Goal: Task Accomplishment & Management: Manage account settings

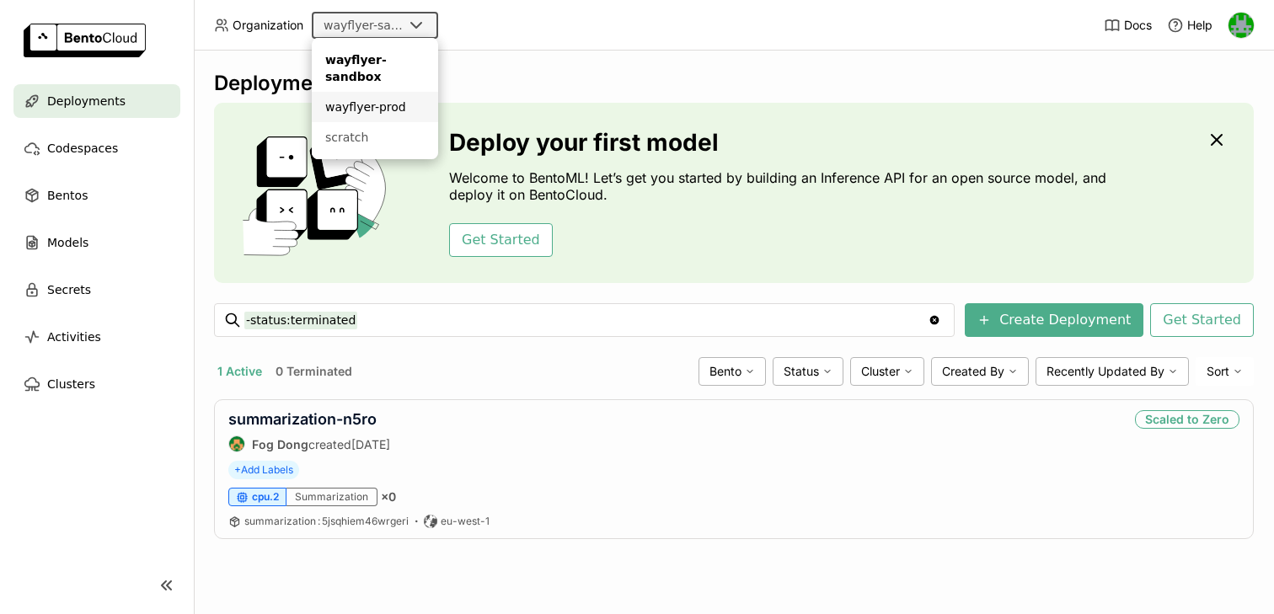
click at [376, 96] on li "wayflyer-prod" at bounding box center [375, 107] width 126 height 30
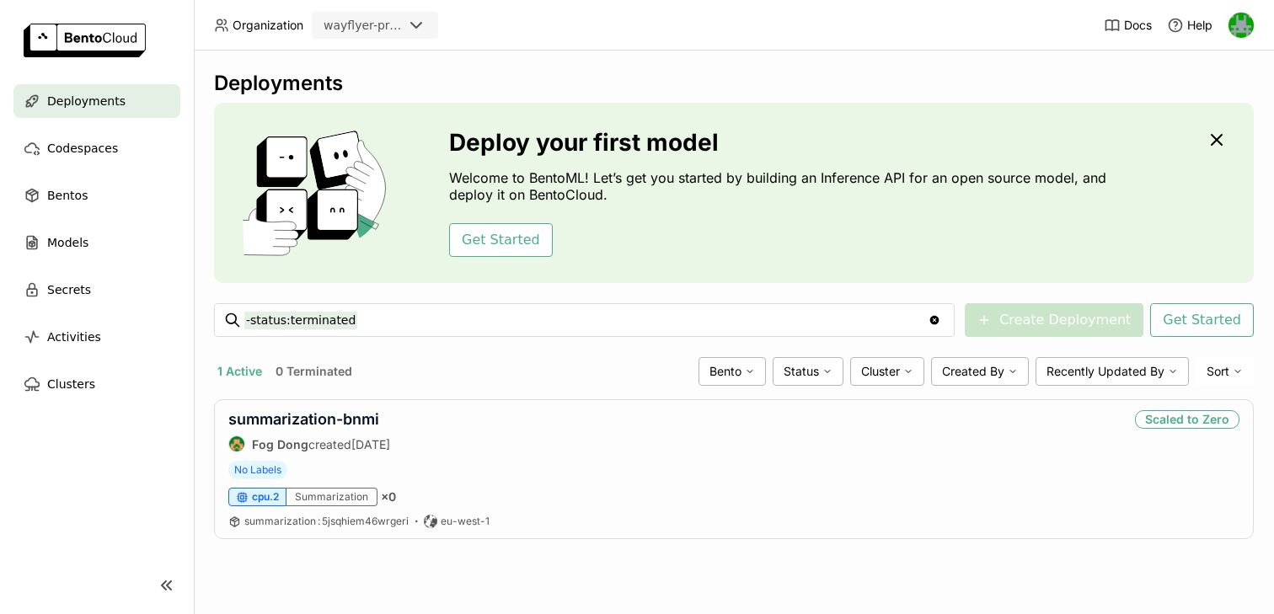
click at [1247, 38] on div at bounding box center [1241, 25] width 27 height 27
click at [1246, 29] on img at bounding box center [1241, 25] width 25 height 25
click at [1205, 92] on span "API Tokens" at bounding box center [1215, 88] width 60 height 15
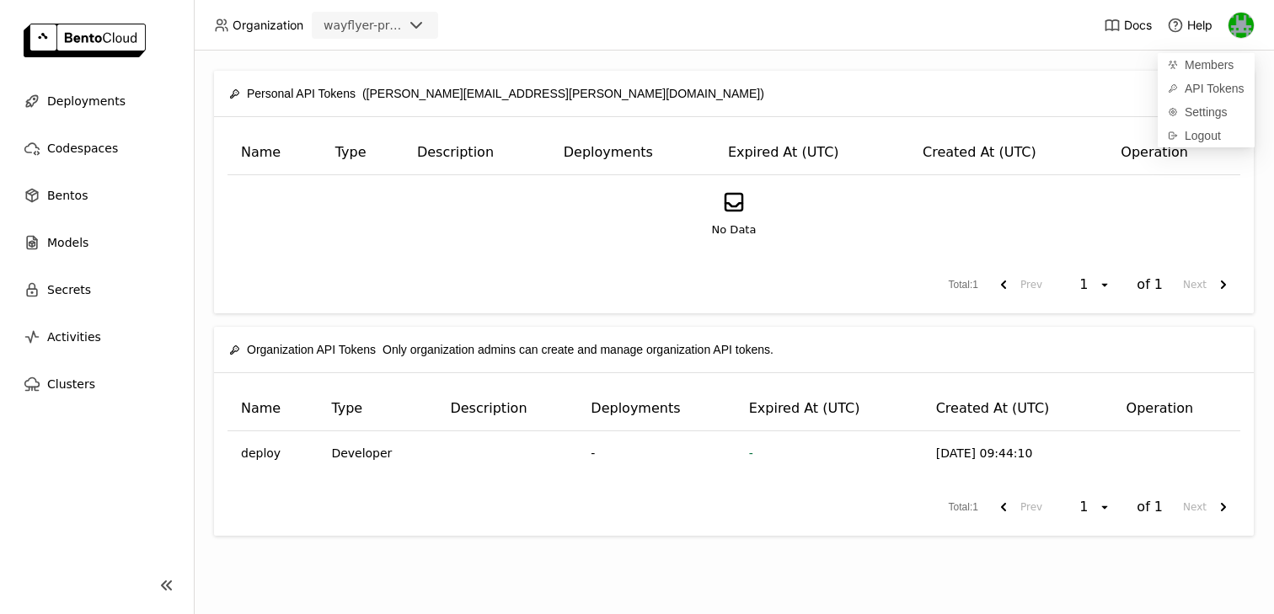
click at [852, 56] on div "Personal API Tokens ([PERSON_NAME][EMAIL_ADDRESS][PERSON_NAME][DOMAIN_NAME]) Cr…" at bounding box center [734, 333] width 1080 height 564
click at [1202, 94] on button "Create" at bounding box center [1199, 93] width 80 height 30
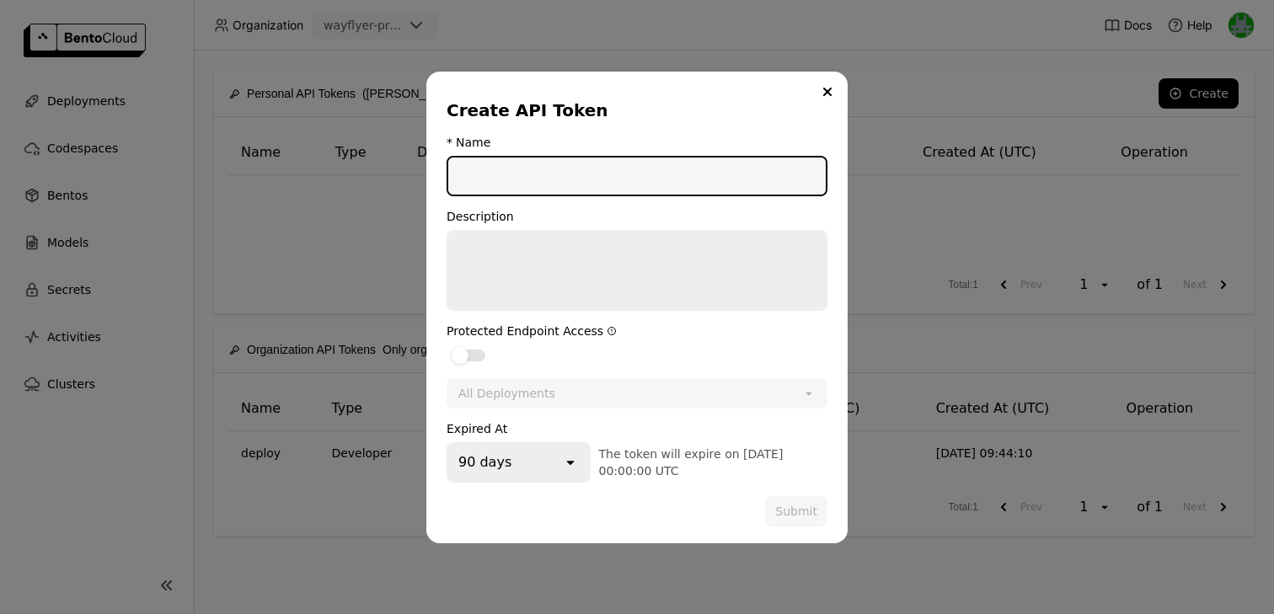
click at [586, 169] on input "dialog" at bounding box center [637, 176] width 378 height 37
click at [573, 258] on textarea "dialog" at bounding box center [637, 271] width 378 height 78
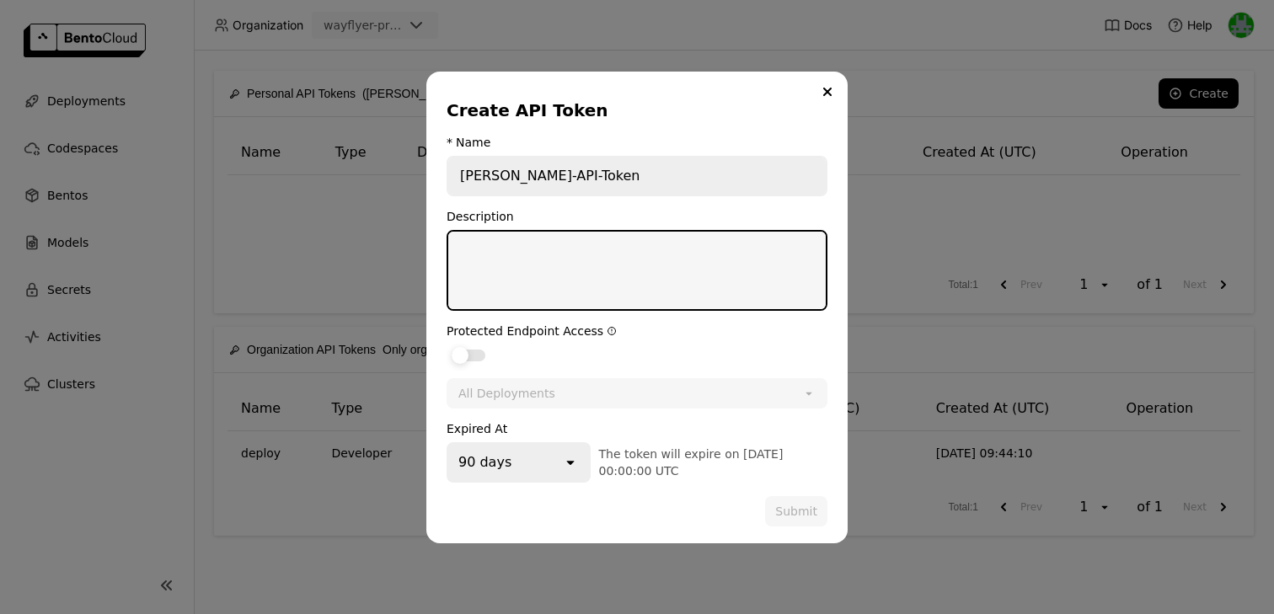
click at [474, 351] on div "dialog" at bounding box center [469, 356] width 34 height 12
click at [447, 345] on input "dialog" at bounding box center [447, 345] width 0 height 0
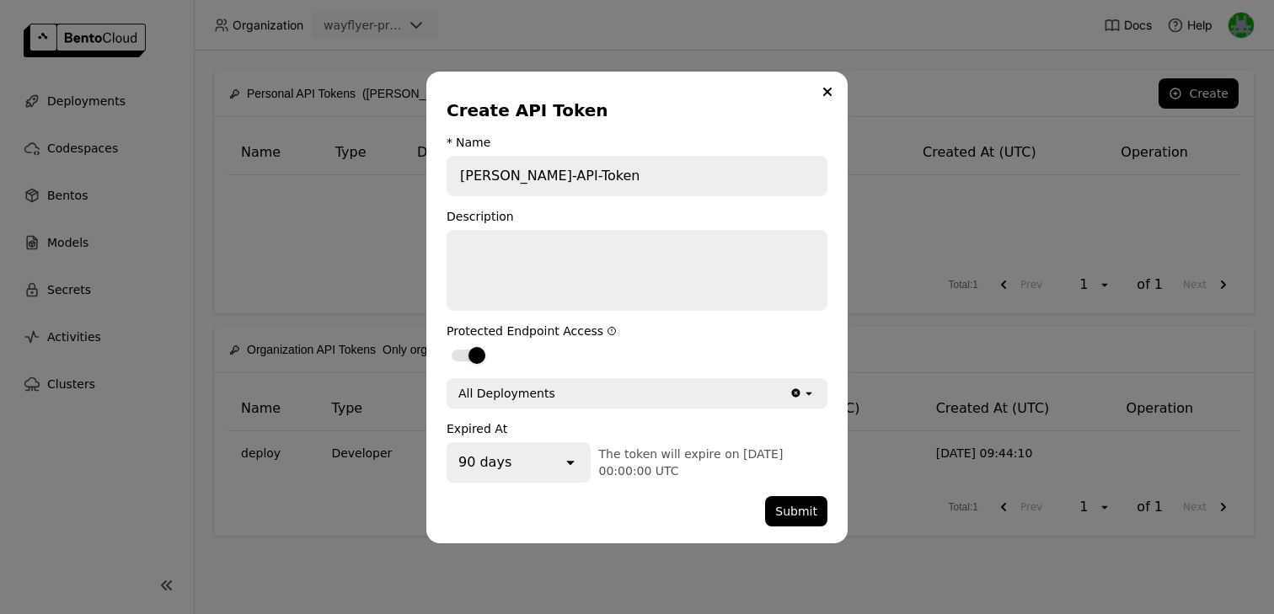
click at [567, 468] on icon "open" at bounding box center [570, 462] width 17 height 17
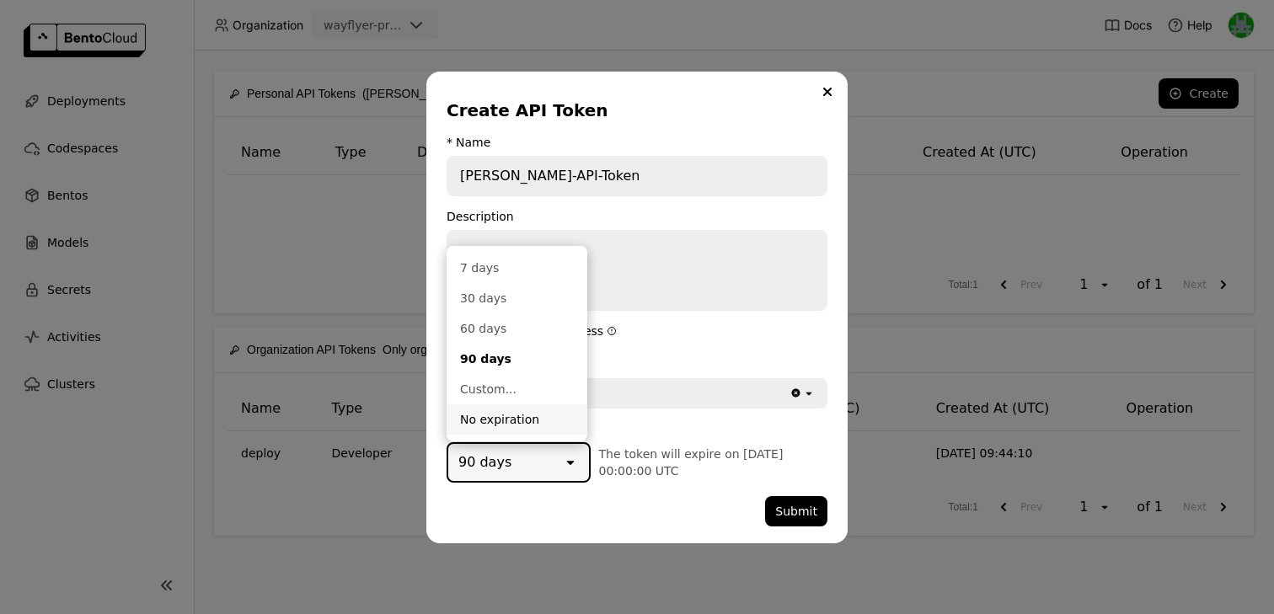
click at [520, 426] on div "No expiration" at bounding box center [517, 419] width 114 height 17
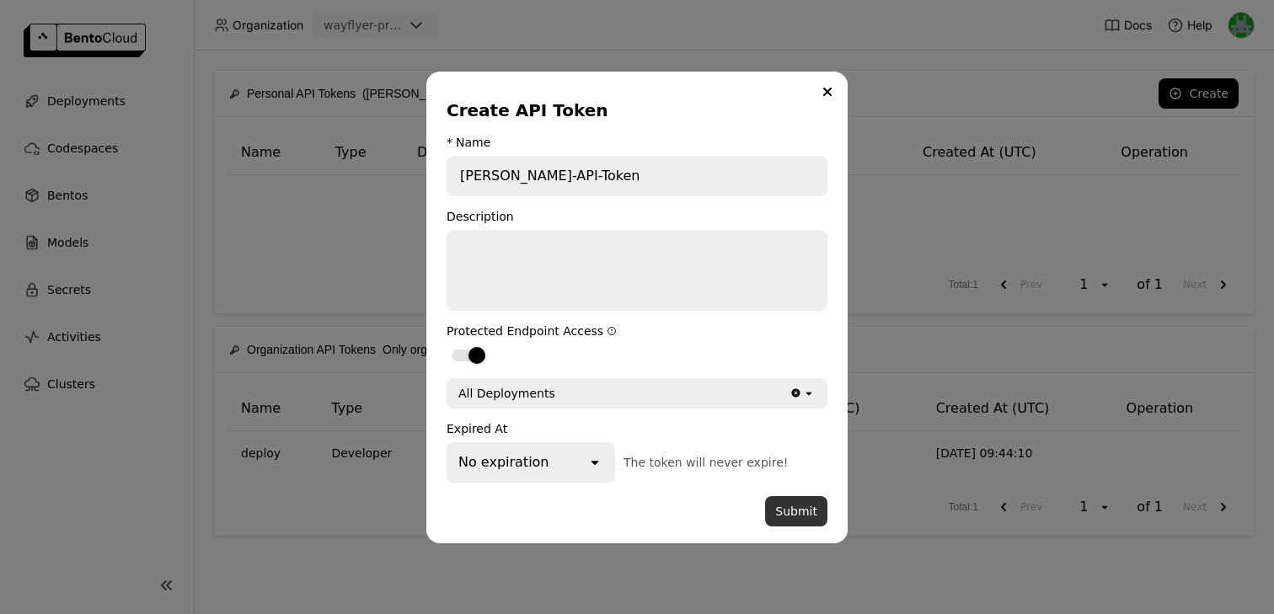
click at [799, 513] on button "Submit" at bounding box center [796, 511] width 62 height 30
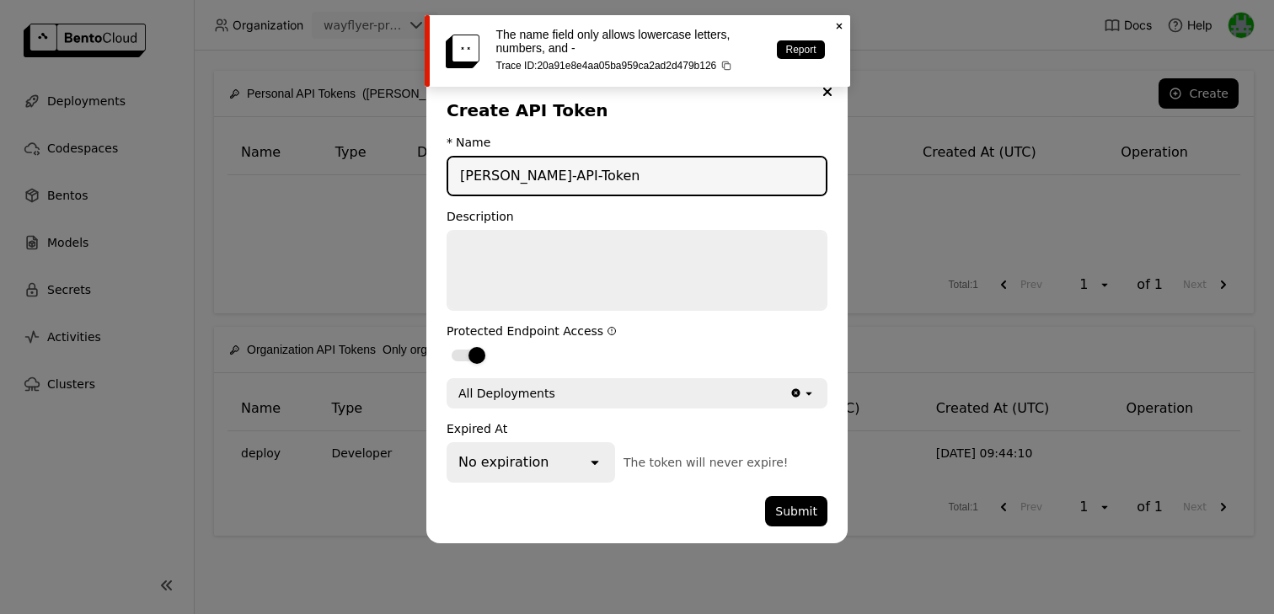
click at [465, 176] on input "[PERSON_NAME]-API-Token" at bounding box center [637, 176] width 378 height 37
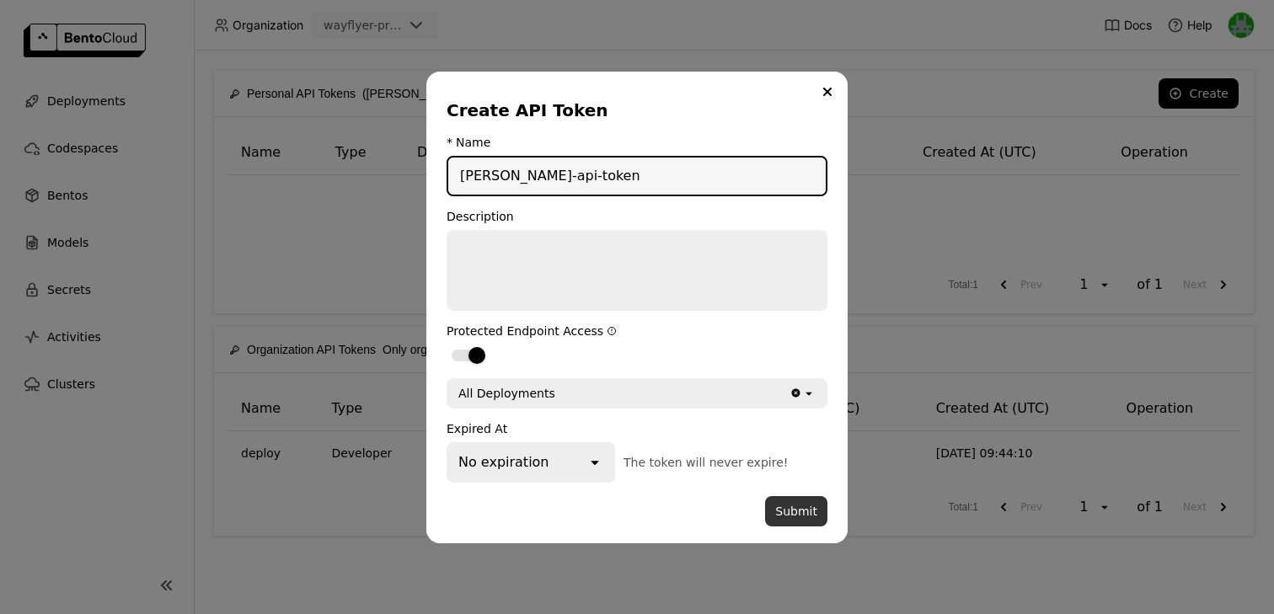
type input "[PERSON_NAME]-api-token"
click at [801, 506] on button "Submit" at bounding box center [796, 511] width 62 height 30
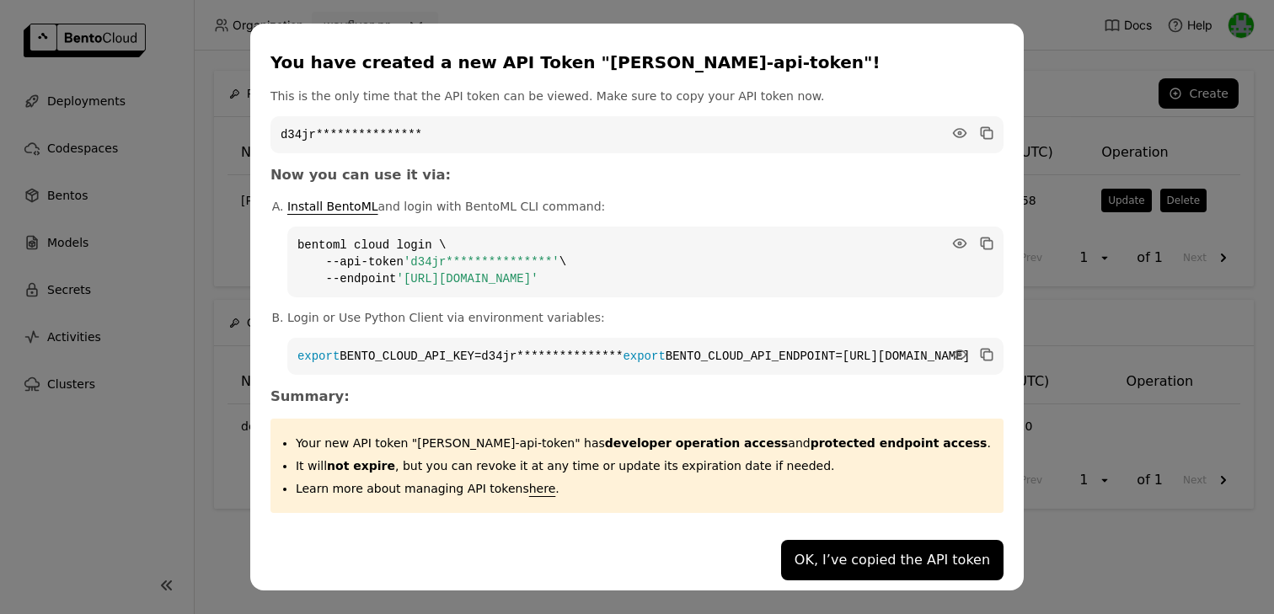
click at [1015, 67] on div "**********" at bounding box center [637, 307] width 1274 height 614
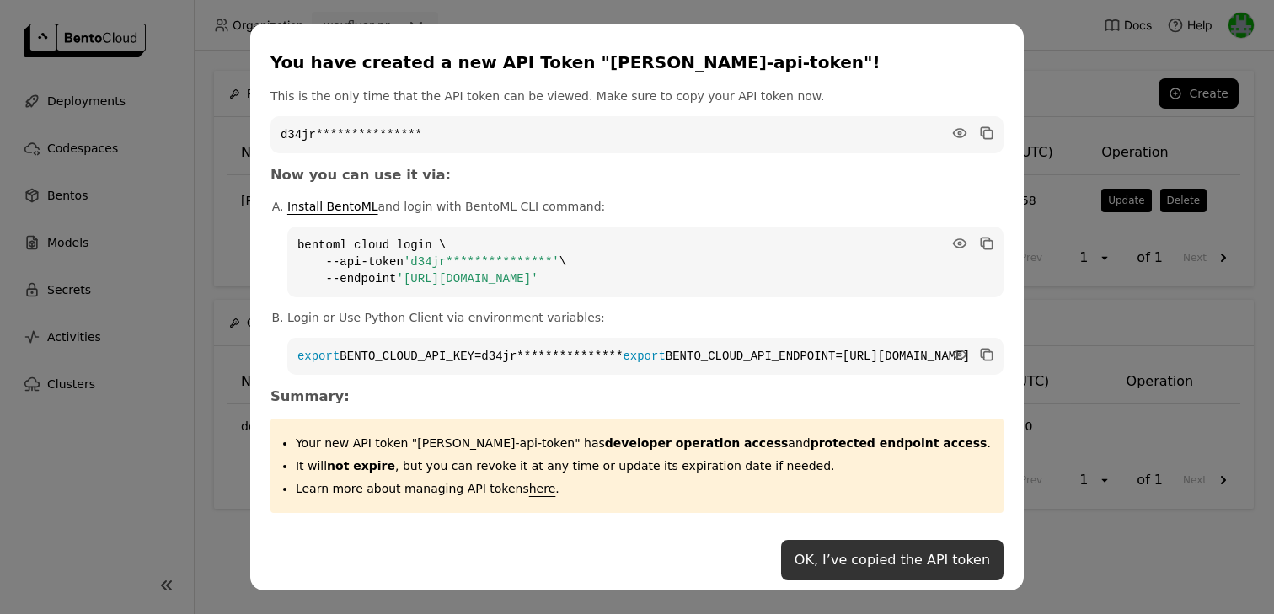
click at [802, 571] on button "OK, I’ve copied the API token" at bounding box center [892, 560] width 222 height 40
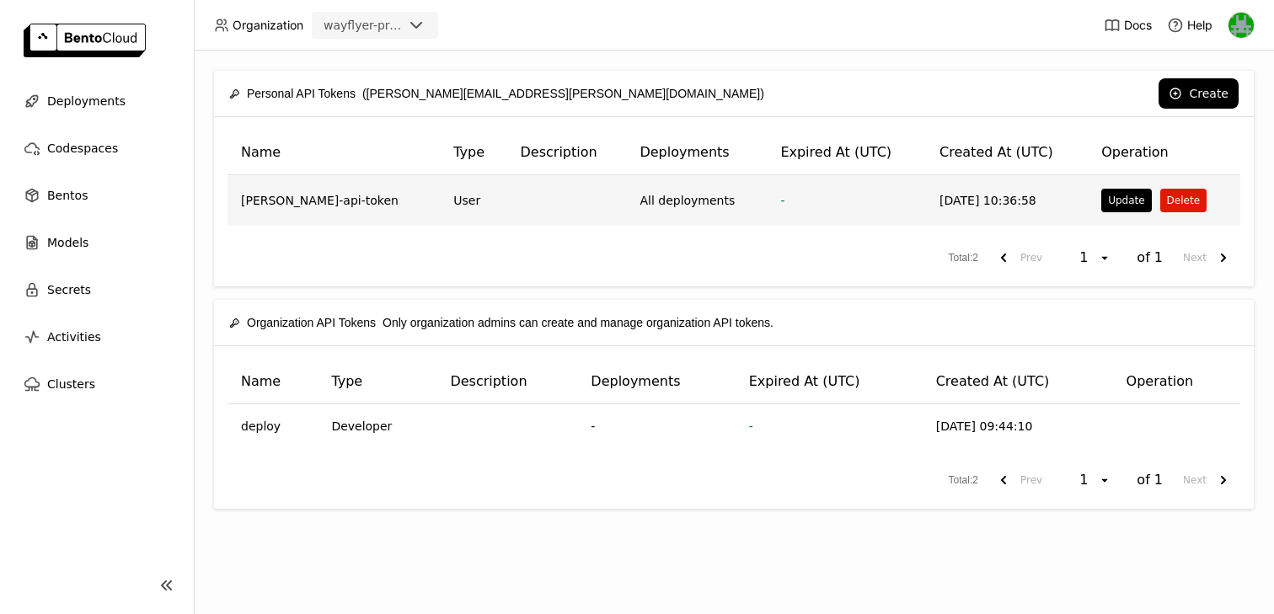
click at [1177, 201] on button "Delete" at bounding box center [1183, 201] width 46 height 24
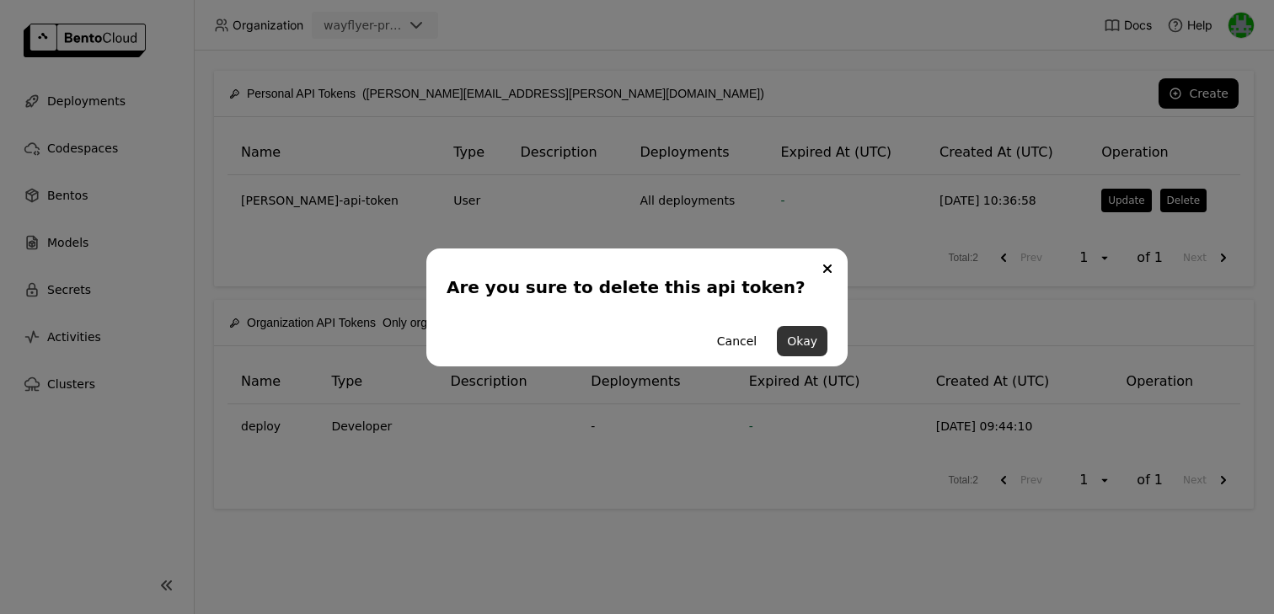
click at [801, 340] on button "Okay" at bounding box center [802, 341] width 51 height 30
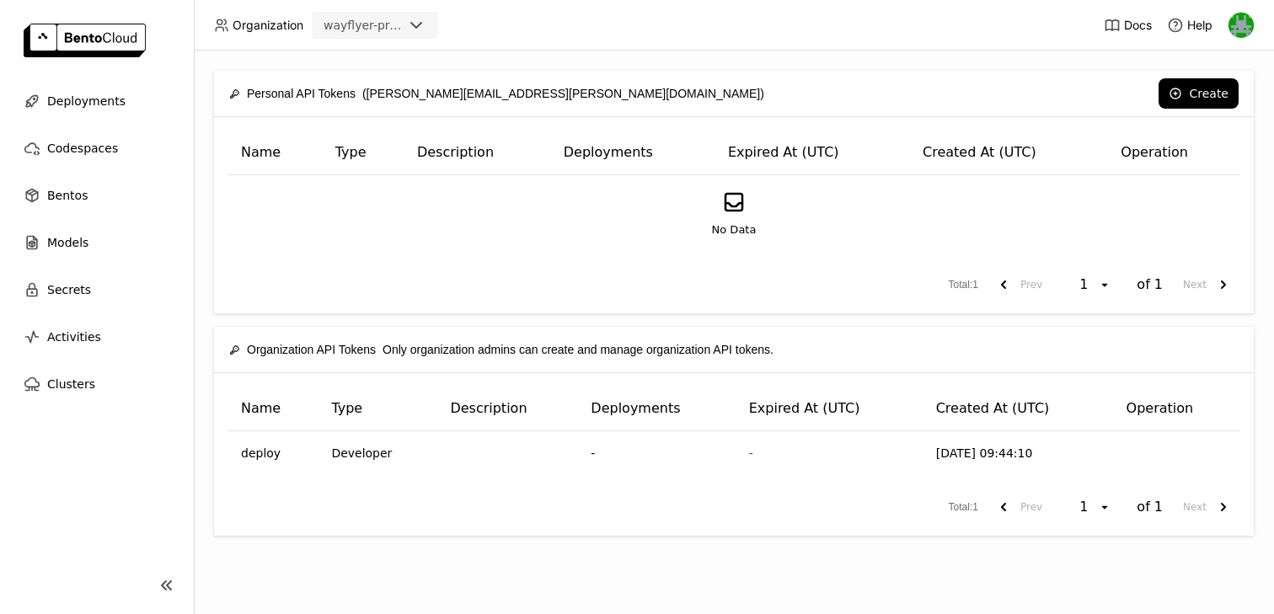
click at [420, 29] on icon at bounding box center [416, 25] width 20 height 20
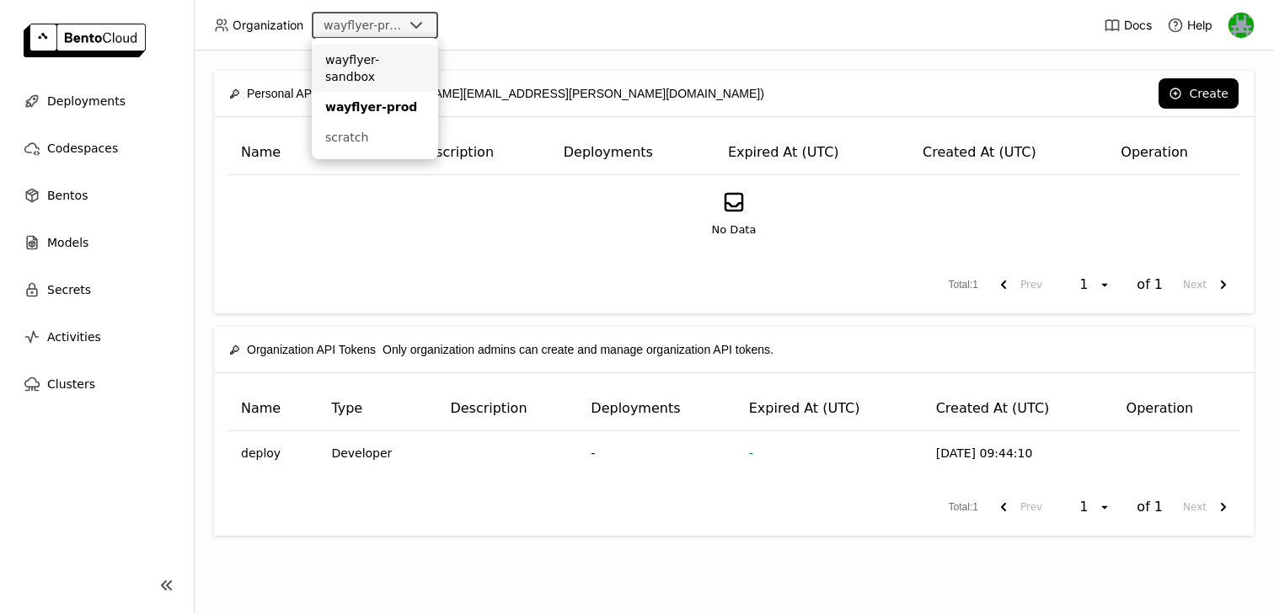
click at [401, 62] on div "wayflyer-sandbox" at bounding box center [374, 68] width 99 height 34
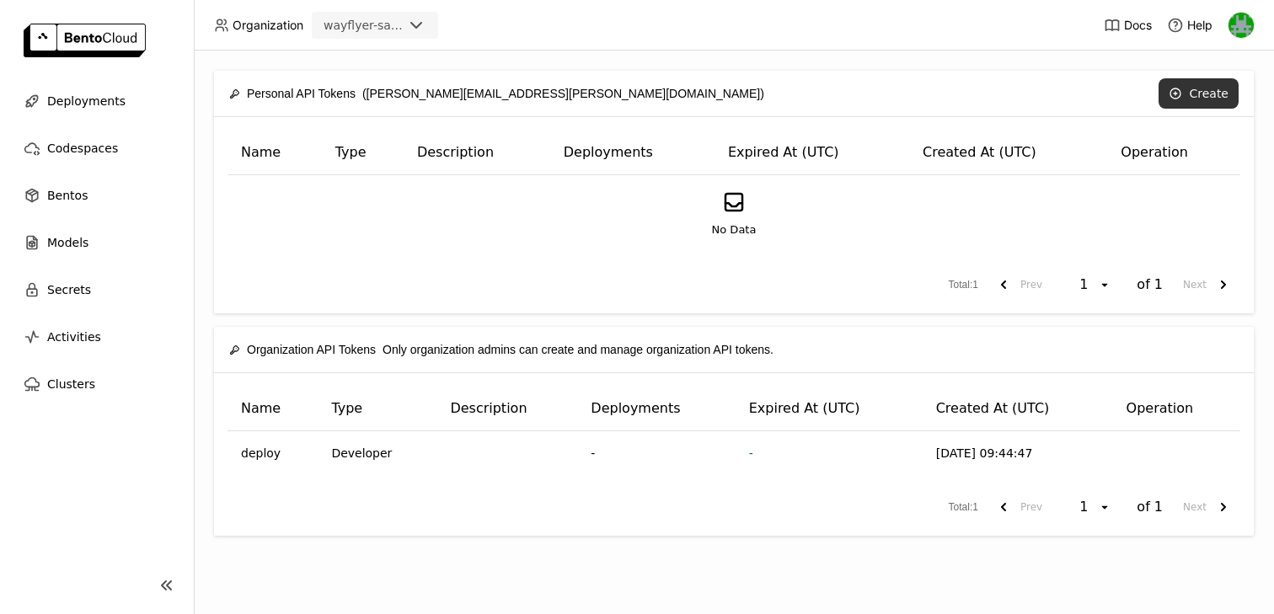
click at [1173, 90] on icon at bounding box center [1175, 93] width 10 height 10
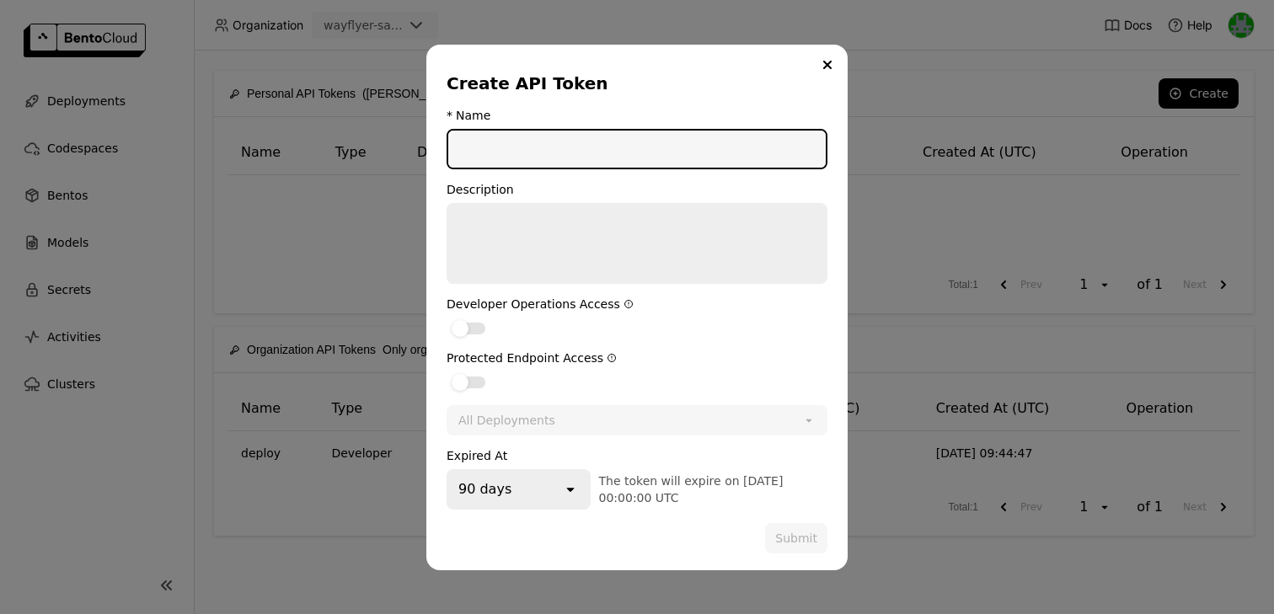
click at [646, 158] on input "dialog" at bounding box center [637, 149] width 378 height 37
type input "sean-hickey-api-token"
click at [461, 323] on div "dialog" at bounding box center [460, 328] width 17 height 17
click at [447, 318] on input "dialog" at bounding box center [447, 318] width 0 height 0
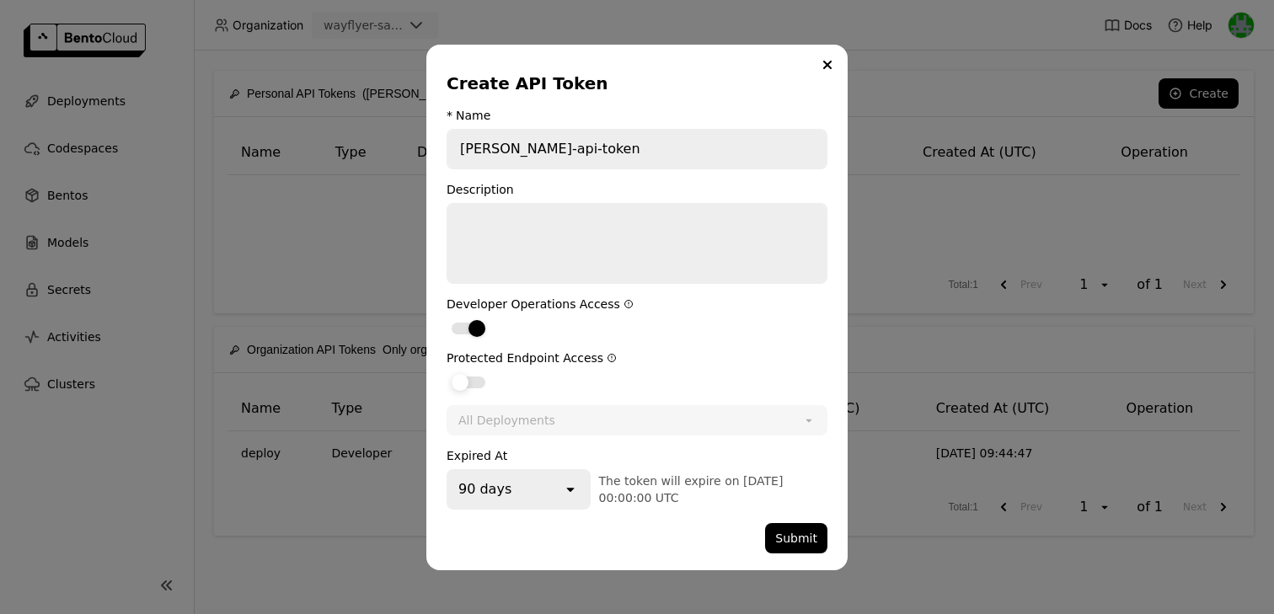
click at [468, 386] on div "dialog" at bounding box center [469, 383] width 34 height 12
click at [447, 372] on input "dialog" at bounding box center [447, 372] width 0 height 0
click at [572, 481] on icon "open" at bounding box center [570, 489] width 17 height 17
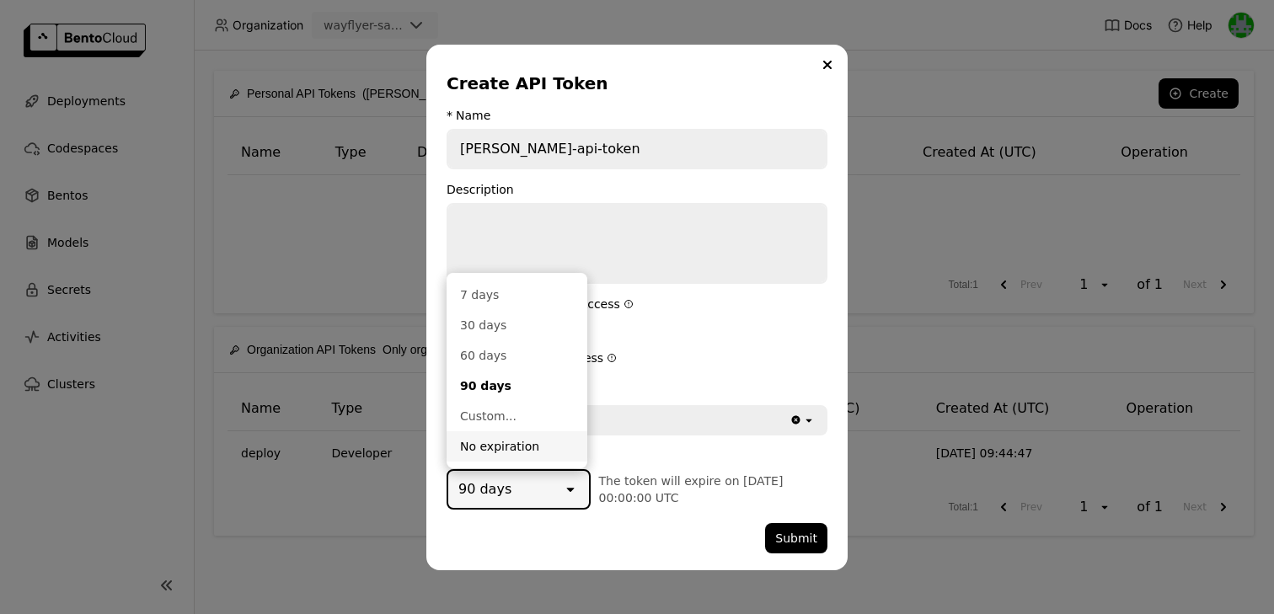
click at [522, 452] on div "No expiration" at bounding box center [517, 446] width 114 height 17
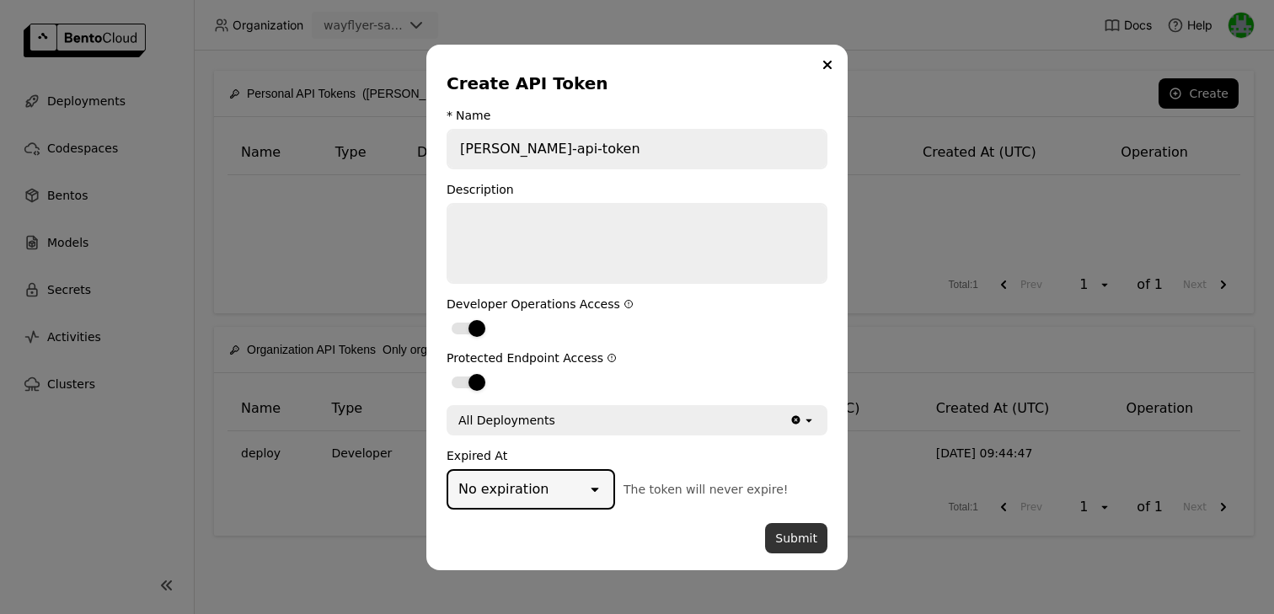
click at [798, 548] on button "Submit" at bounding box center [796, 538] width 62 height 30
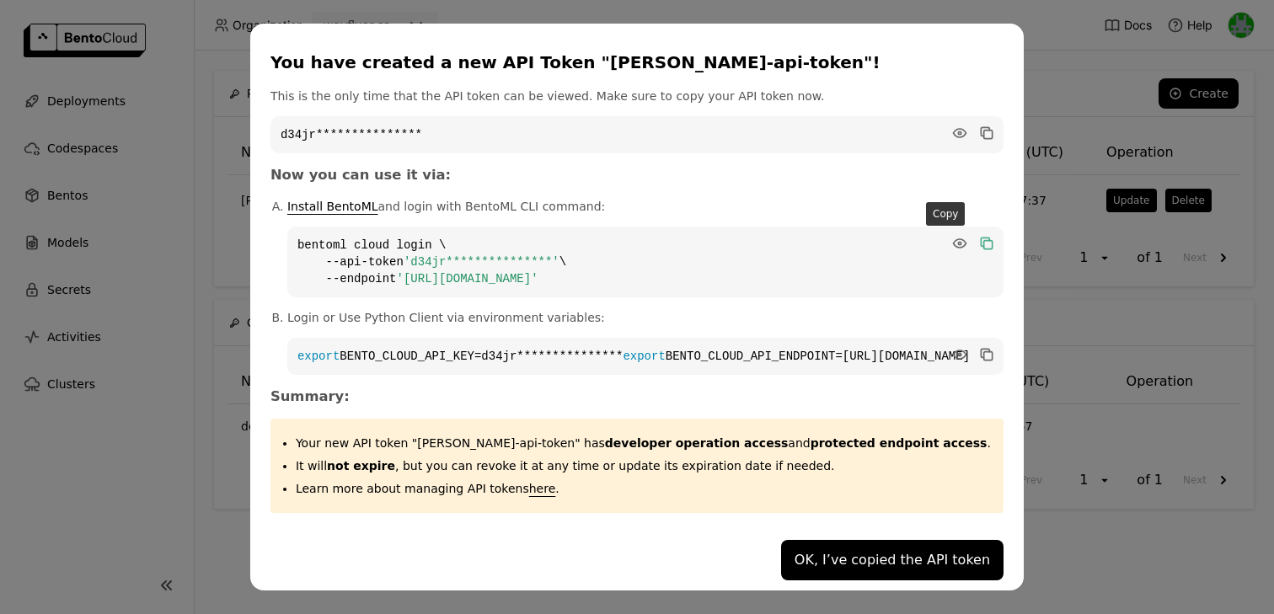
click at [981, 238] on icon "dialog" at bounding box center [985, 242] width 8 height 8
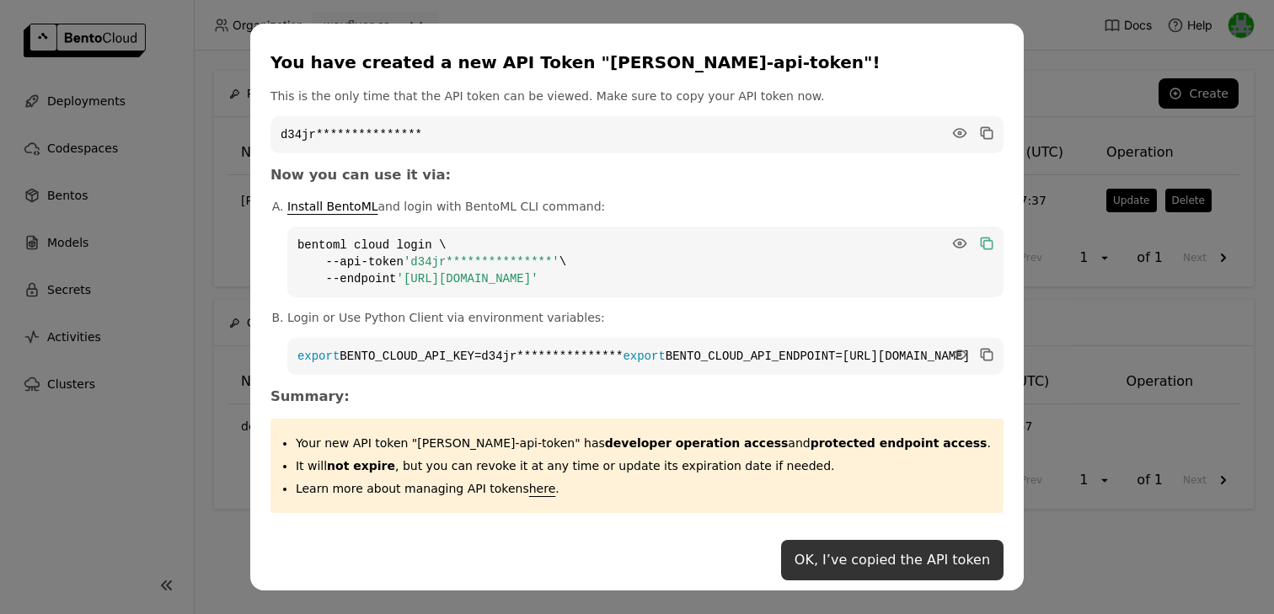
click at [821, 568] on button "OK, I’ve copied the API token" at bounding box center [892, 560] width 222 height 40
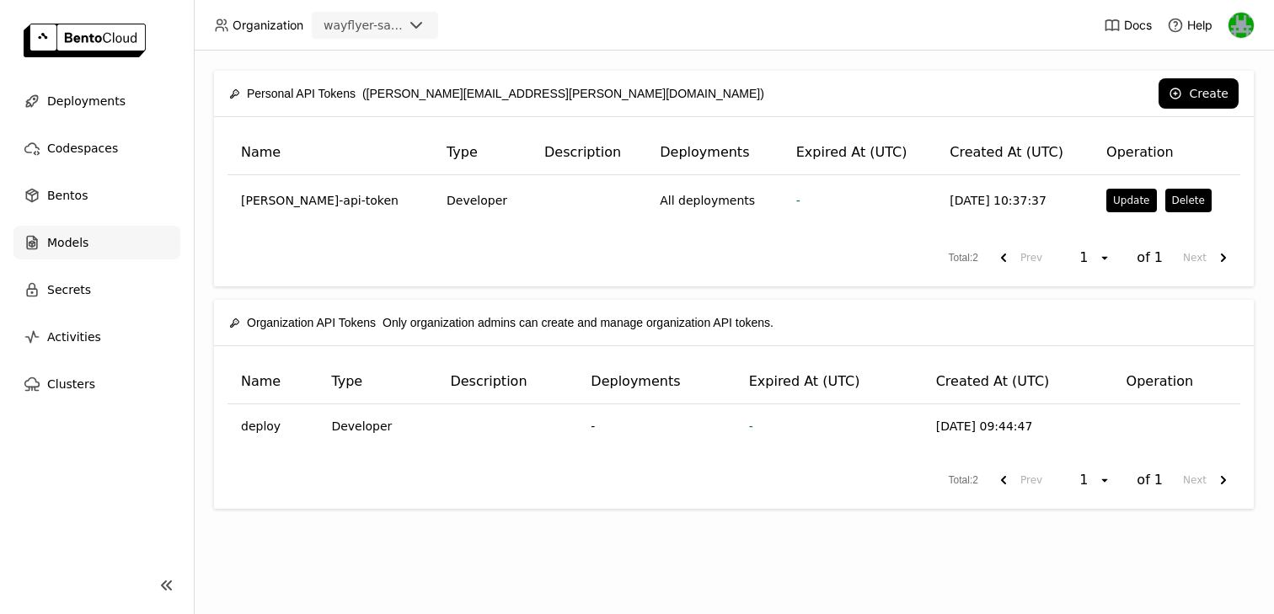
click at [66, 258] on div "Models" at bounding box center [96, 243] width 167 height 34
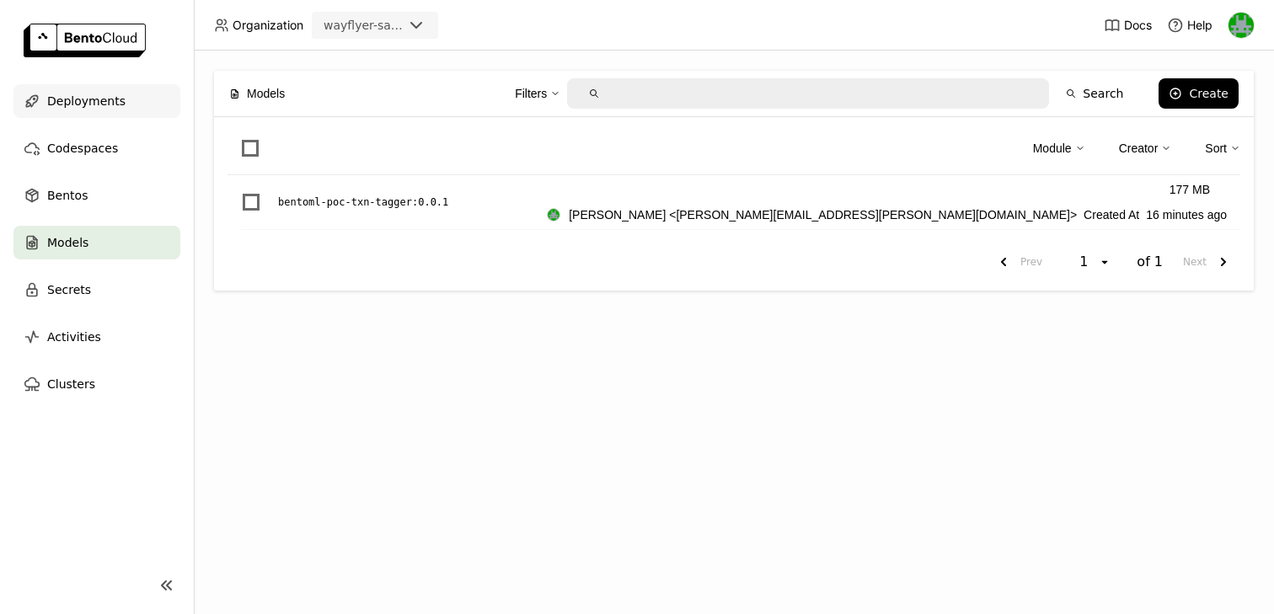
click at [86, 104] on span "Deployments" at bounding box center [86, 101] width 78 height 20
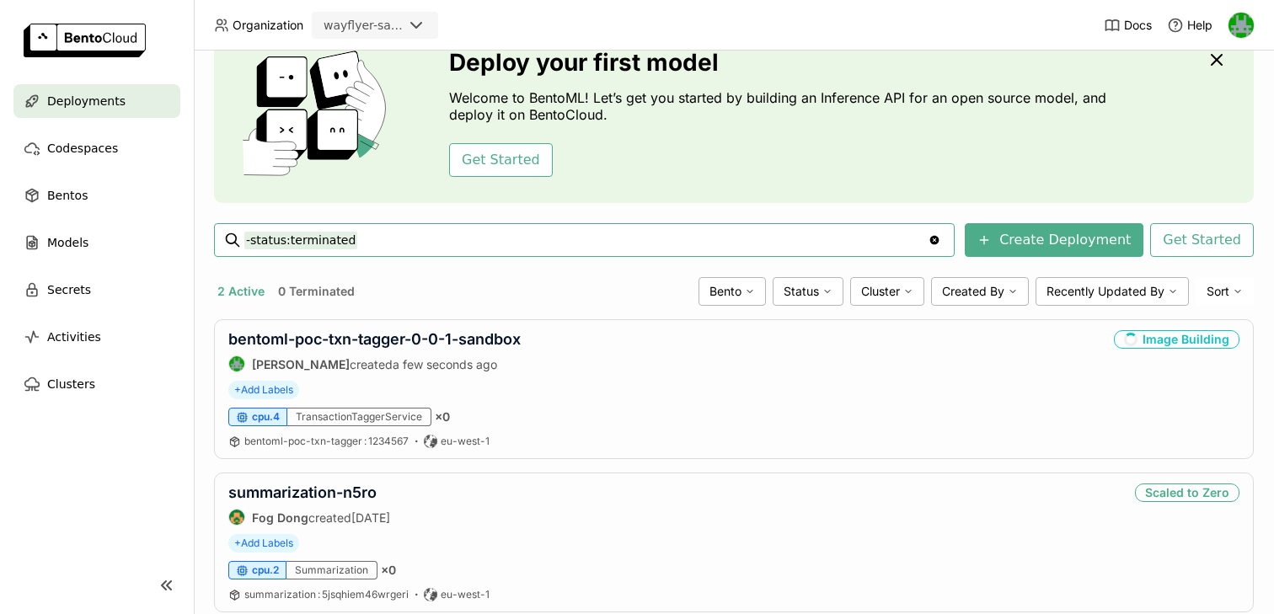
scroll to position [116, 0]
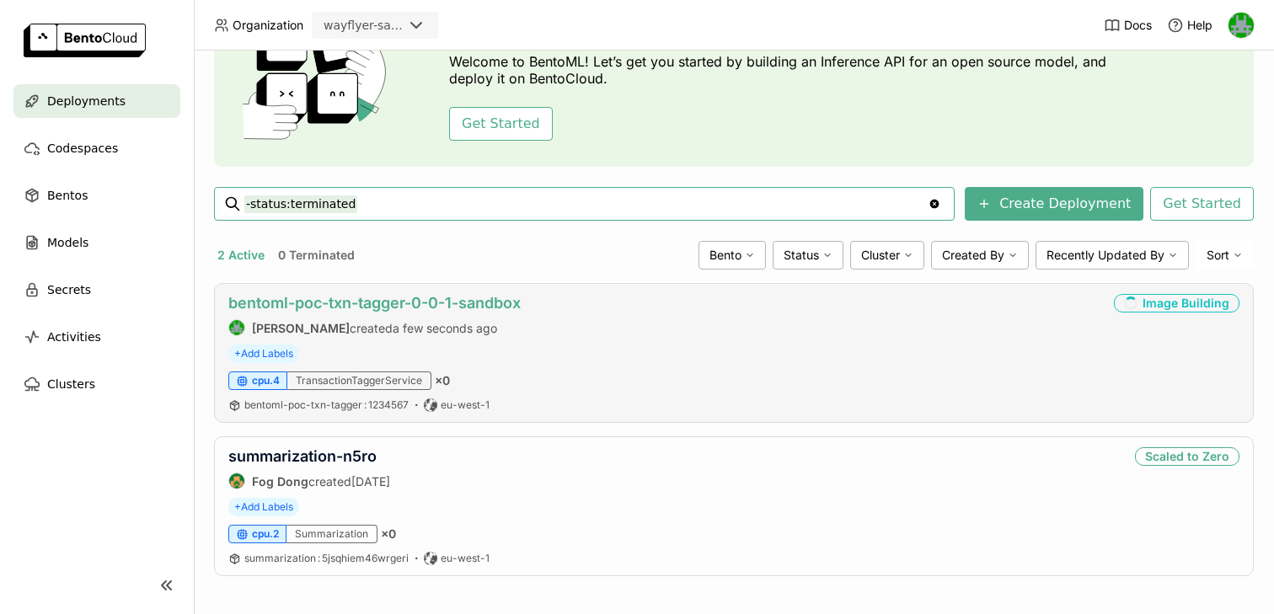
click at [378, 305] on link "bentoml-poc-txn-tagger-0-0-1-sandbox" at bounding box center [374, 303] width 292 height 18
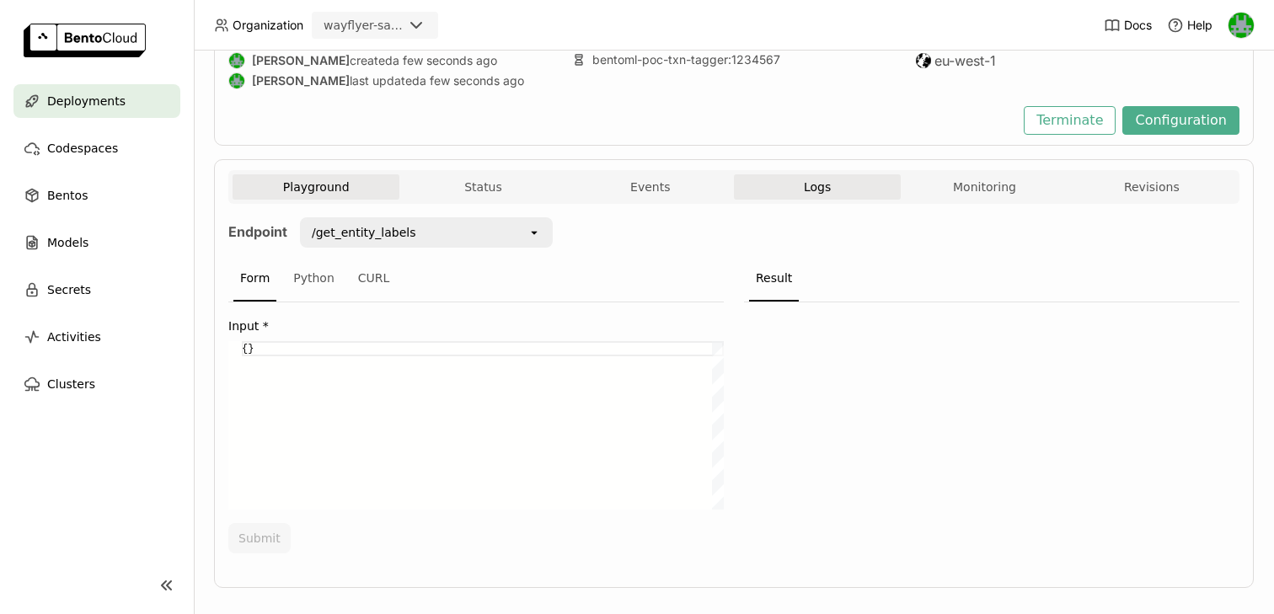
scroll to position [174, 0]
click at [803, 190] on button "Logs" at bounding box center [817, 187] width 167 height 25
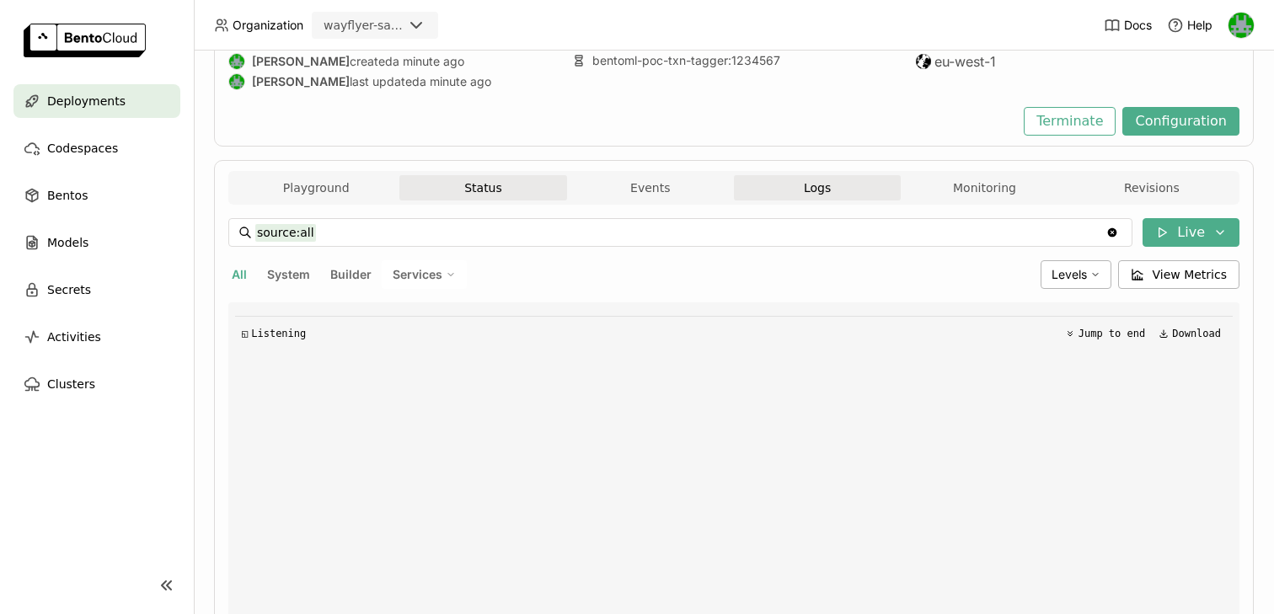
click at [464, 193] on button "Status" at bounding box center [482, 187] width 167 height 25
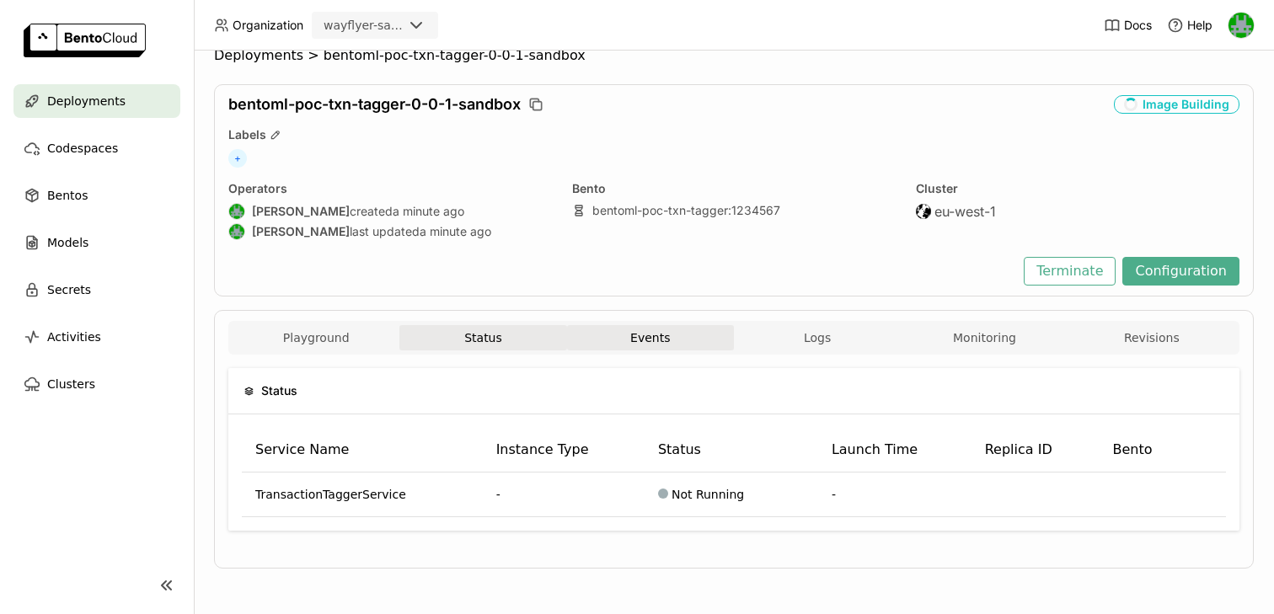
click at [654, 334] on button "Events" at bounding box center [650, 337] width 167 height 25
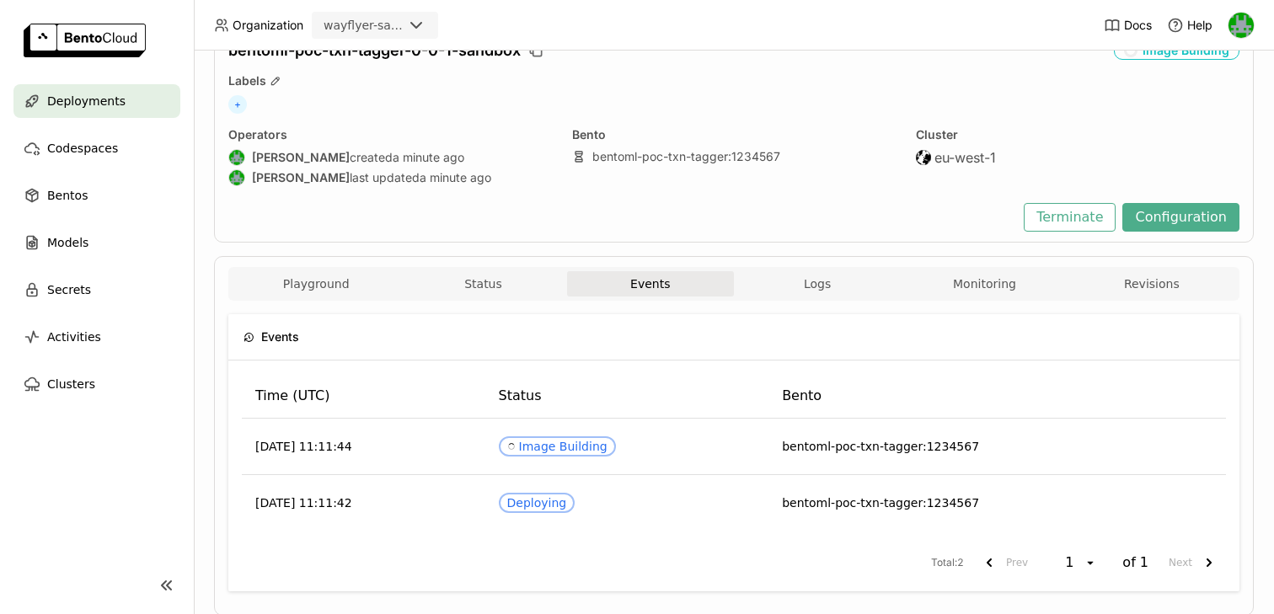
scroll to position [84, 0]
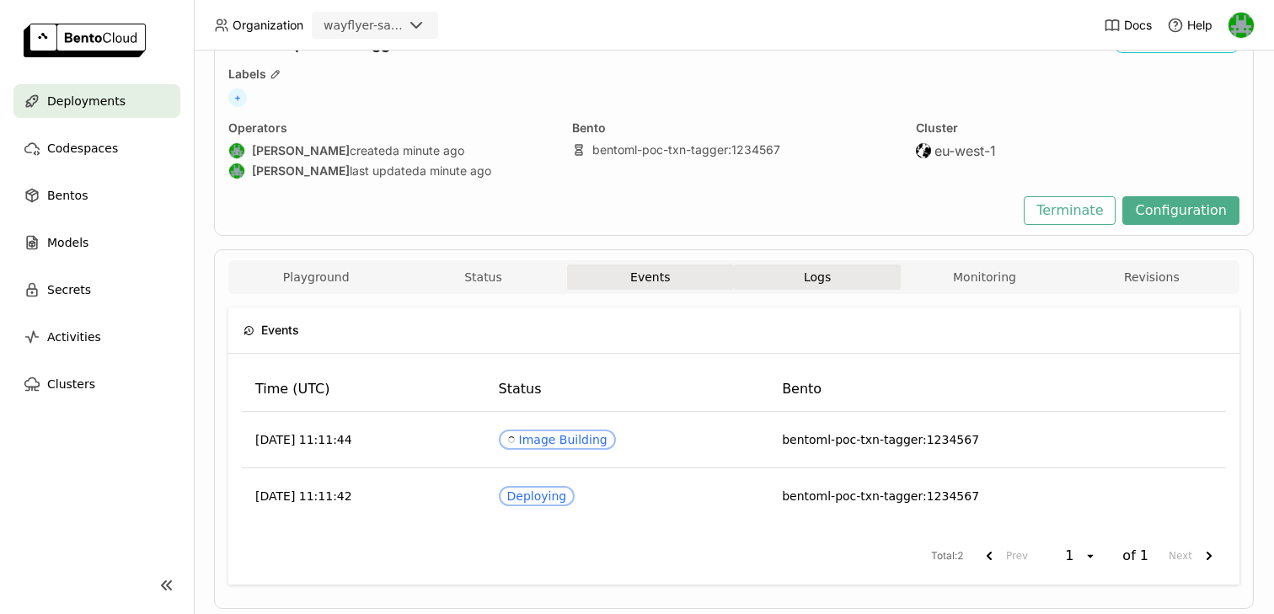
click at [791, 285] on button "Logs" at bounding box center [817, 277] width 167 height 25
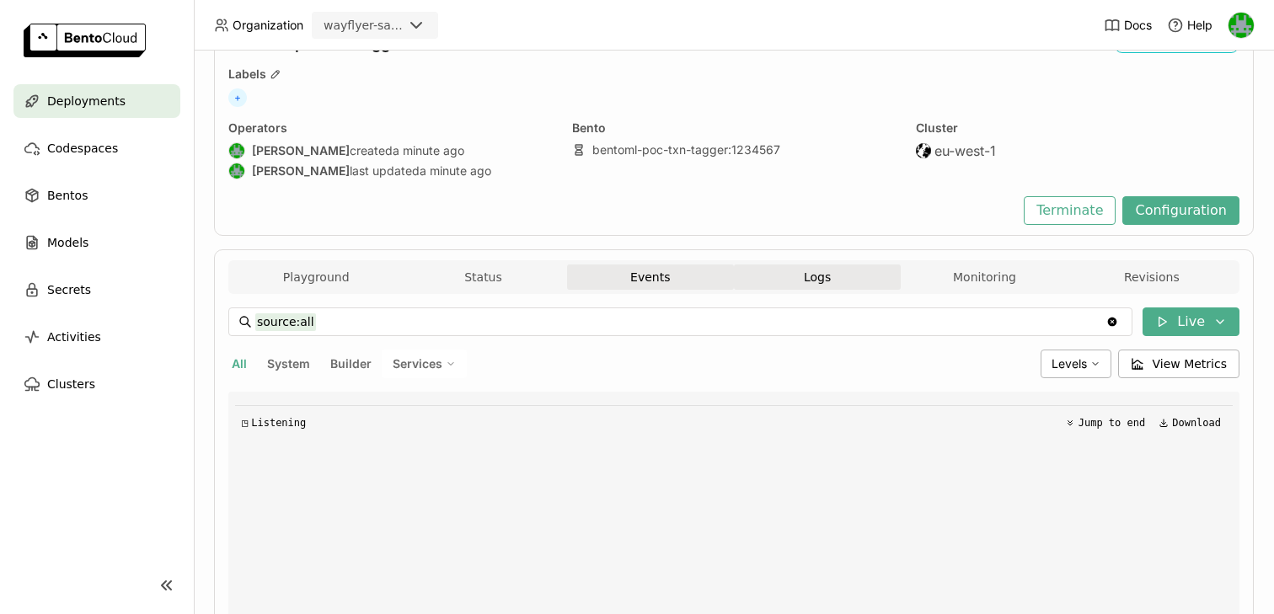
click at [696, 288] on button "Events" at bounding box center [650, 277] width 167 height 25
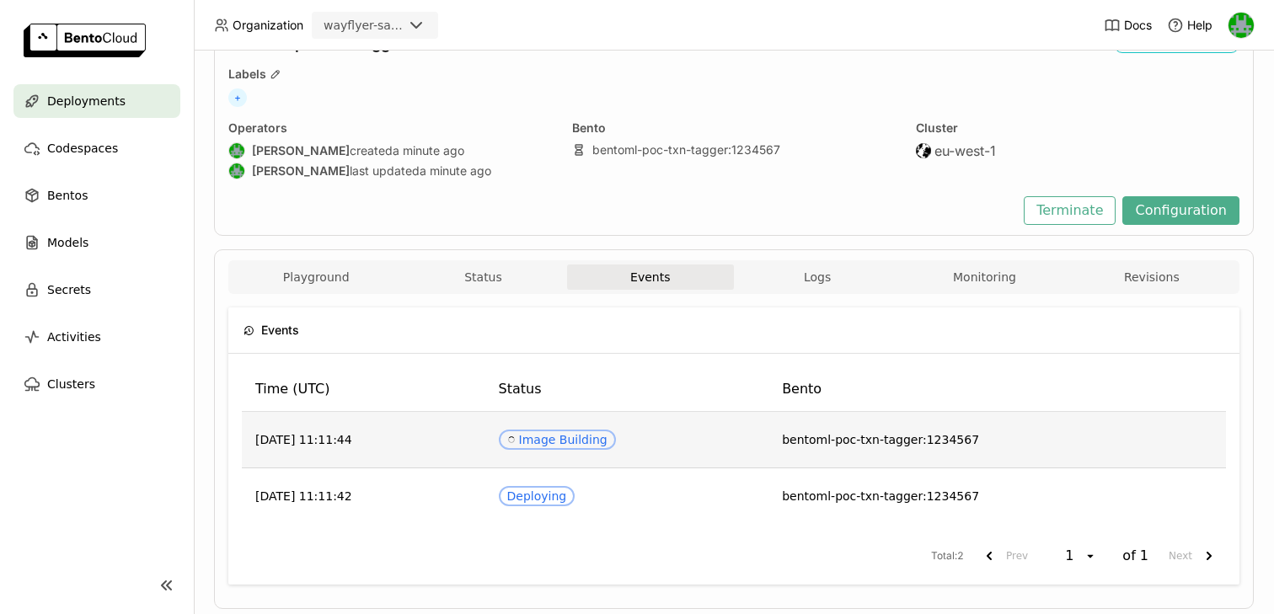
click at [849, 444] on span "bentoml-poc-txn-tagger:1234567" at bounding box center [880, 439] width 197 height 13
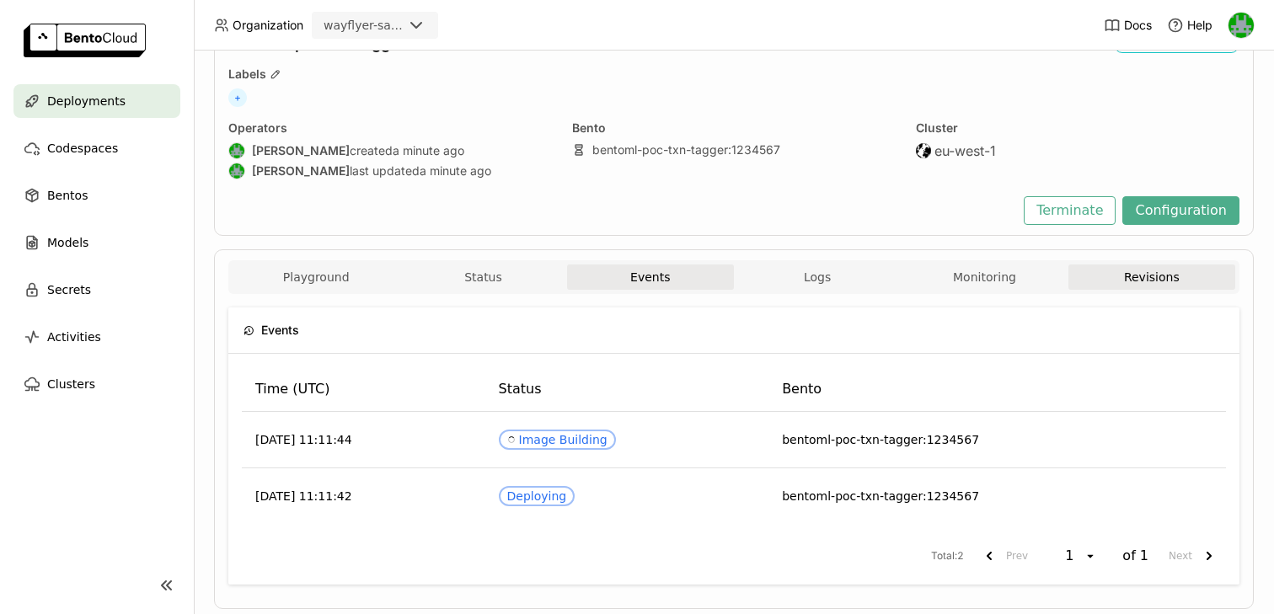
click at [1122, 280] on button "Revisions" at bounding box center [1152, 277] width 167 height 25
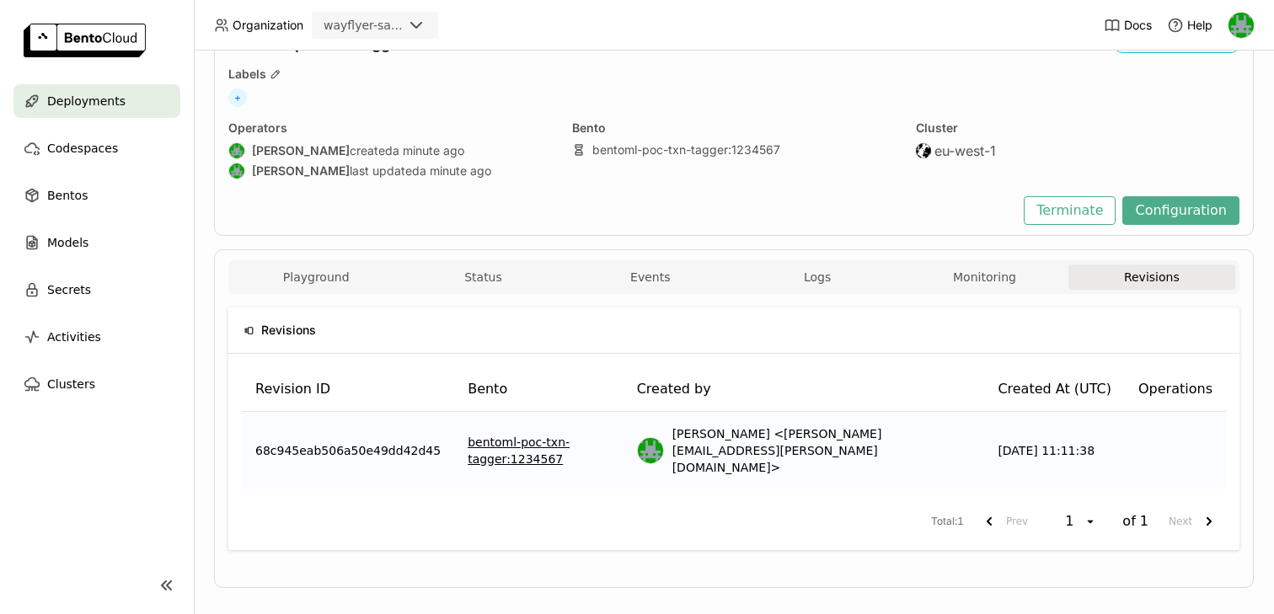
scroll to position [80, 0]
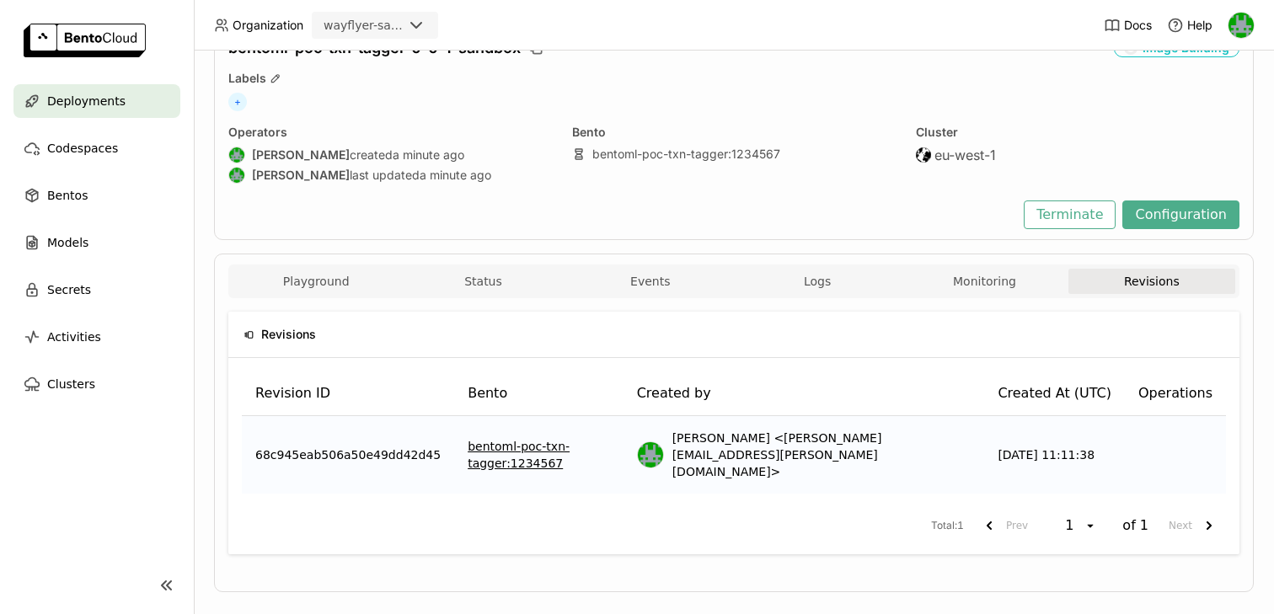
click at [603, 444] on link "bentoml-poc-txn-tagger : 1234567" at bounding box center [539, 455] width 142 height 34
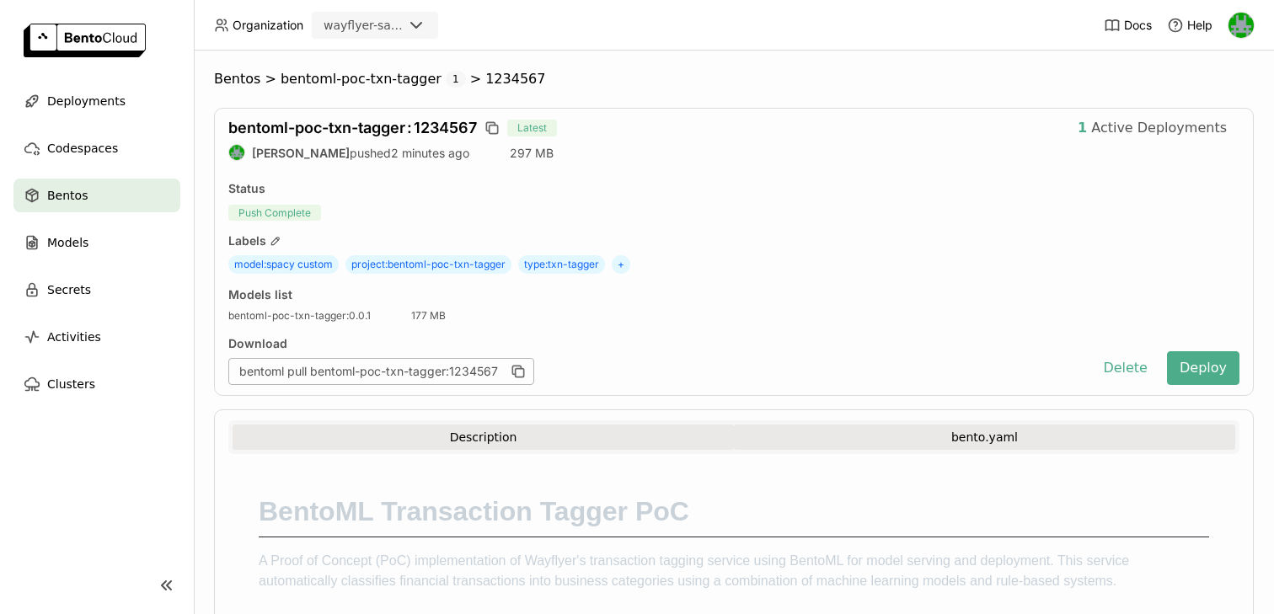
click at [803, 443] on button "bento.yaml" at bounding box center [984, 437] width 501 height 25
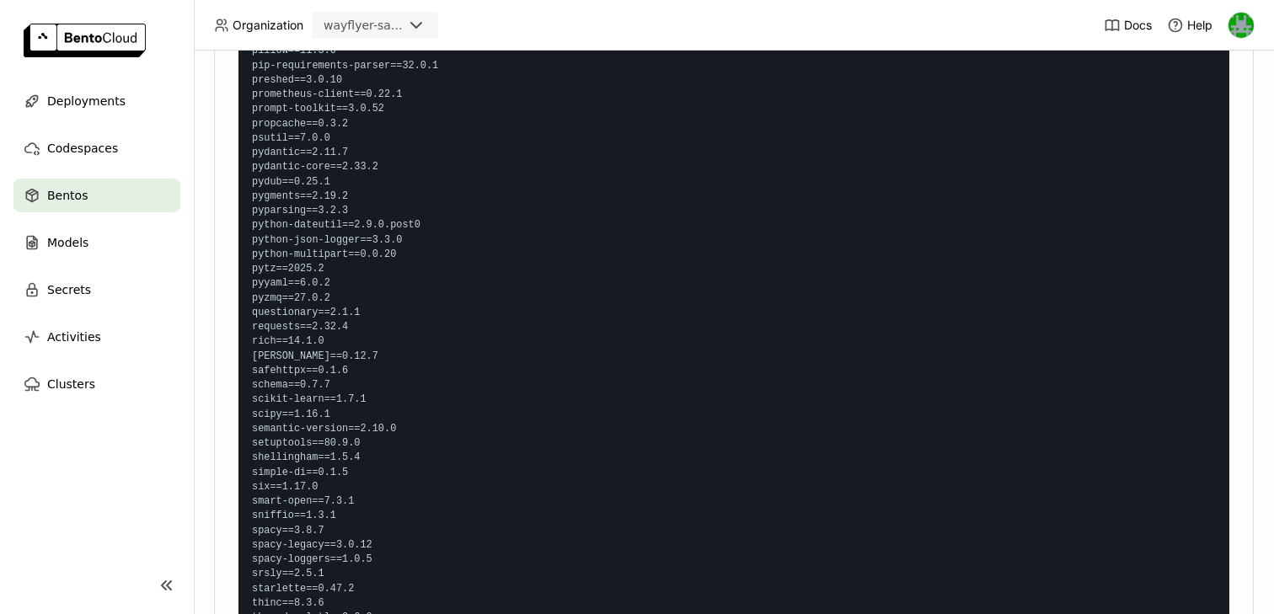
scroll to position [3856, 0]
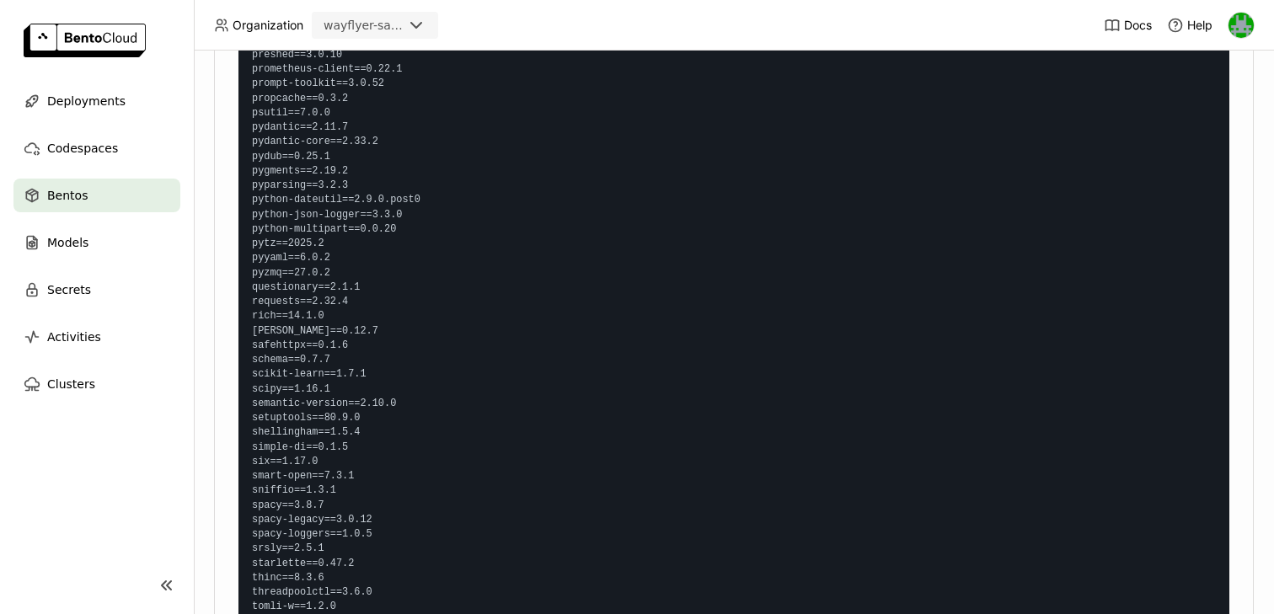
drag, startPoint x: 301, startPoint y: 330, endPoint x: 520, endPoint y: 329, distance: 219.1
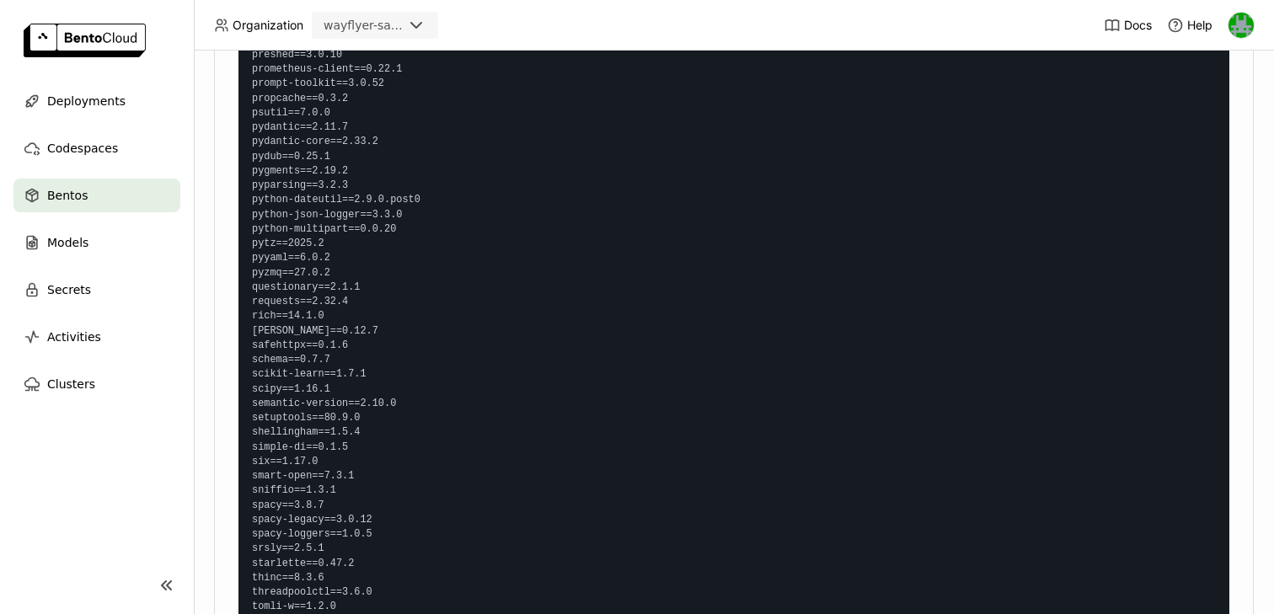
drag, startPoint x: 303, startPoint y: 329, endPoint x: 512, endPoint y: 327, distance: 209.0
drag, startPoint x: 523, startPoint y: 327, endPoint x: 303, endPoint y: 329, distance: 220.8
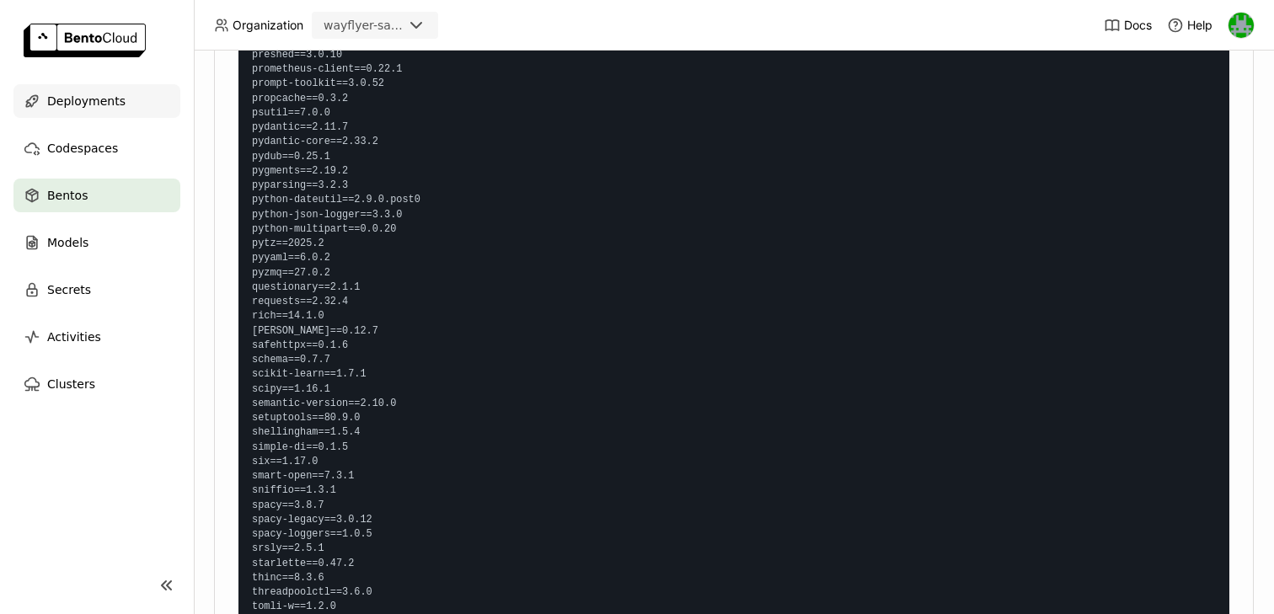
click at [96, 101] on span "Deployments" at bounding box center [86, 101] width 78 height 20
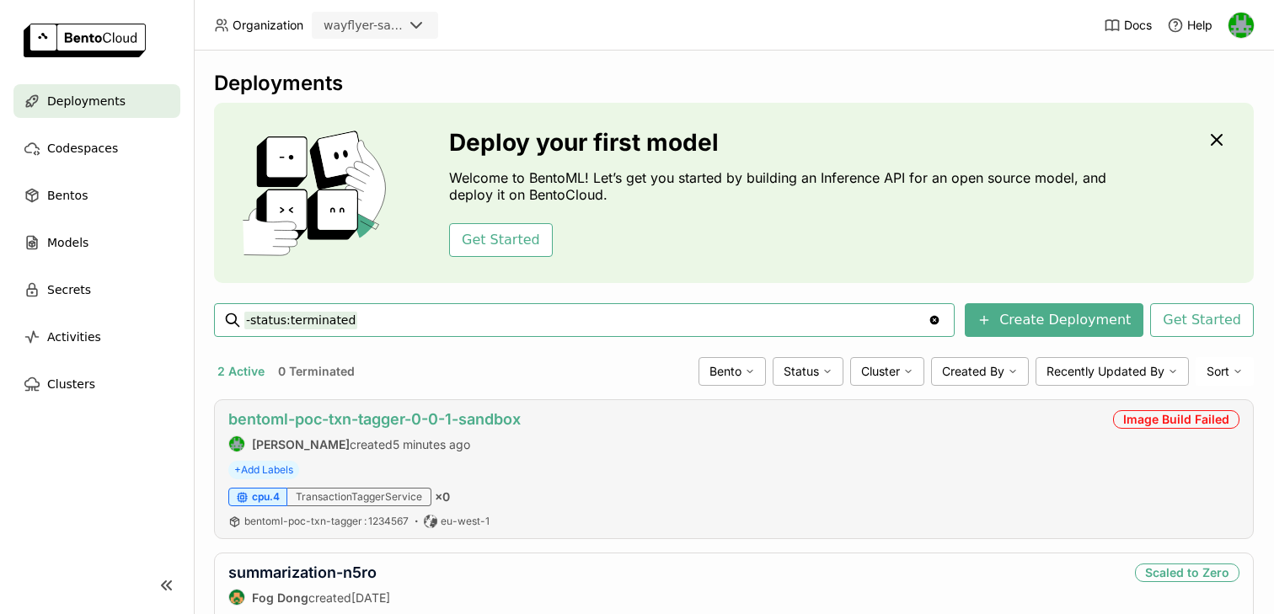
click at [315, 414] on link "bentoml-poc-txn-tagger-0-0-1-sandbox" at bounding box center [374, 419] width 292 height 18
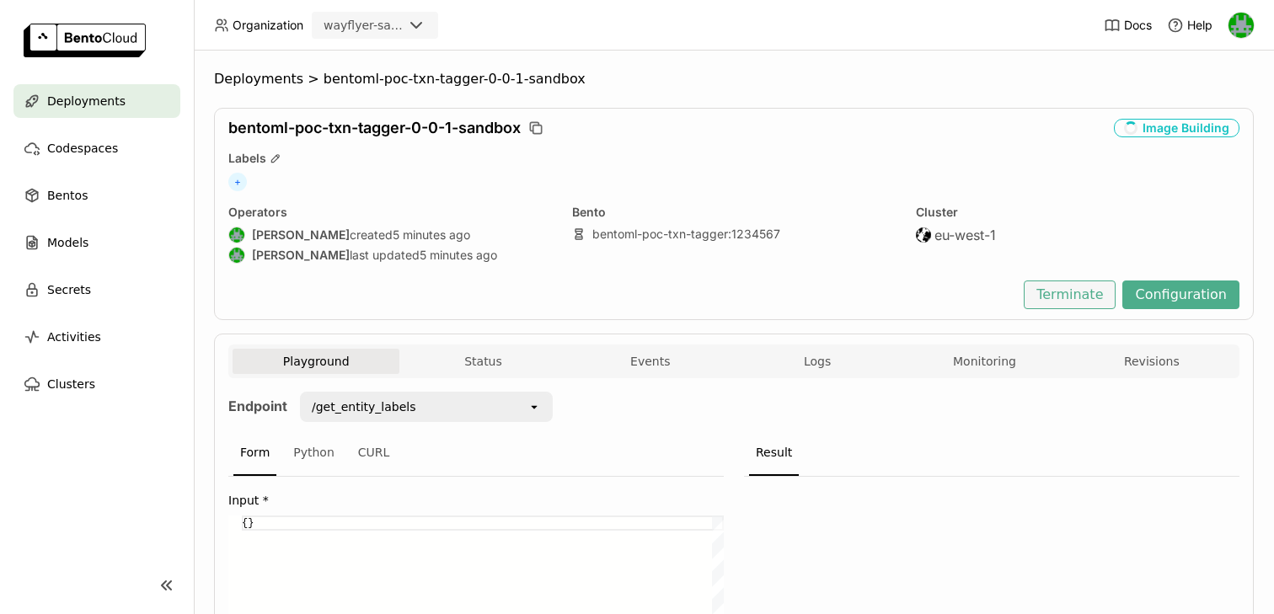
click at [1042, 294] on button "Terminate" at bounding box center [1070, 295] width 92 height 29
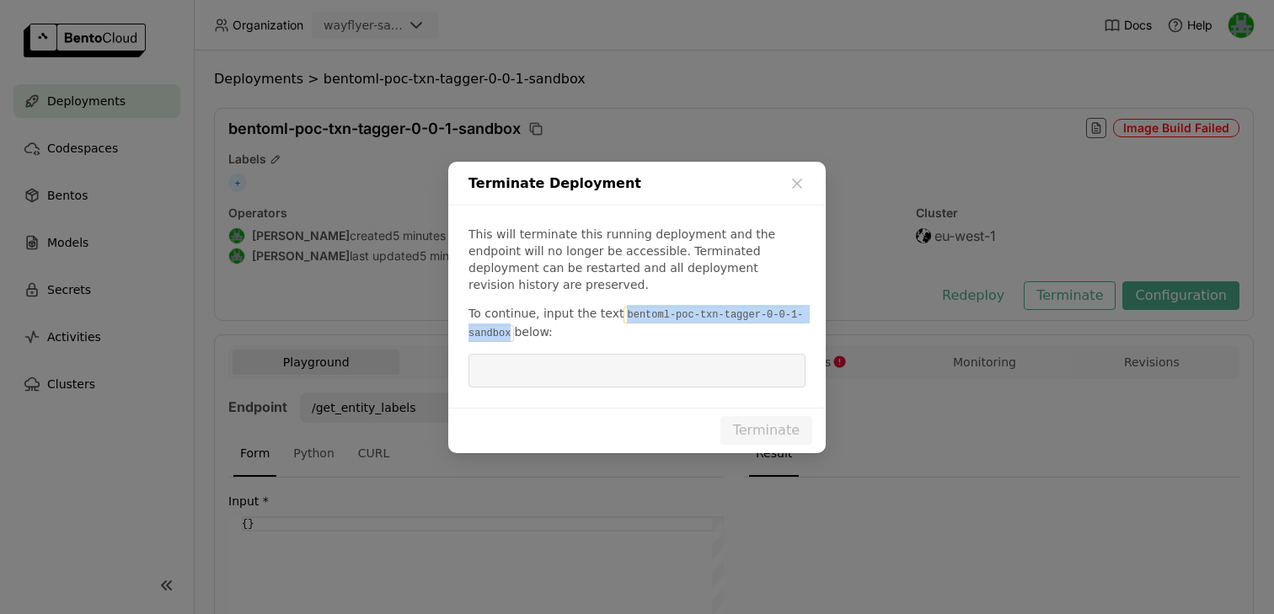
drag, startPoint x: 616, startPoint y: 305, endPoint x: 509, endPoint y: 327, distance: 109.2
click at [509, 327] on code "bentoml-poc-txn-tagger-0-0-1-sandbox" at bounding box center [636, 324] width 335 height 35
copy code "bentoml-poc-txn-tagger-0-0-1-sandbox"
click at [548, 371] on input "dialog" at bounding box center [637, 371] width 317 height 32
paste input "bentoml-poc-txn-tagger-0-0-1-sandbox"
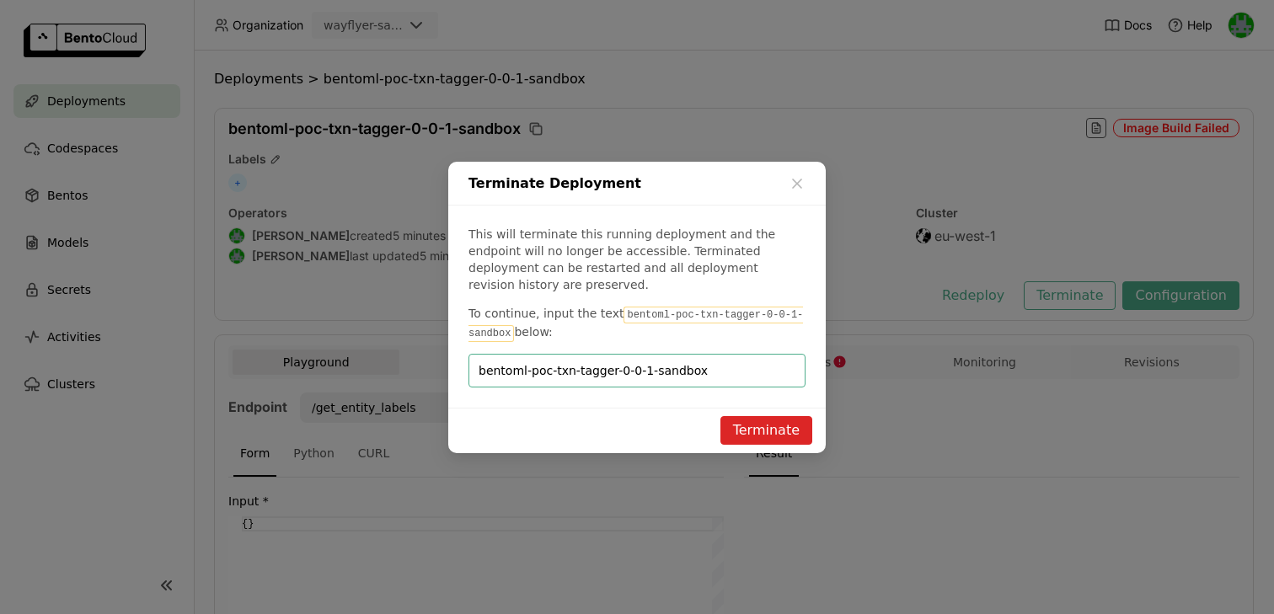
type input "bentoml-poc-txn-tagger-0-0-1-sandbox"
click at [738, 416] on button "Terminate" at bounding box center [766, 430] width 92 height 29
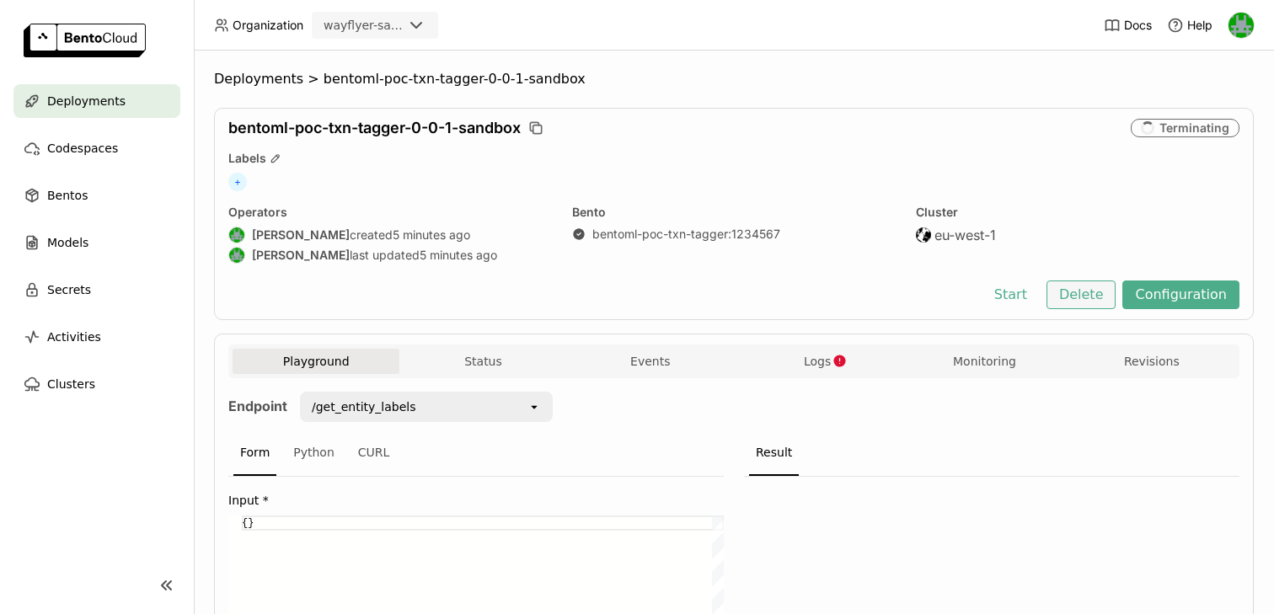
click at [1075, 299] on button "Delete" at bounding box center [1082, 295] width 70 height 29
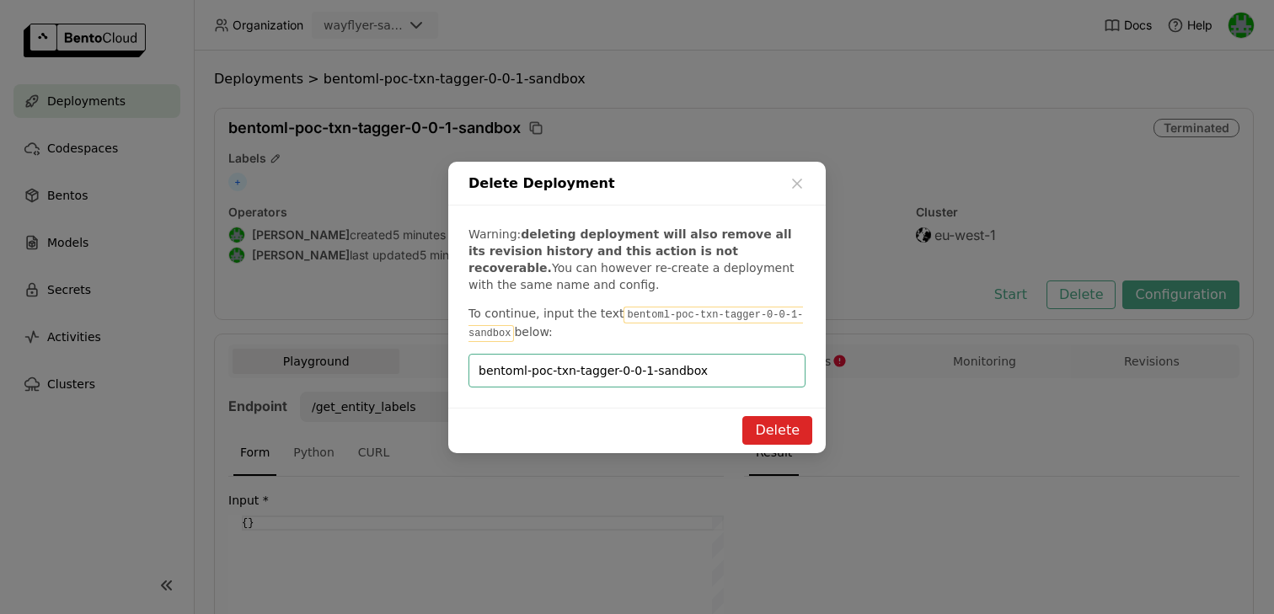
type input "bentoml-poc-txn-tagger-0-0-1-sandbox"
click at [765, 424] on button "Delete" at bounding box center [777, 430] width 70 height 29
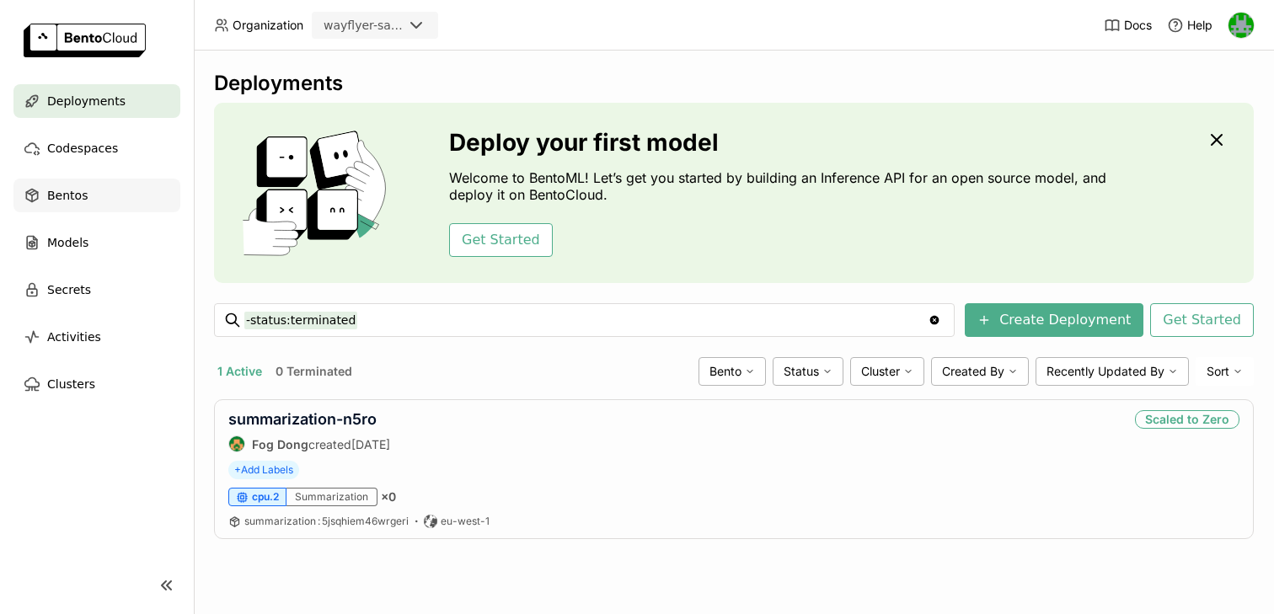
click at [85, 187] on div "Bentos" at bounding box center [96, 196] width 167 height 34
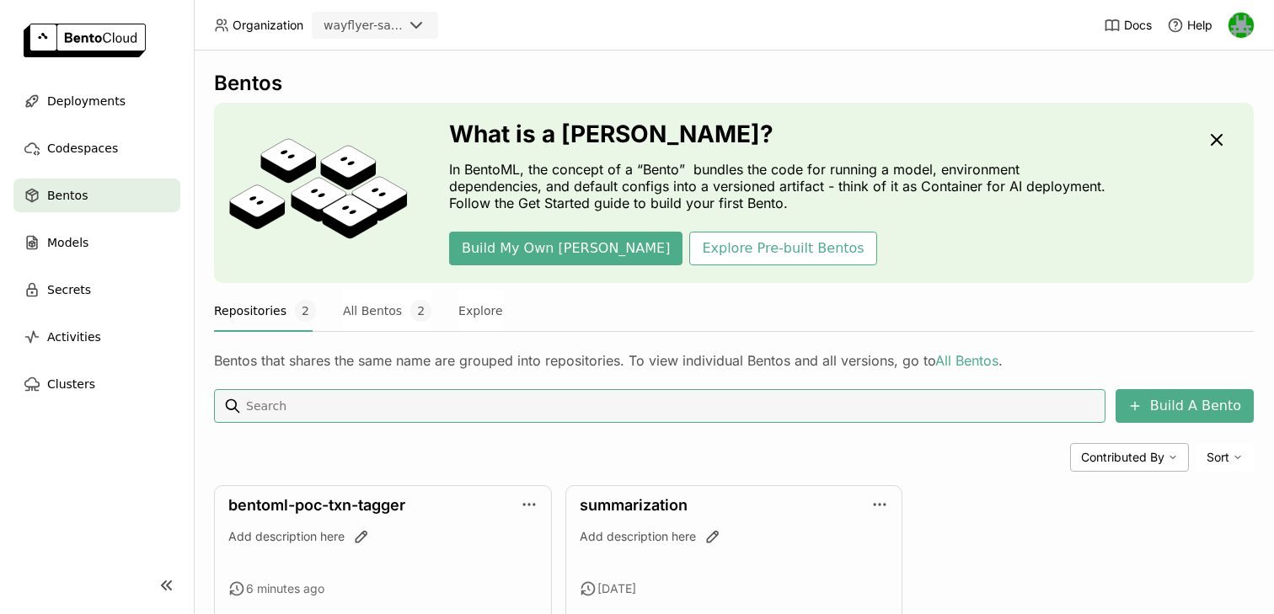
scroll to position [87, 0]
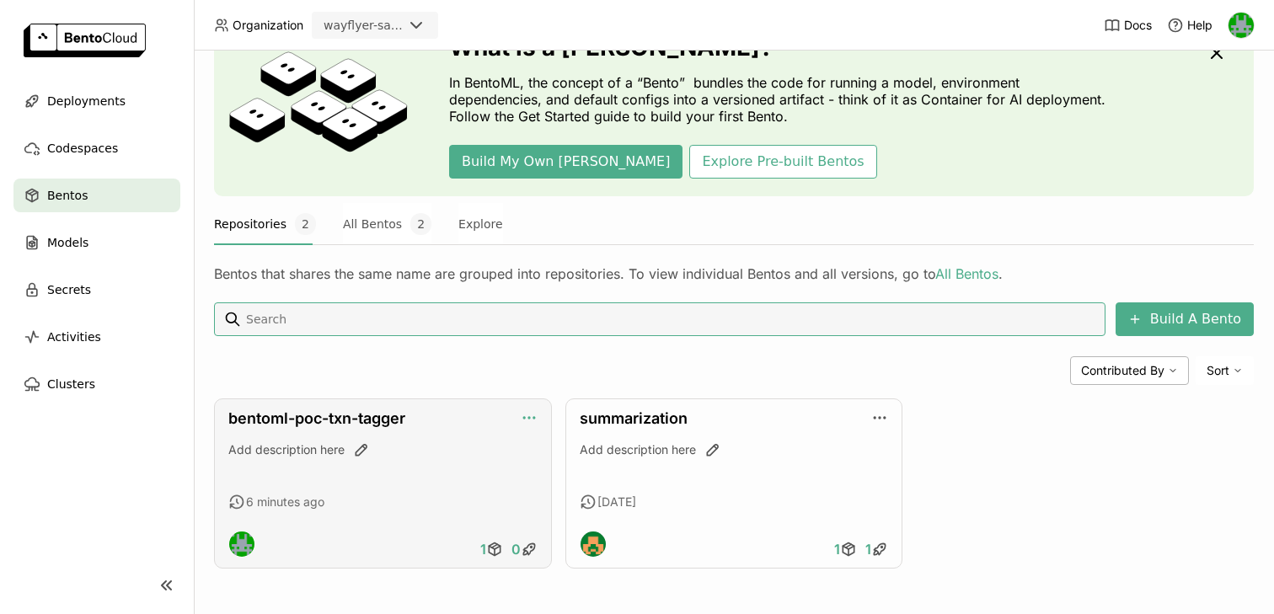
click at [530, 419] on icon "button" at bounding box center [529, 418] width 17 height 17
click at [419, 413] on div "bentoml-poc-txn-tagger" at bounding box center [382, 419] width 309 height 19
click at [375, 413] on link "bentoml-poc-txn-tagger" at bounding box center [316, 419] width 177 height 18
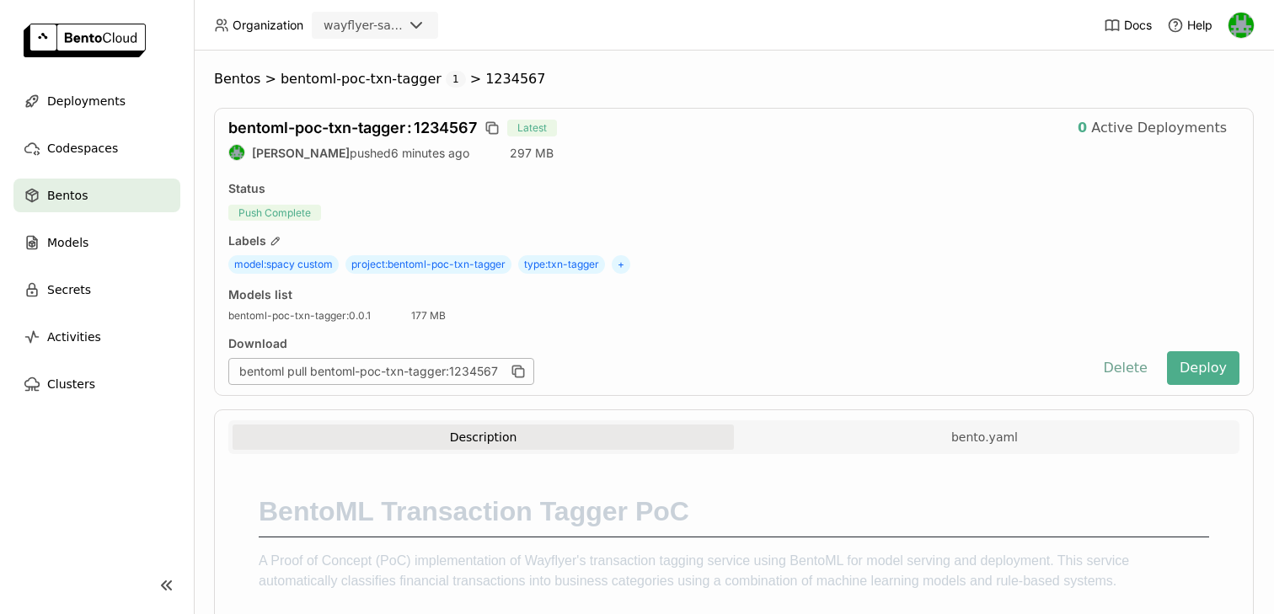
click at [1124, 370] on button "Delete" at bounding box center [1125, 368] width 70 height 34
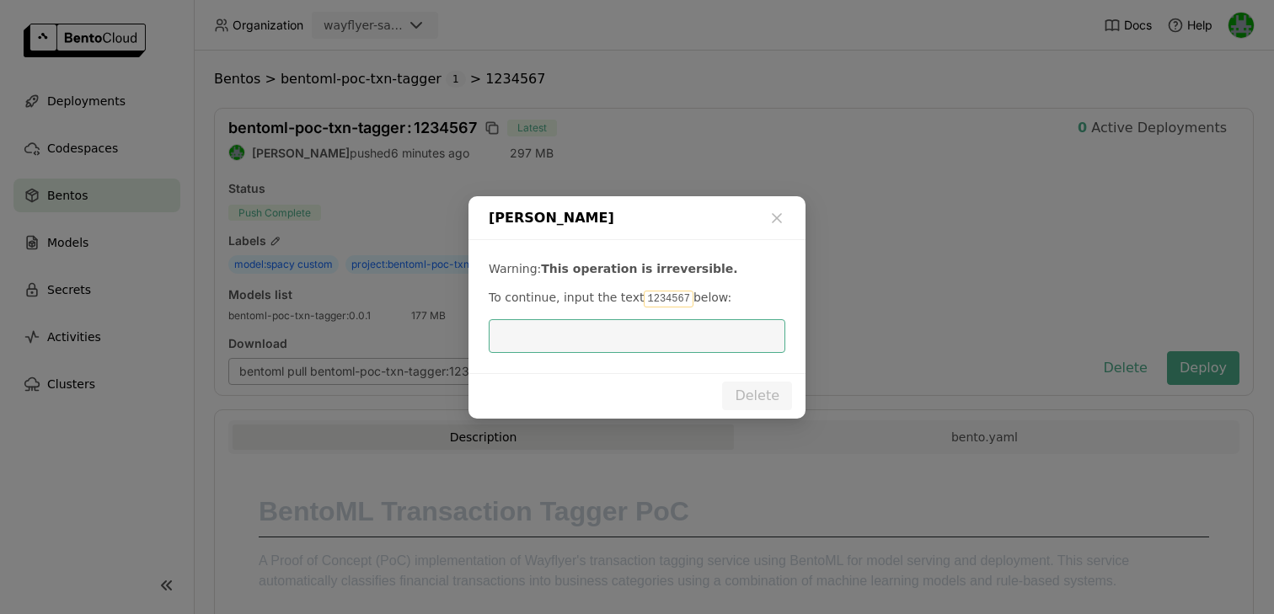
click at [653, 297] on code "1234567" at bounding box center [668, 299] width 49 height 17
copy code "1234567"
click at [629, 332] on input "dialog" at bounding box center [637, 336] width 276 height 32
paste input "1234567"
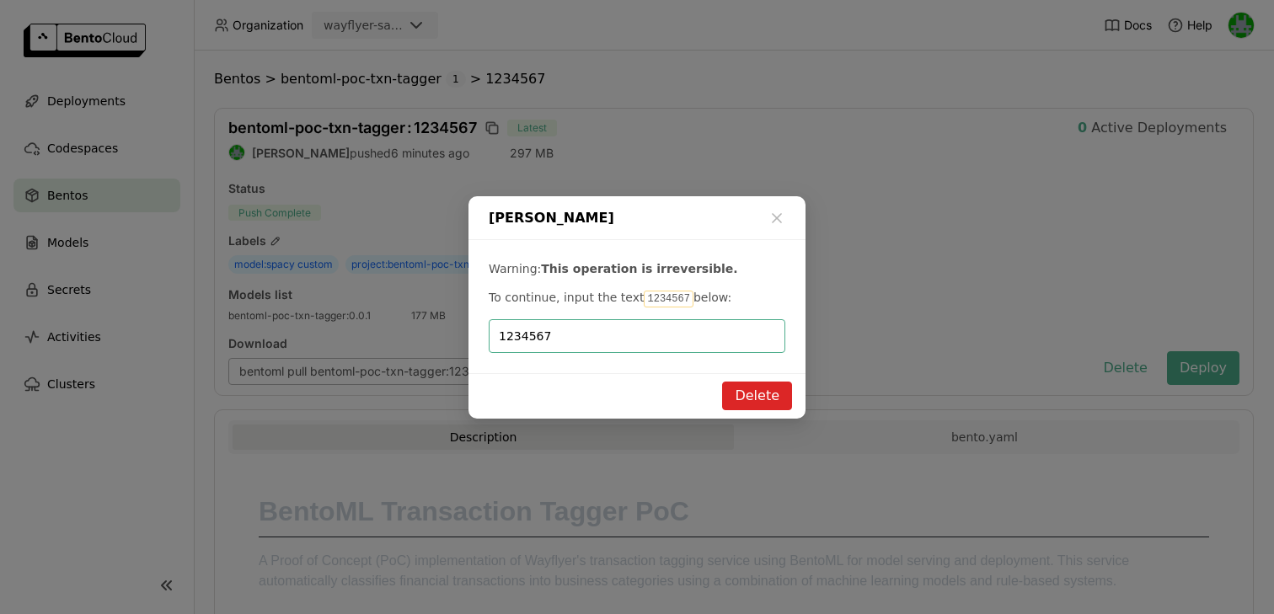
type input "1234567"
click at [747, 399] on button "Delete" at bounding box center [757, 396] width 70 height 29
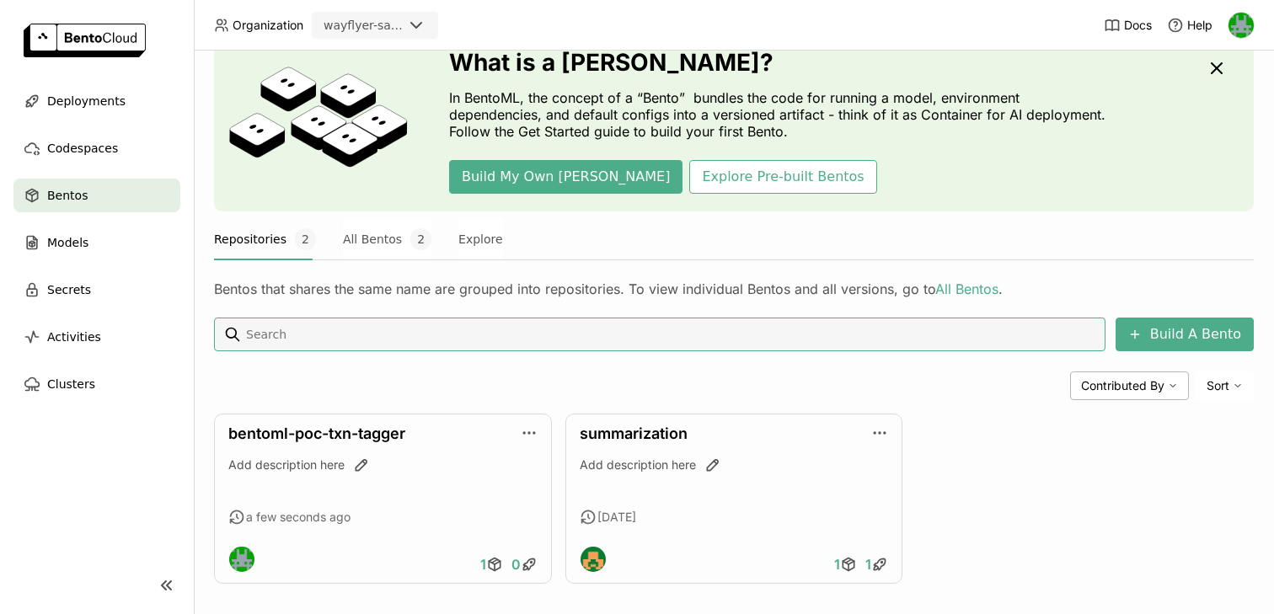
scroll to position [83, 0]
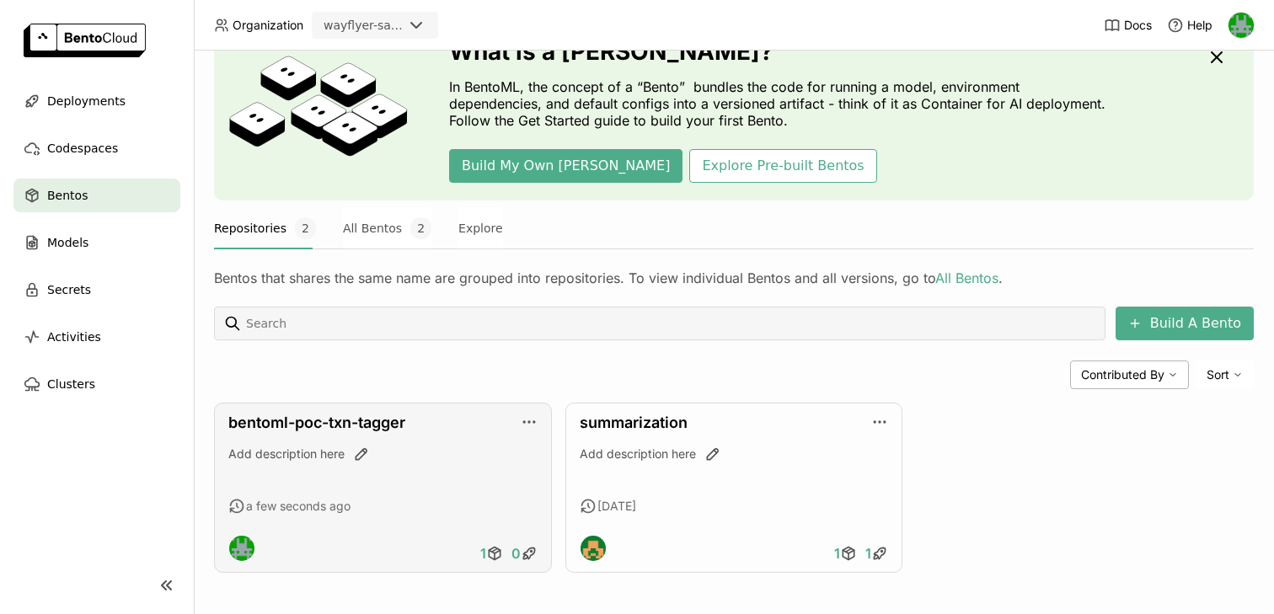
click at [289, 413] on div "bentoml-poc-txn-tagger Add description here a few seconds ago 1 0" at bounding box center [383, 488] width 338 height 170
click at [288, 418] on link "bentoml-poc-txn-tagger" at bounding box center [316, 423] width 177 height 18
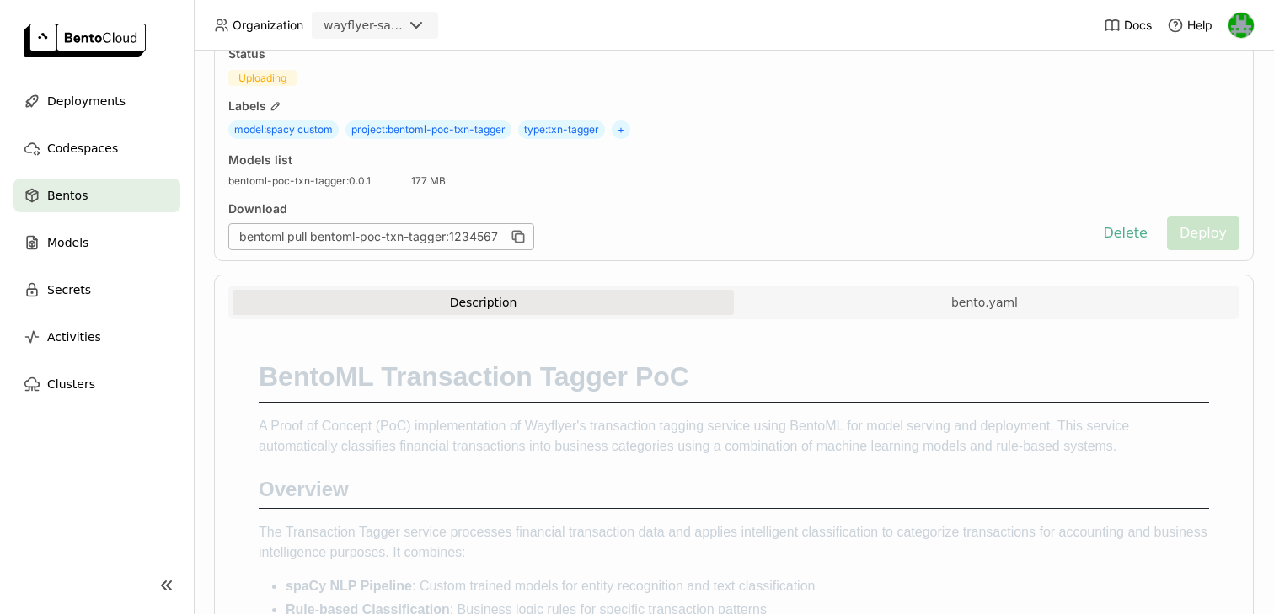
scroll to position [159, 0]
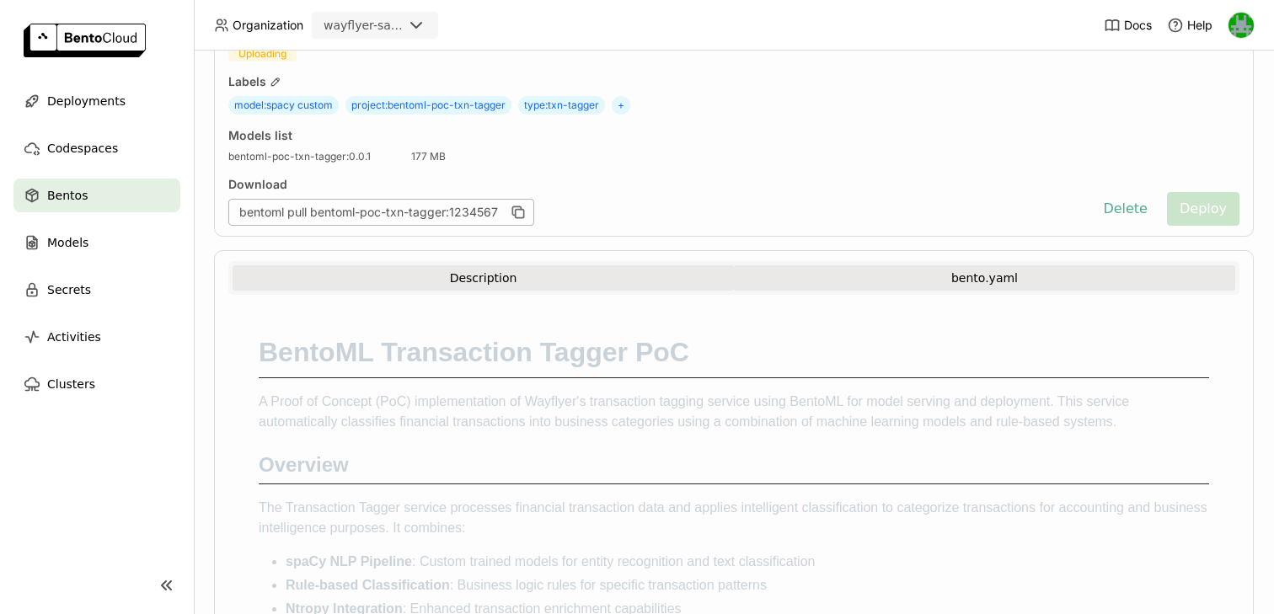
click at [908, 285] on button "bento.yaml" at bounding box center [984, 277] width 501 height 25
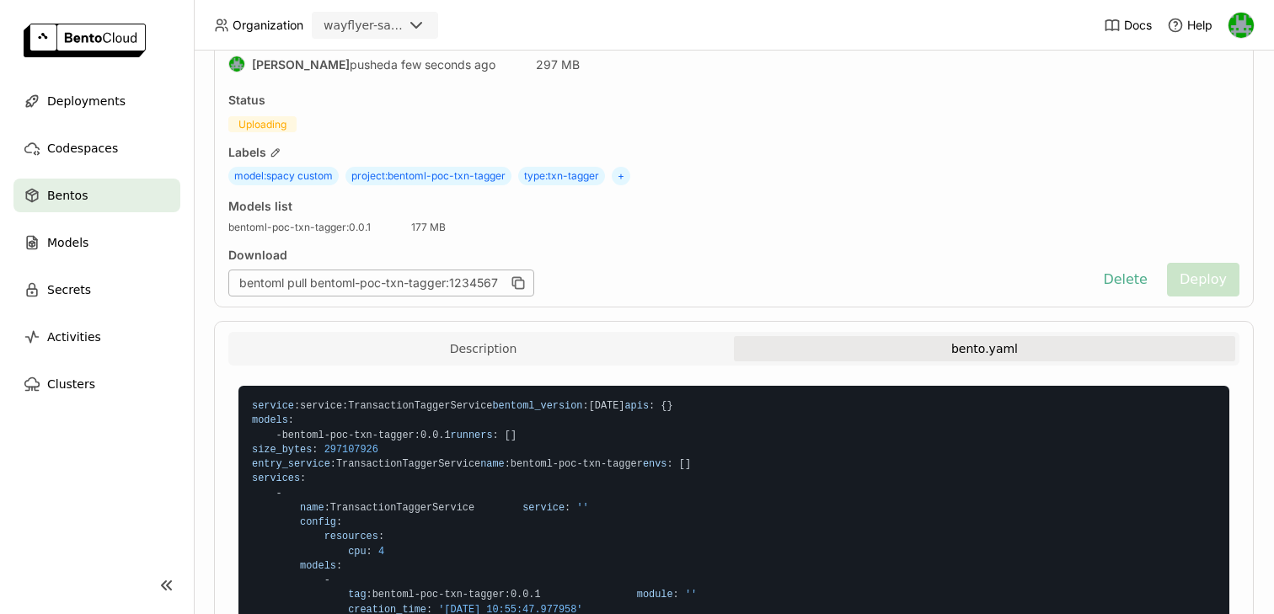
scroll to position [0, 0]
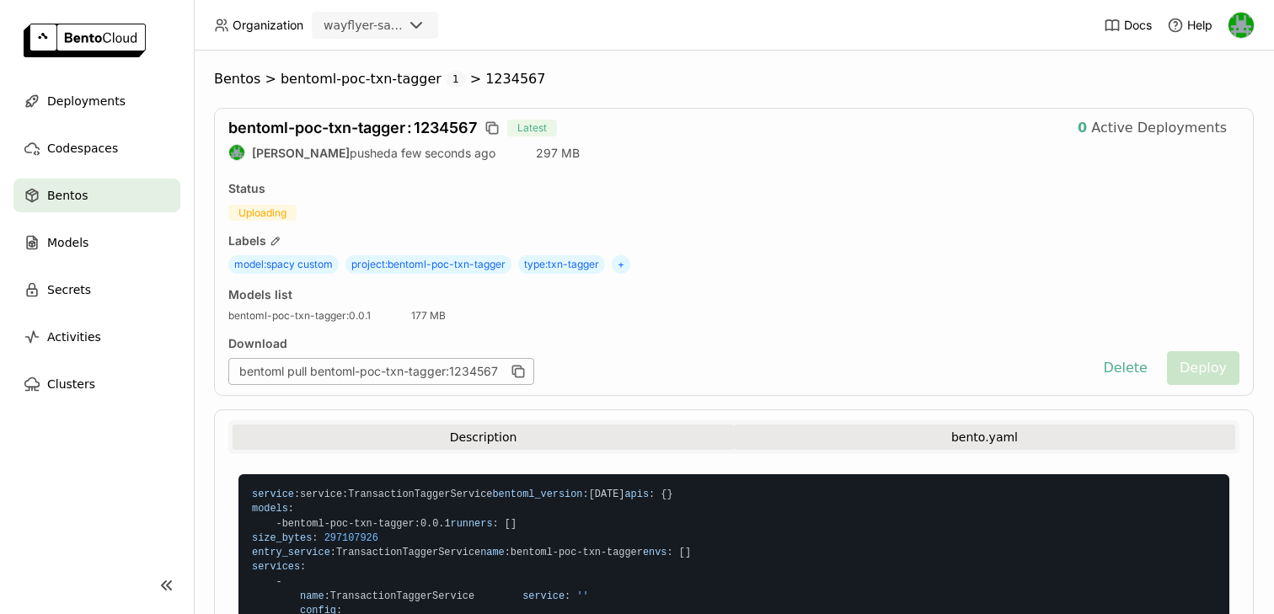
click at [318, 447] on button "Description" at bounding box center [483, 437] width 501 height 25
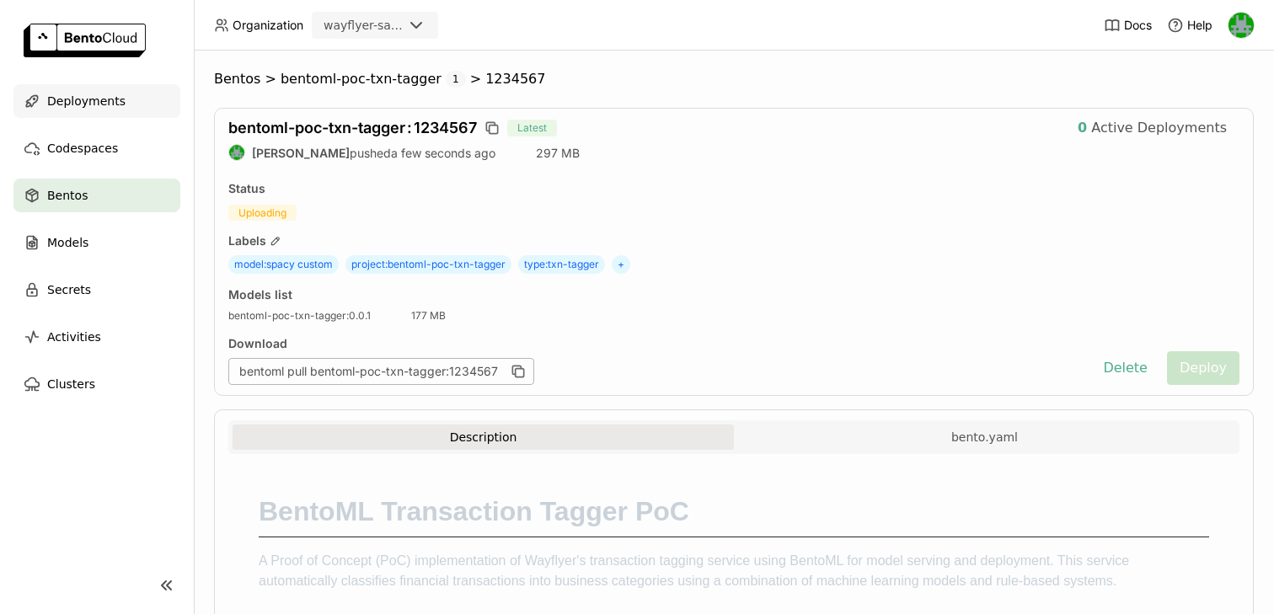
click at [89, 100] on span "Deployments" at bounding box center [86, 101] width 78 height 20
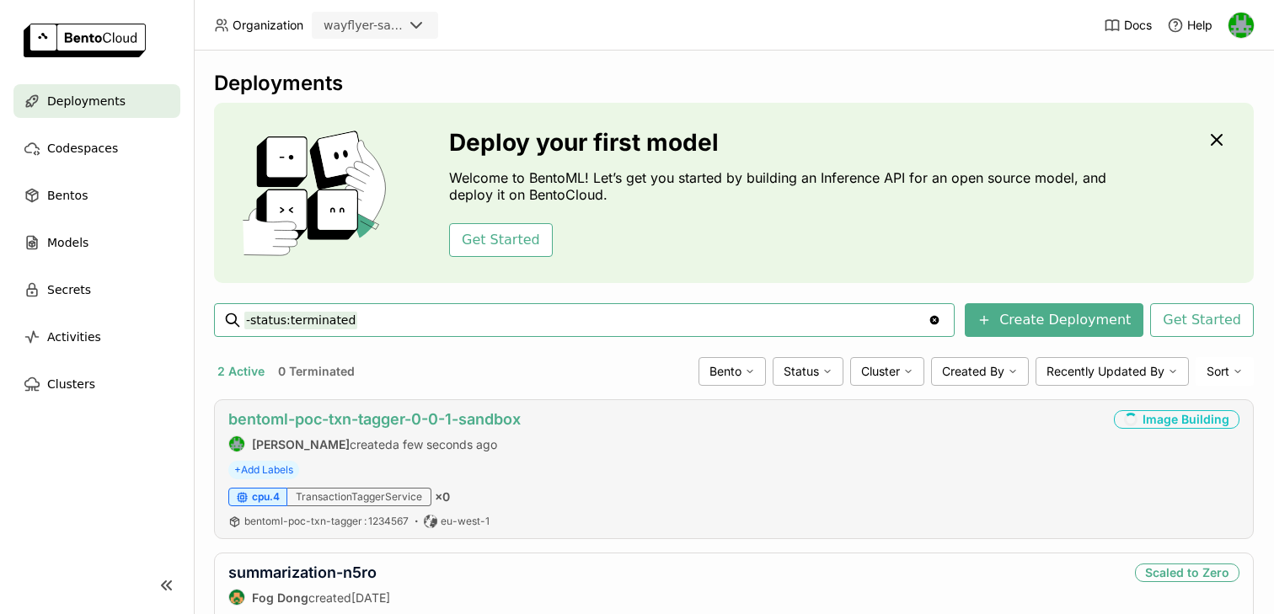
click at [338, 421] on link "bentoml-poc-txn-tagger-0-0-1-sandbox" at bounding box center [374, 419] width 292 height 18
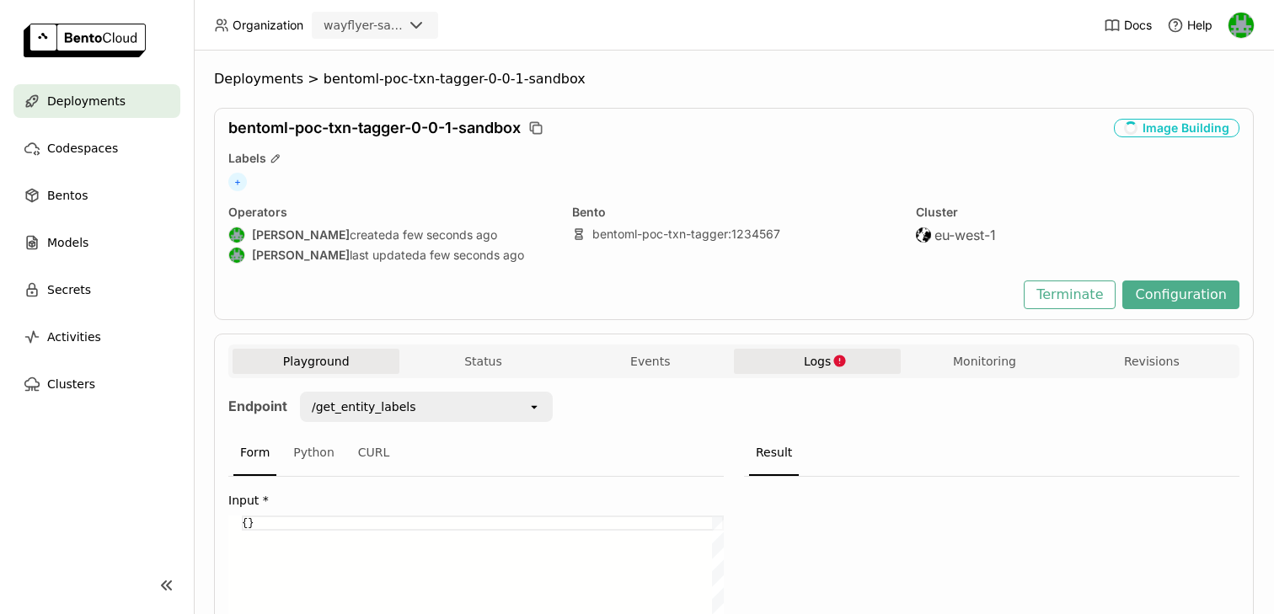
click at [810, 356] on span "Logs" at bounding box center [817, 361] width 27 height 15
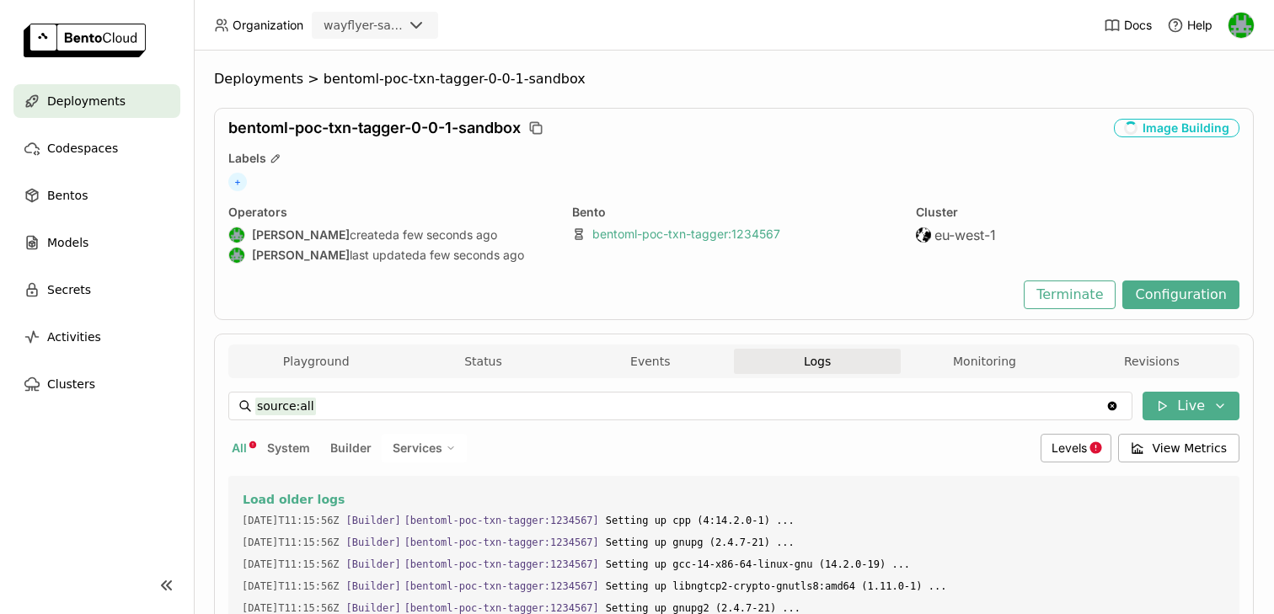
click at [626, 233] on link "bentoml-poc-txn-tagger : 1234567" at bounding box center [686, 234] width 188 height 15
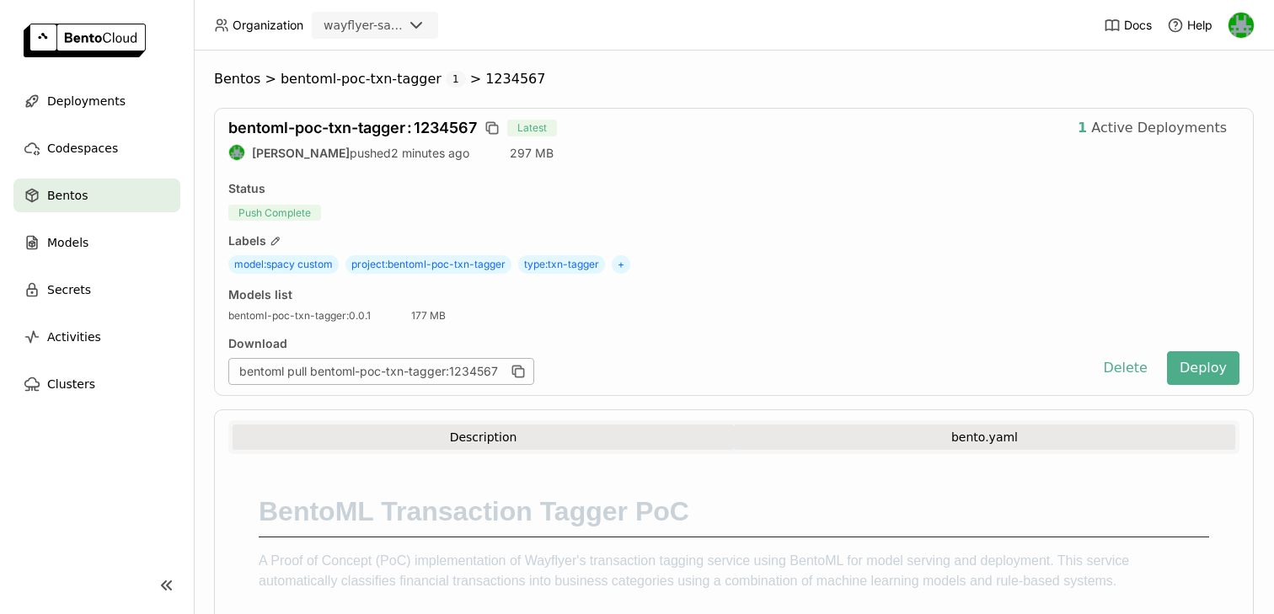
click at [839, 433] on button "bento.yaml" at bounding box center [984, 437] width 501 height 25
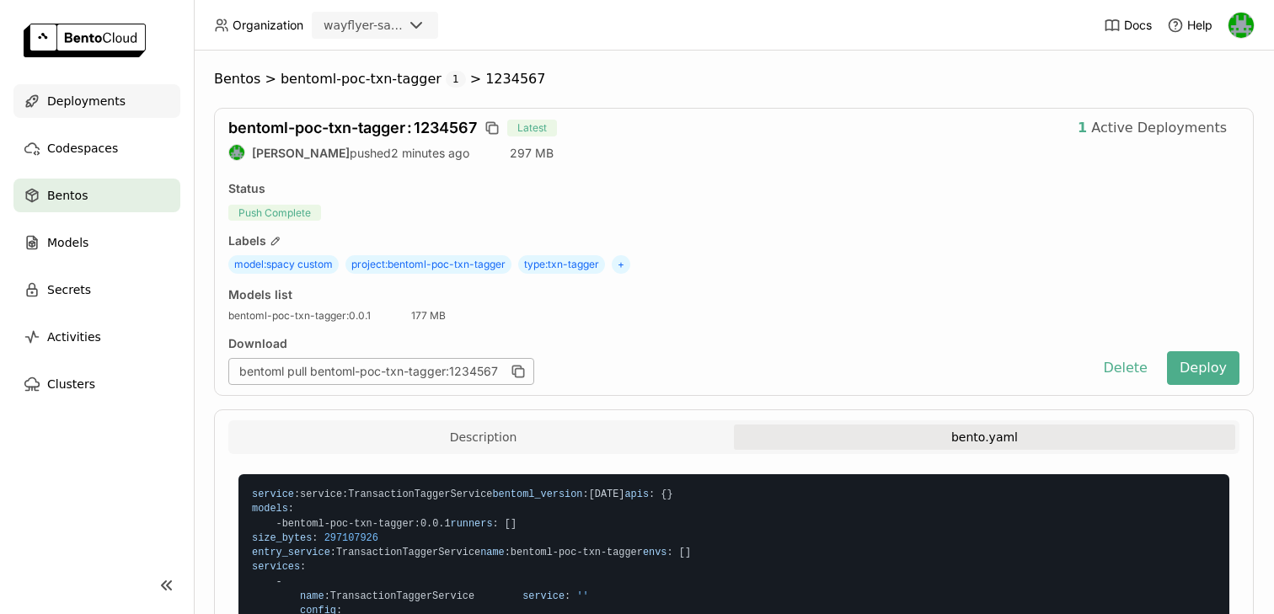
click at [109, 113] on div "Deployments" at bounding box center [96, 101] width 167 height 34
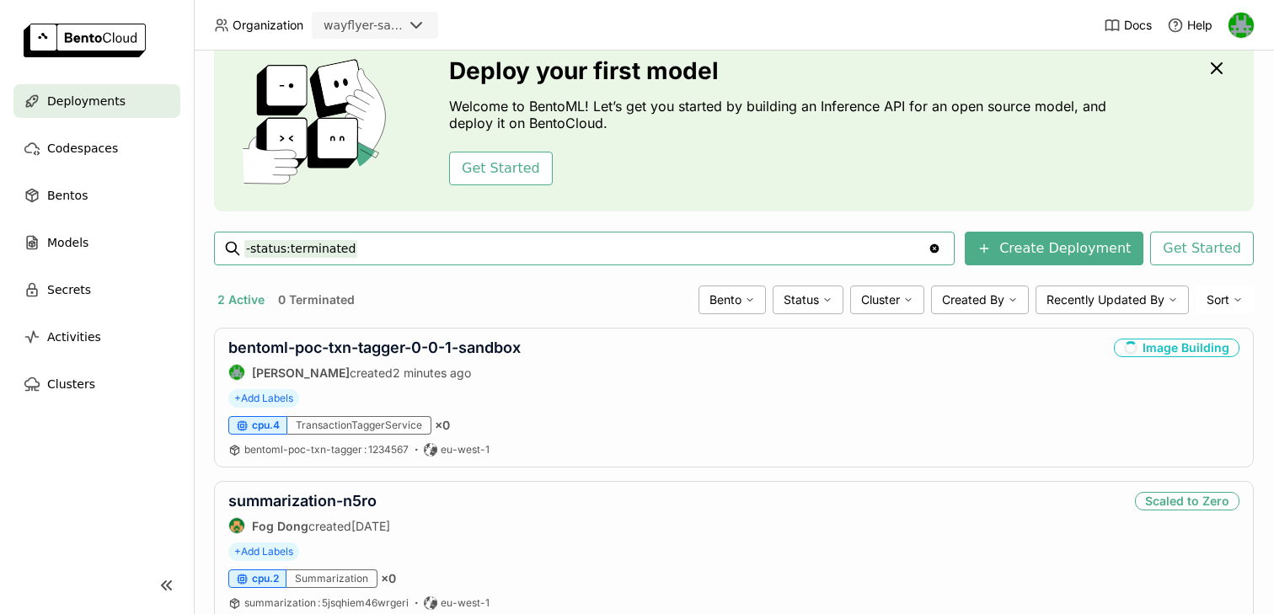
scroll to position [79, 0]
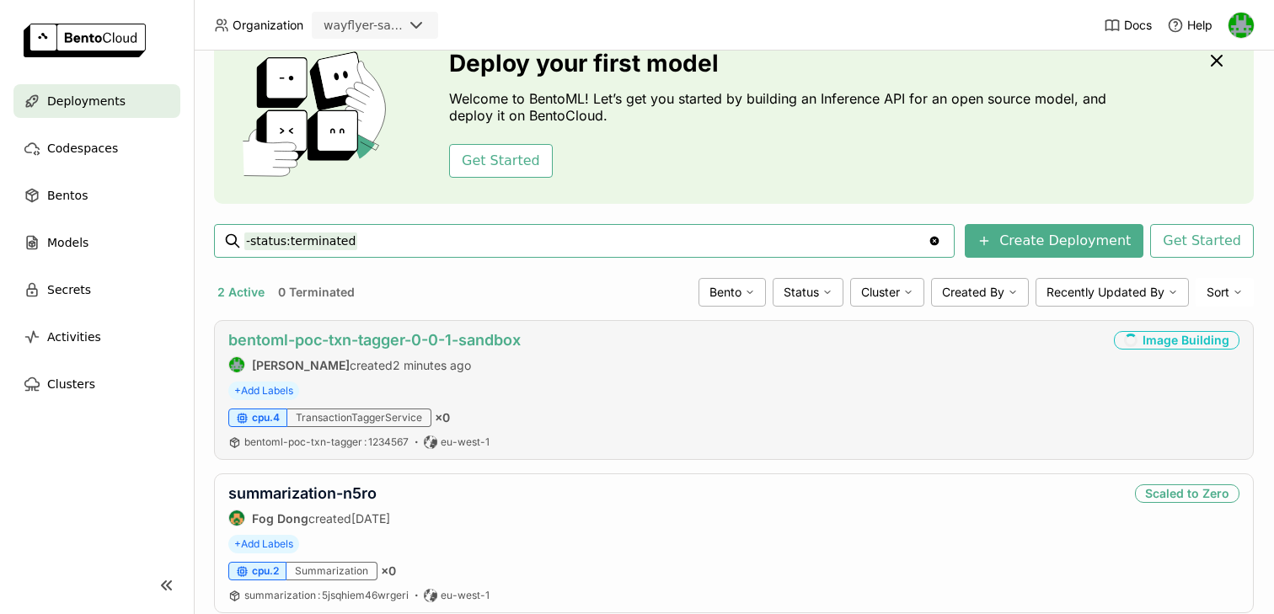
click at [284, 344] on link "bentoml-poc-txn-tagger-0-0-1-sandbox" at bounding box center [374, 340] width 292 height 18
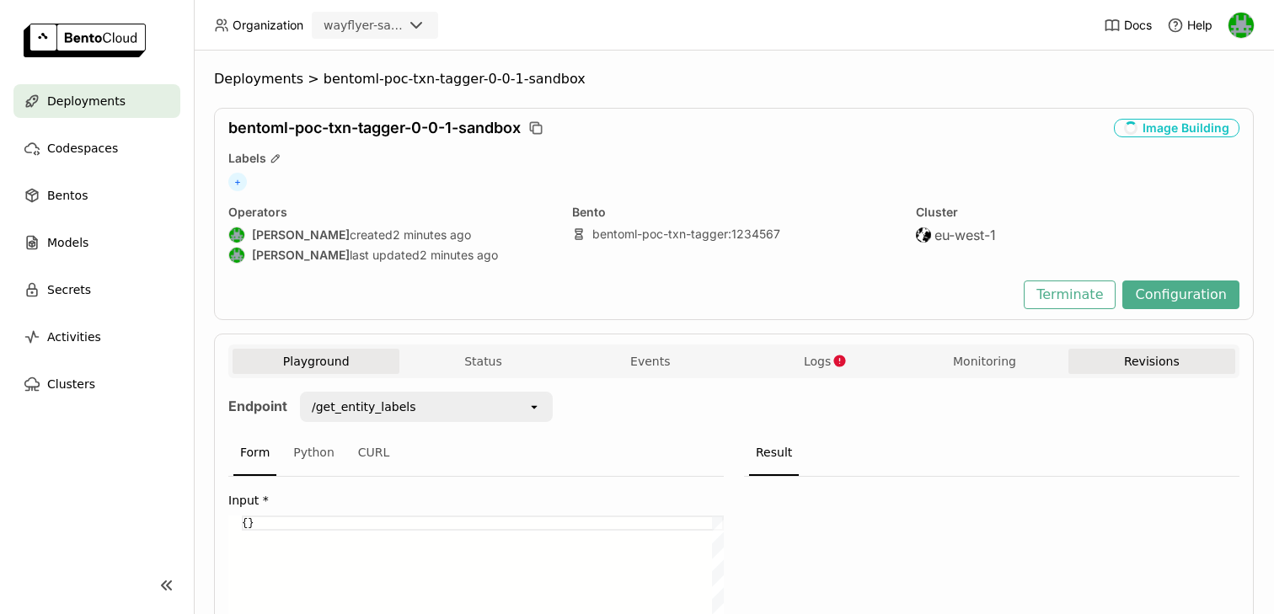
click at [1161, 364] on button "Revisions" at bounding box center [1152, 361] width 167 height 25
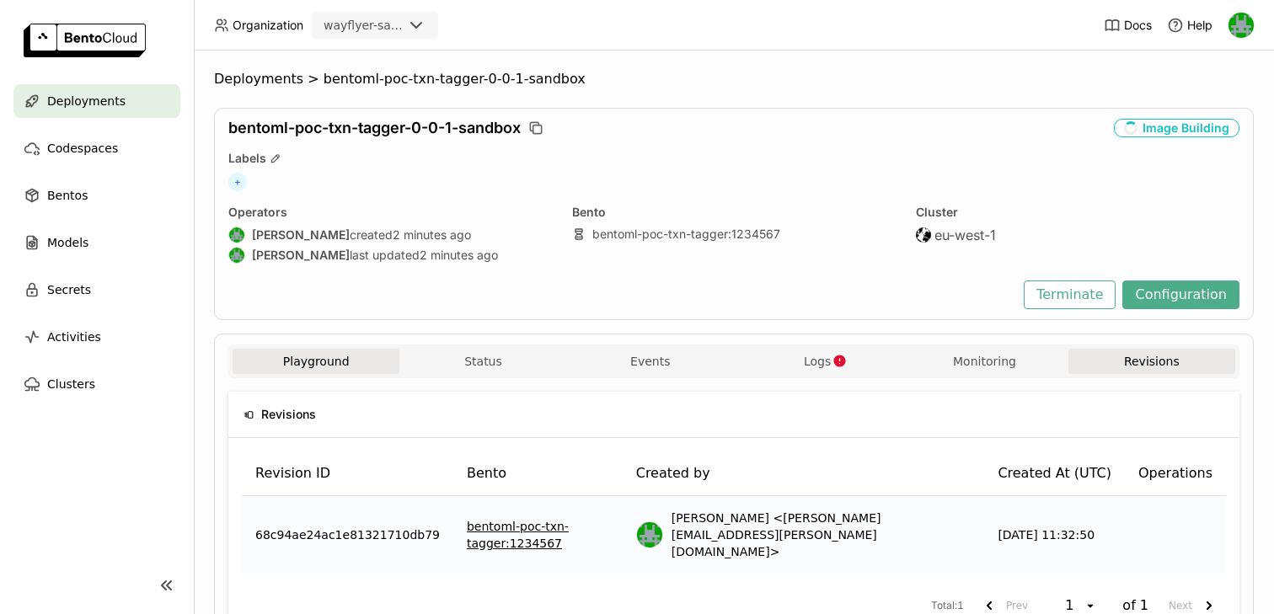
click at [341, 351] on button "Playground" at bounding box center [316, 361] width 167 height 25
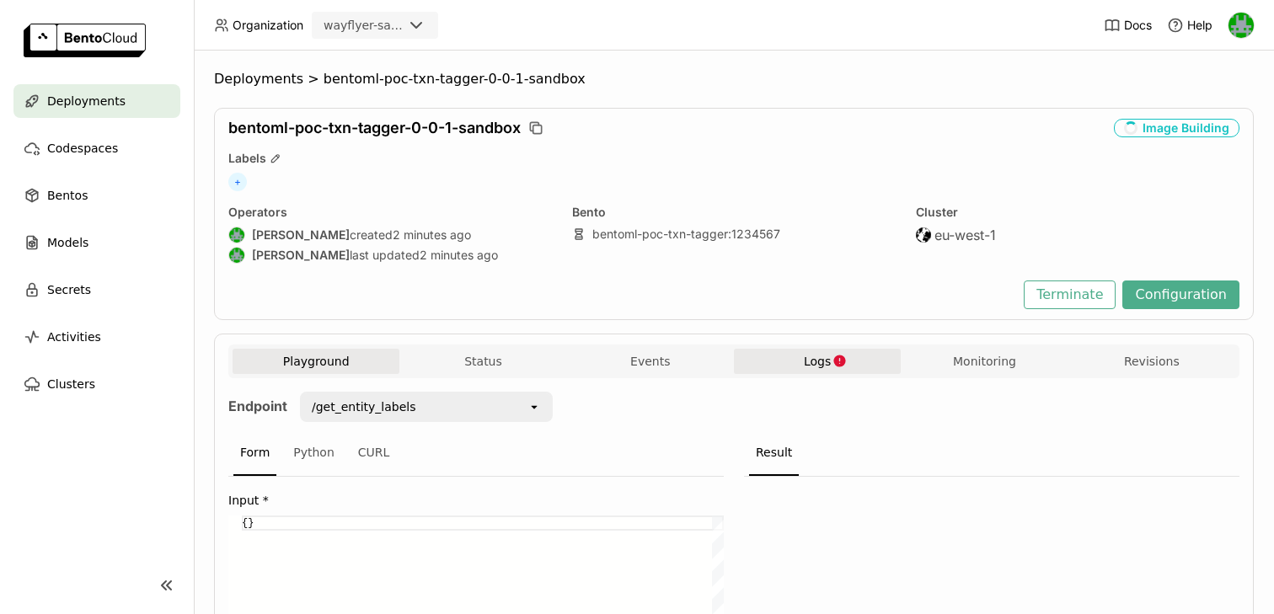
click at [785, 360] on button "Logs" at bounding box center [817, 361] width 167 height 25
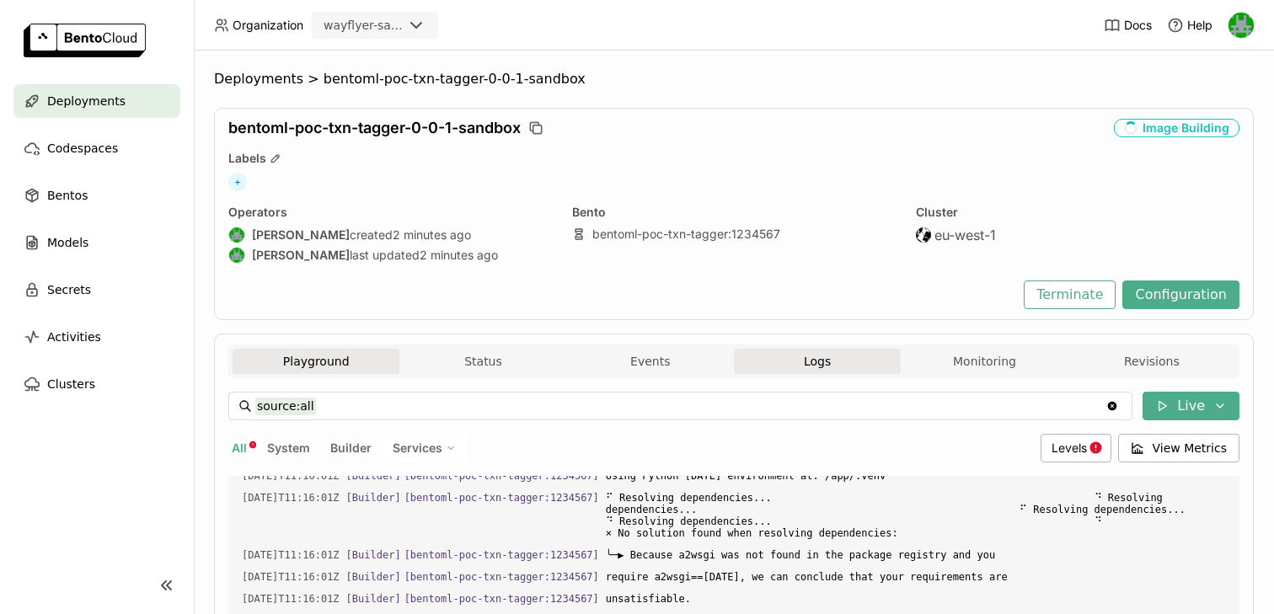
click at [296, 359] on button "Playground" at bounding box center [316, 361] width 167 height 25
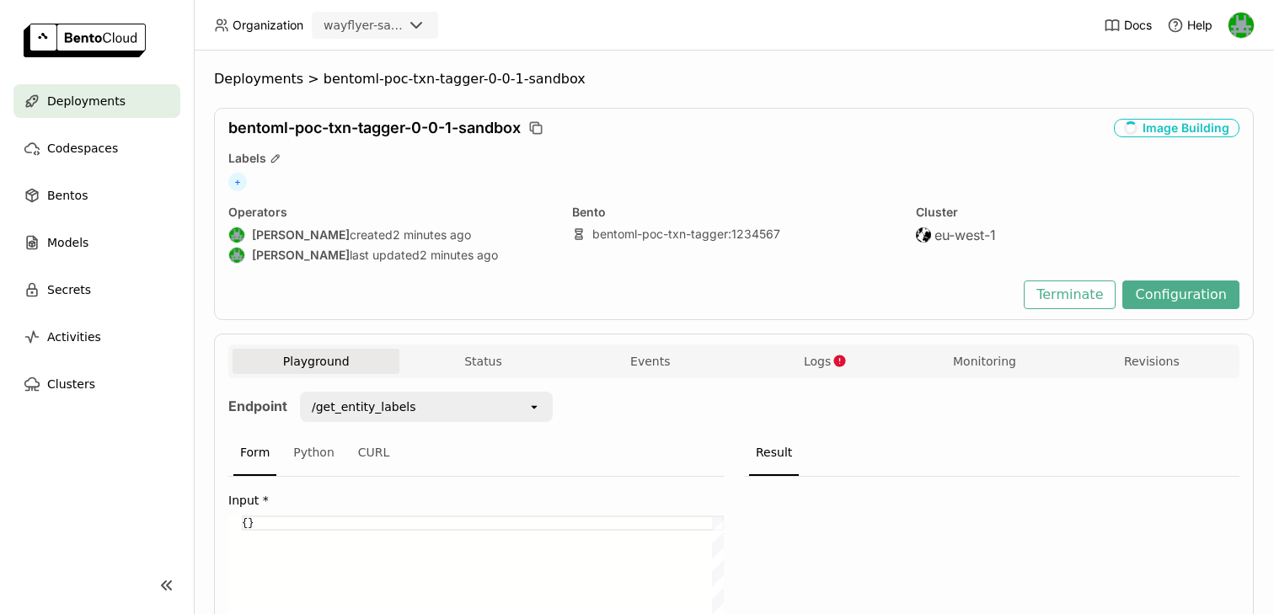
click at [112, 101] on span "Deployments" at bounding box center [86, 101] width 78 height 20
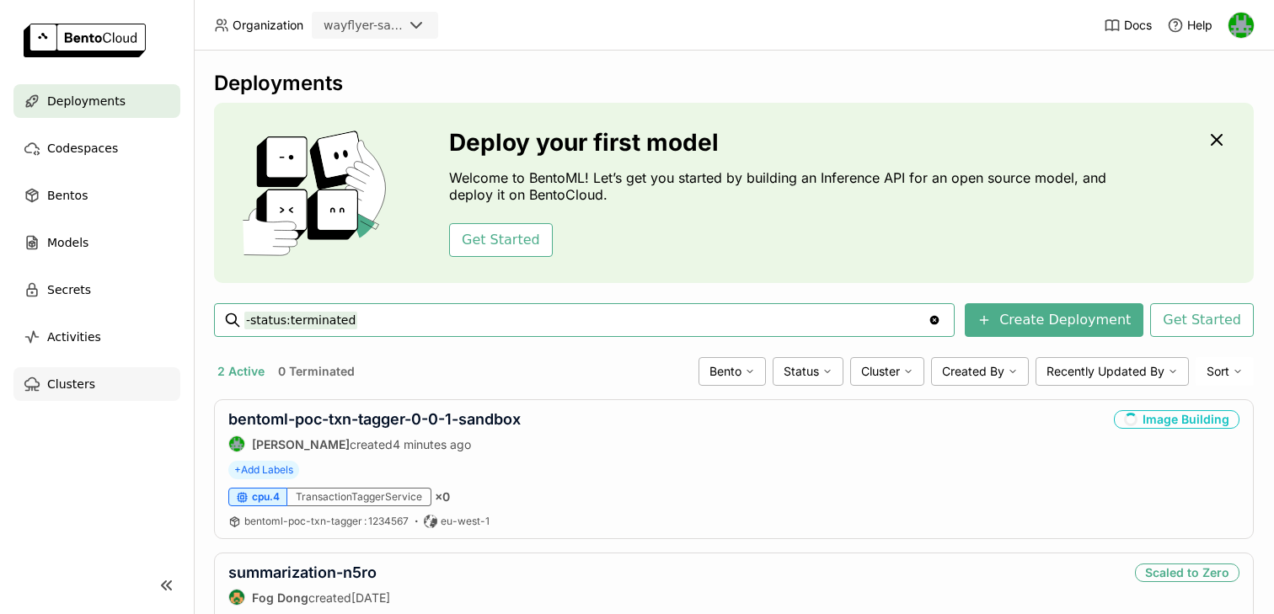
click at [75, 376] on span "Clusters" at bounding box center [71, 384] width 48 height 20
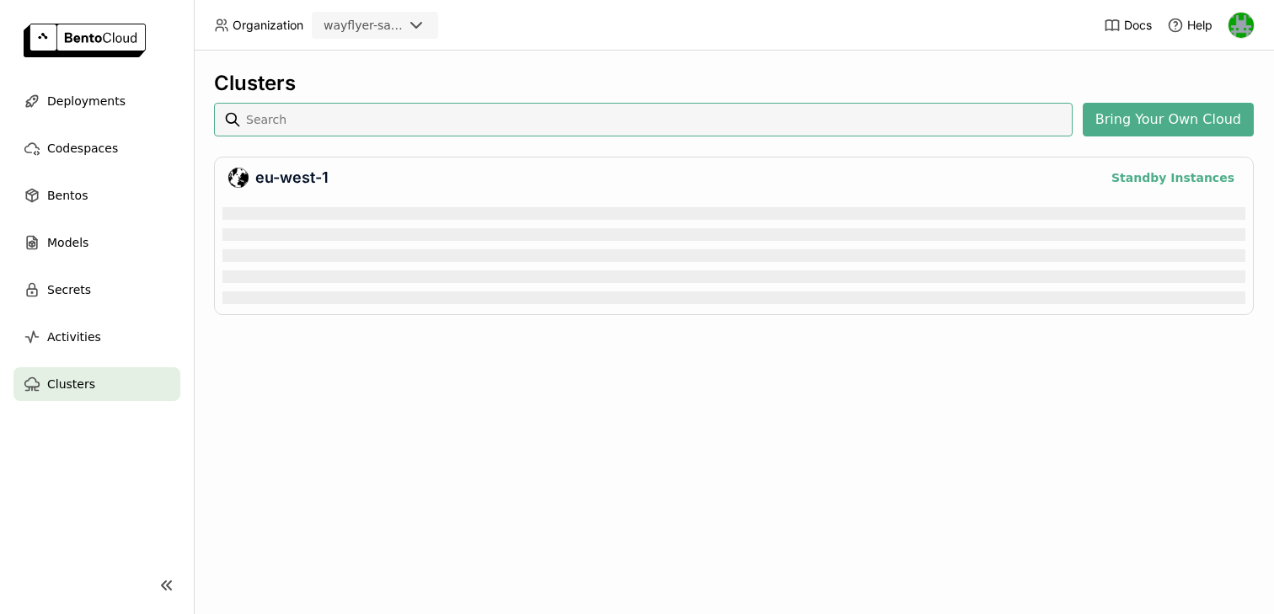
scroll to position [110, 1023]
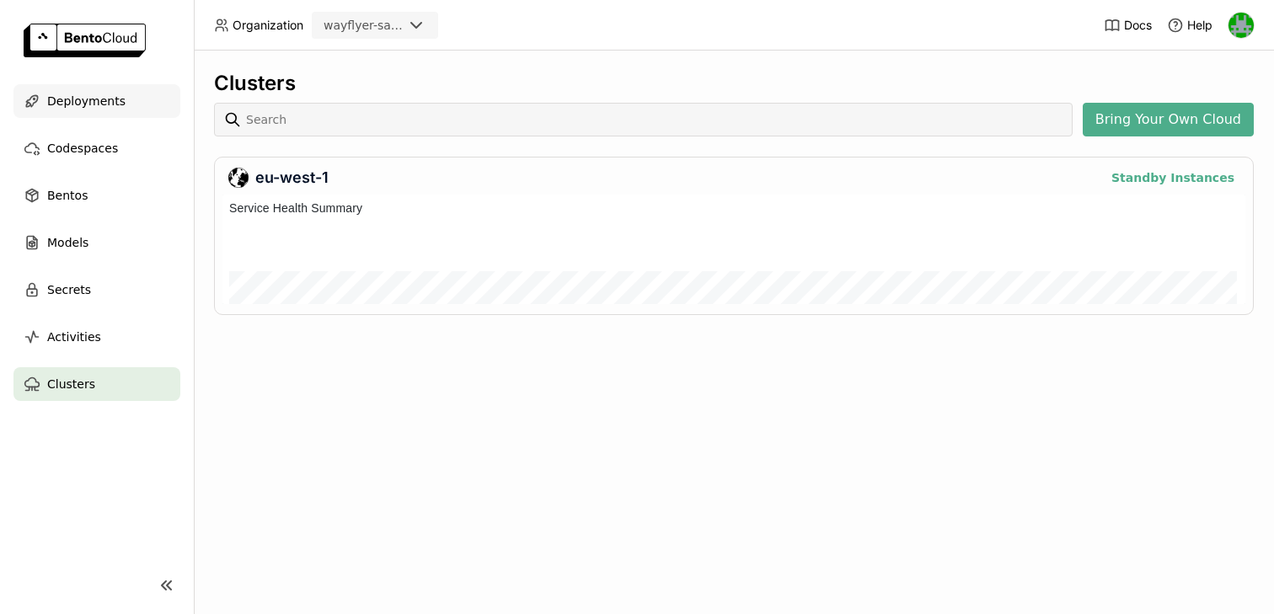
click at [94, 99] on span "Deployments" at bounding box center [86, 101] width 78 height 20
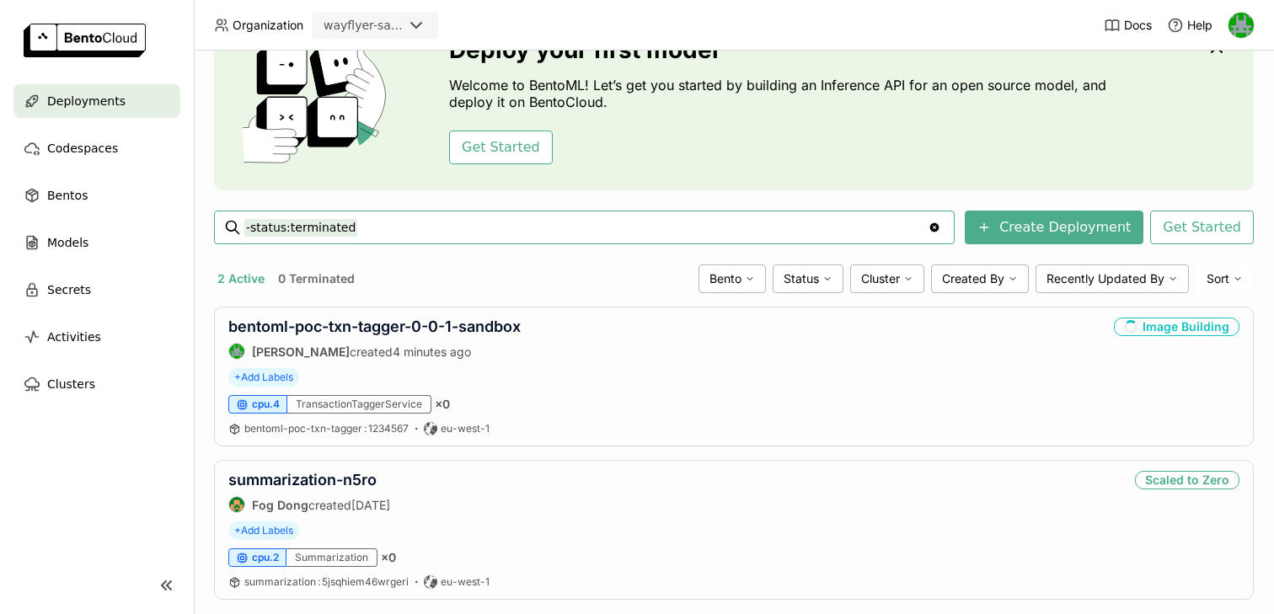
scroll to position [124, 0]
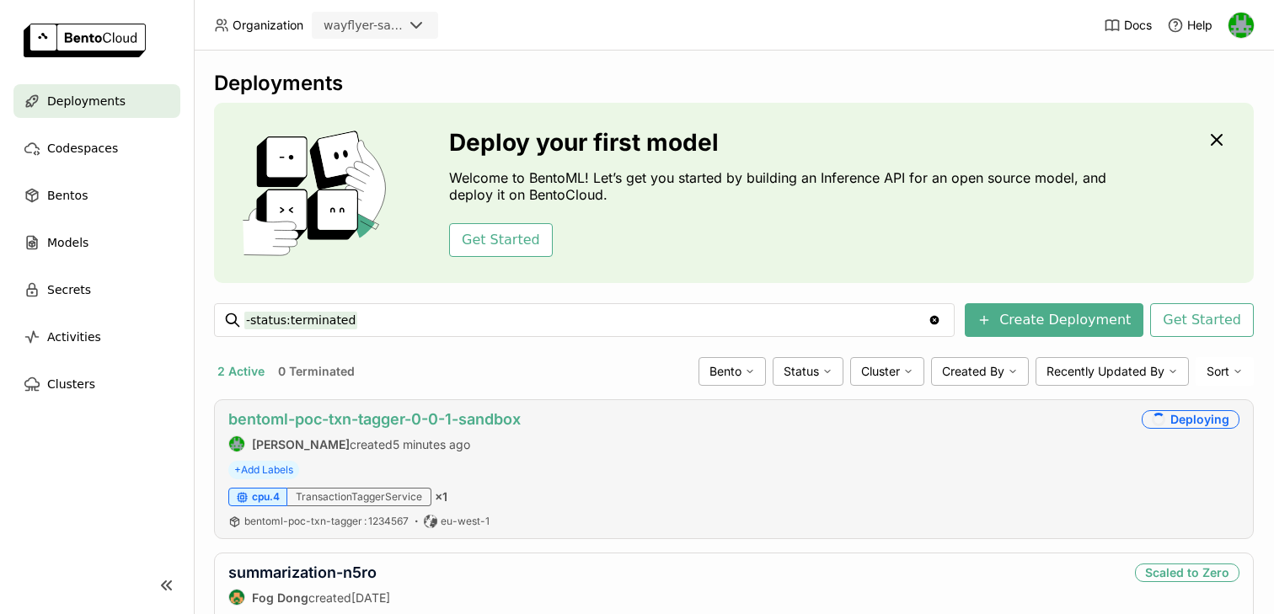
click at [340, 420] on link "bentoml-poc-txn-tagger-0-0-1-sandbox" at bounding box center [374, 419] width 292 height 18
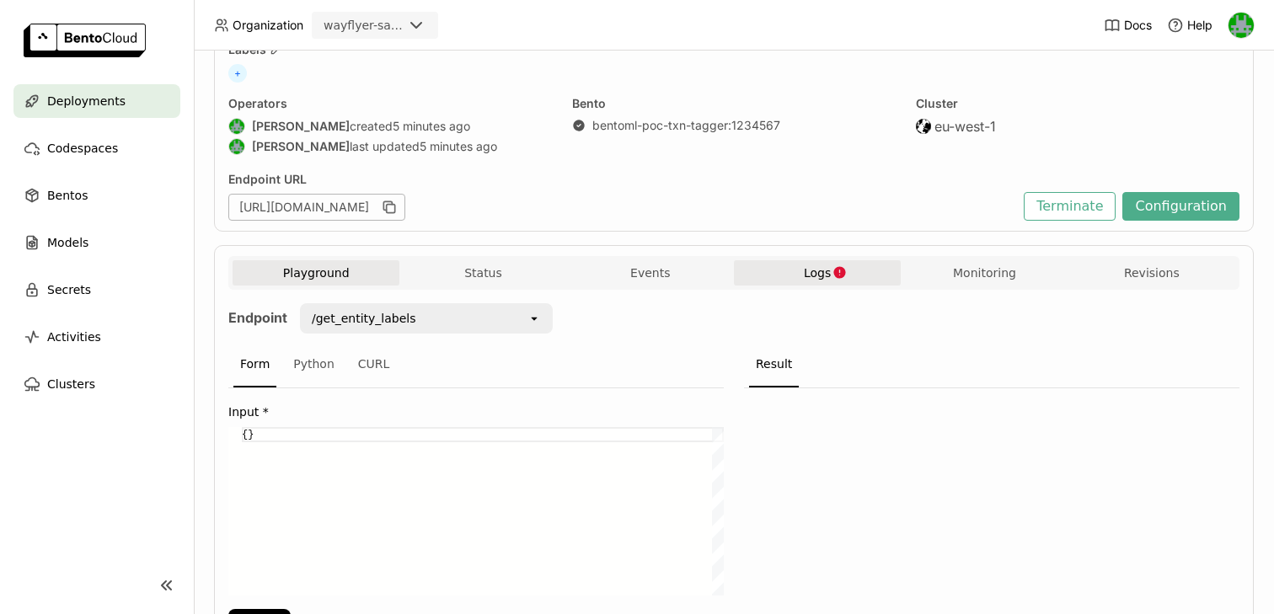
click at [801, 279] on button "Logs" at bounding box center [817, 272] width 167 height 25
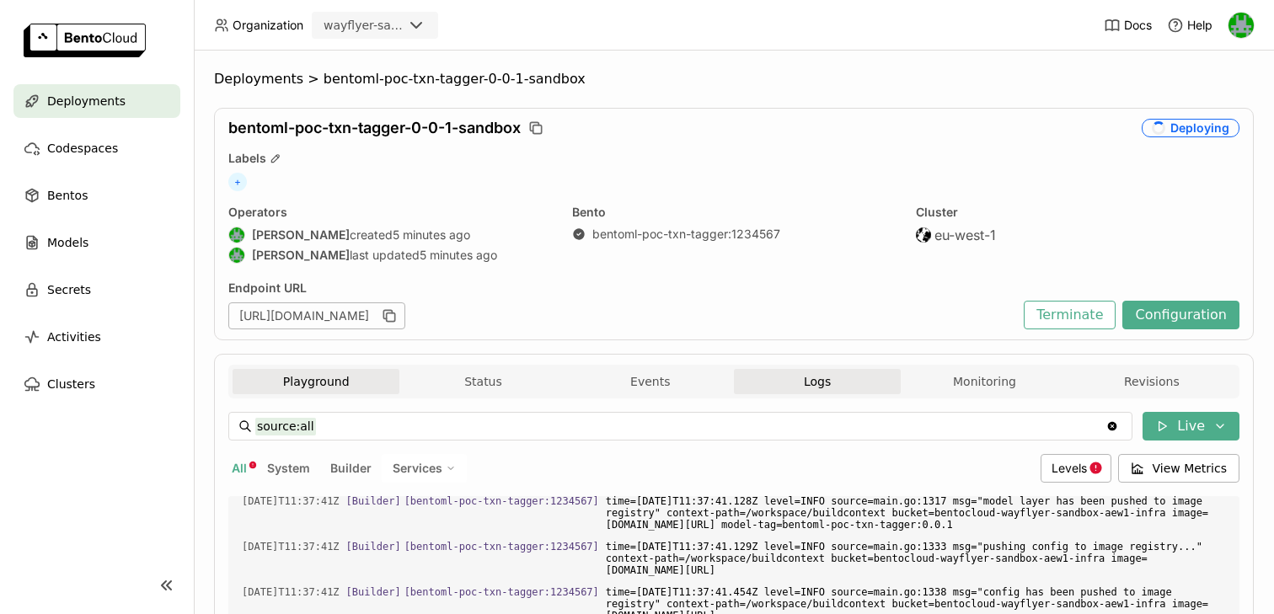
click at [303, 379] on button "Playground" at bounding box center [316, 381] width 167 height 25
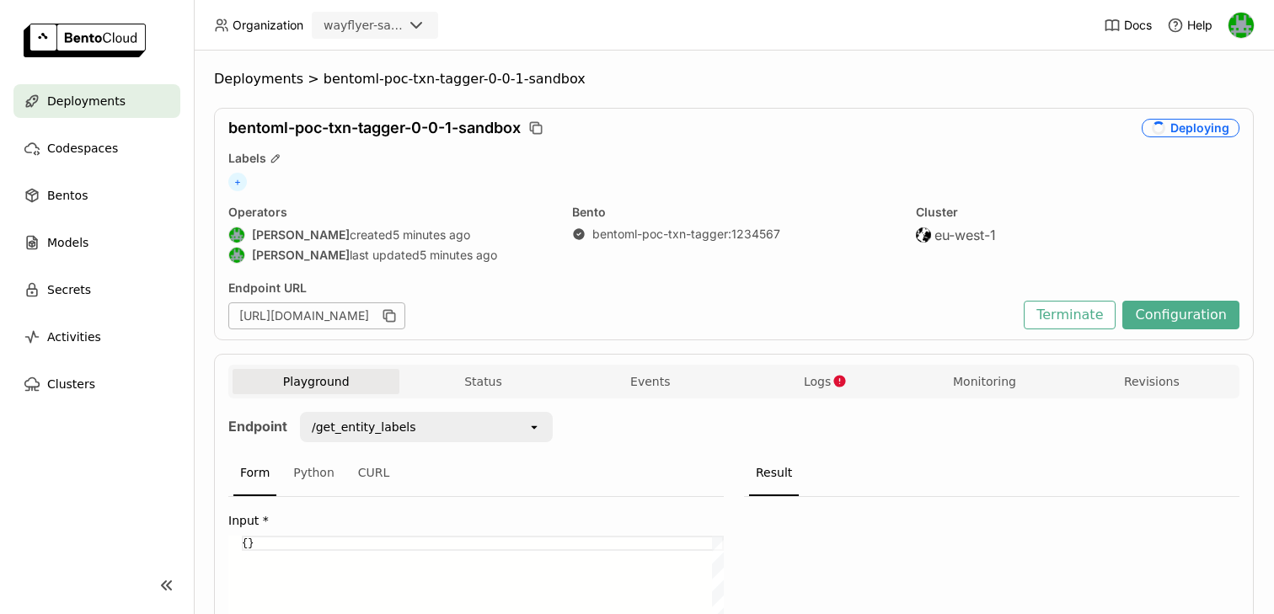
click at [806, 364] on div "Playground Status Events Logs Monitoring Revisions Endpoint /get_entity_labels …" at bounding box center [734, 568] width 1040 height 429
click at [811, 378] on span "Logs" at bounding box center [817, 381] width 27 height 15
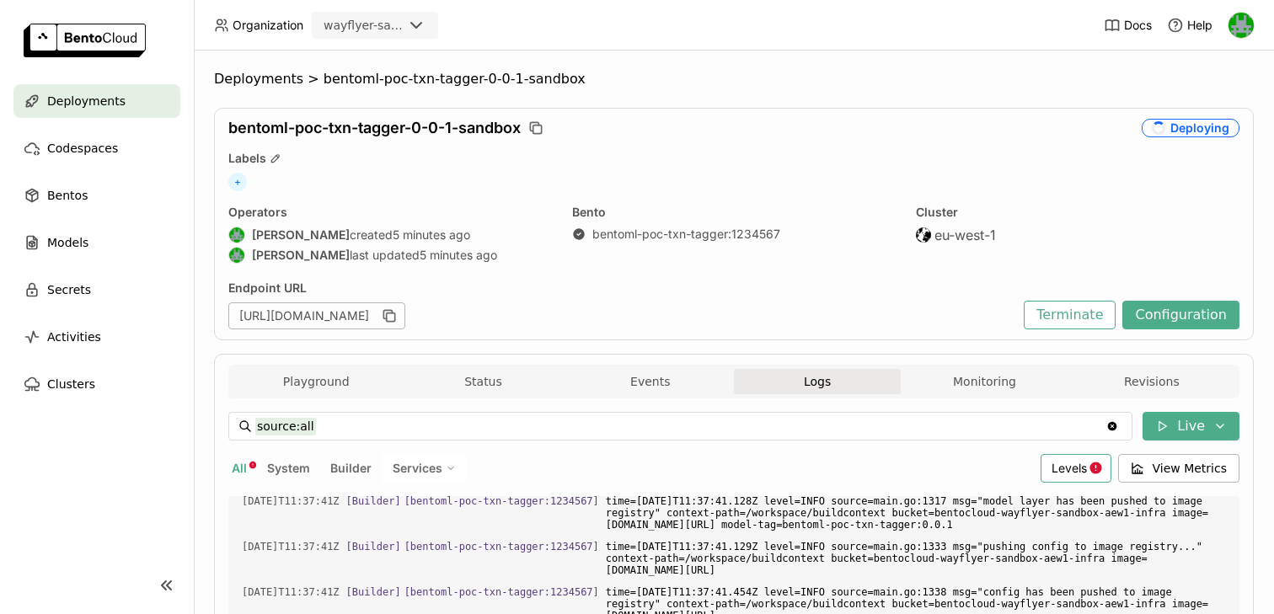
click at [1059, 466] on span "Levels" at bounding box center [1069, 468] width 35 height 14
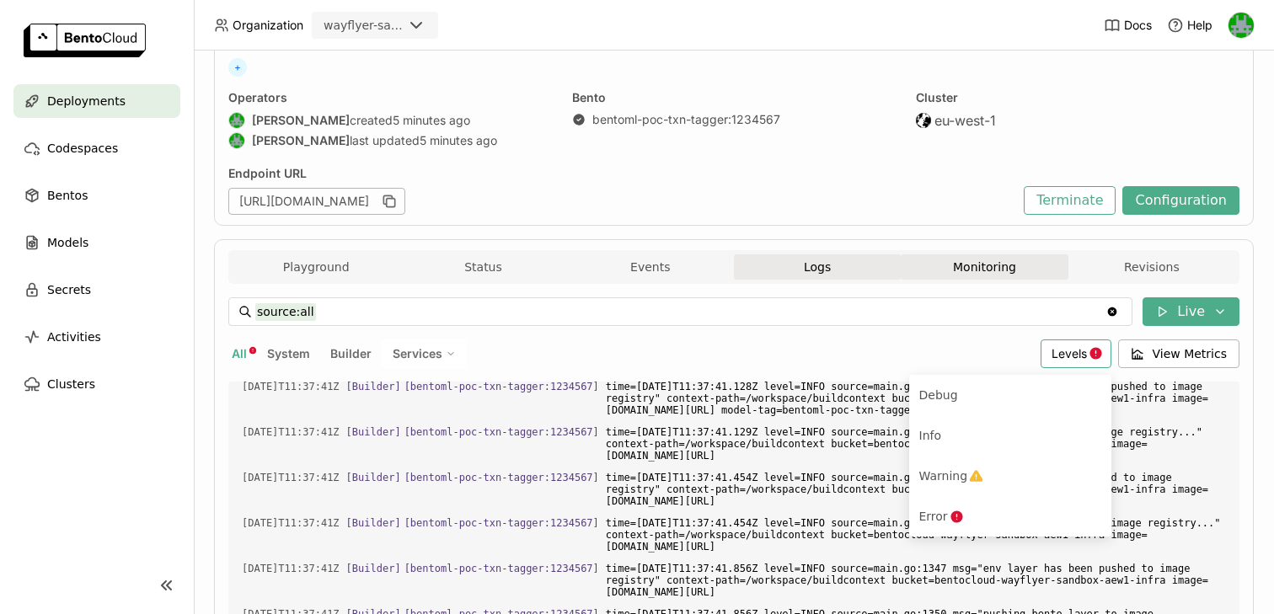
scroll to position [118, 0]
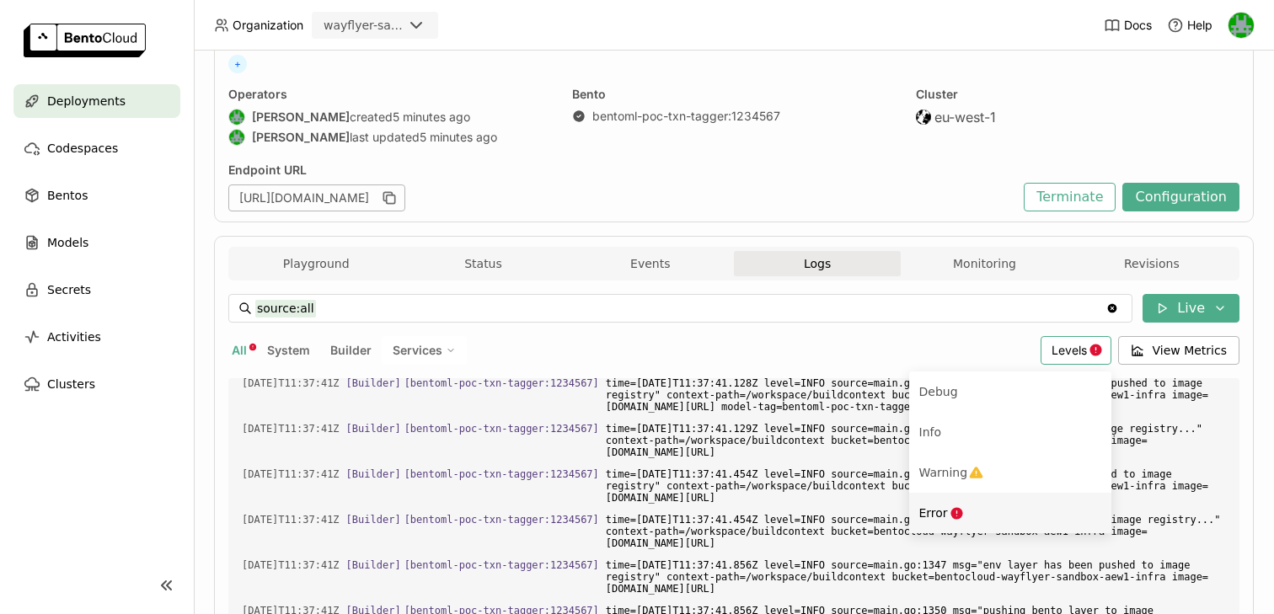
click at [962, 514] on icon "Menu" at bounding box center [957, 513] width 12 height 12
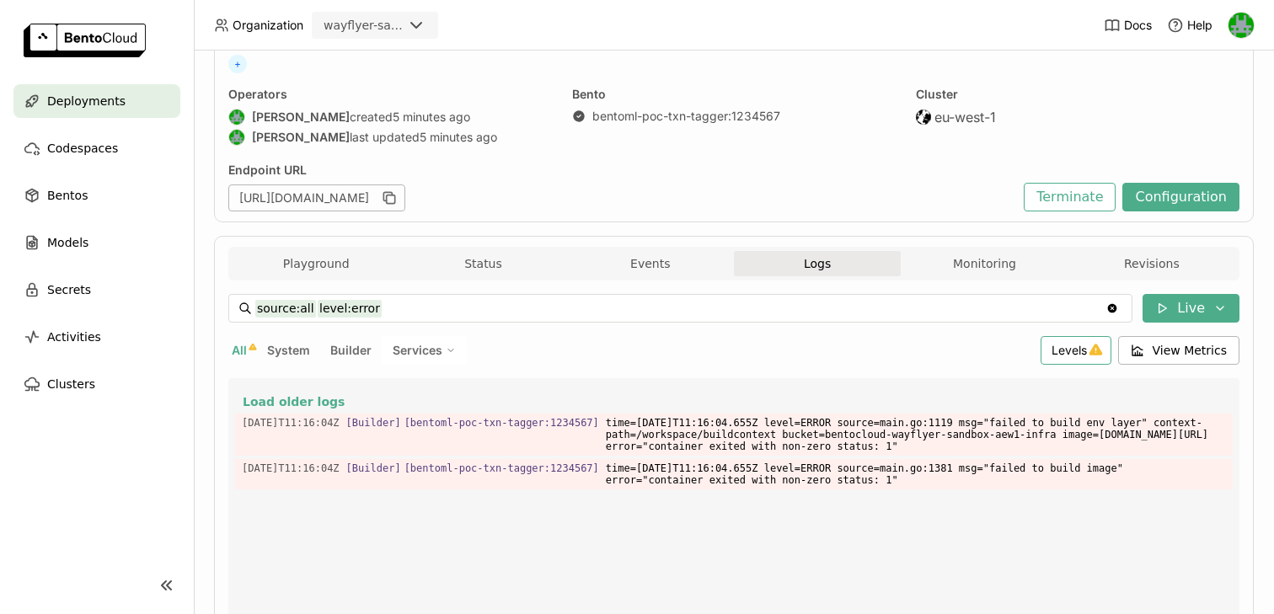
click at [1047, 348] on div "Levels" at bounding box center [1076, 350] width 71 height 29
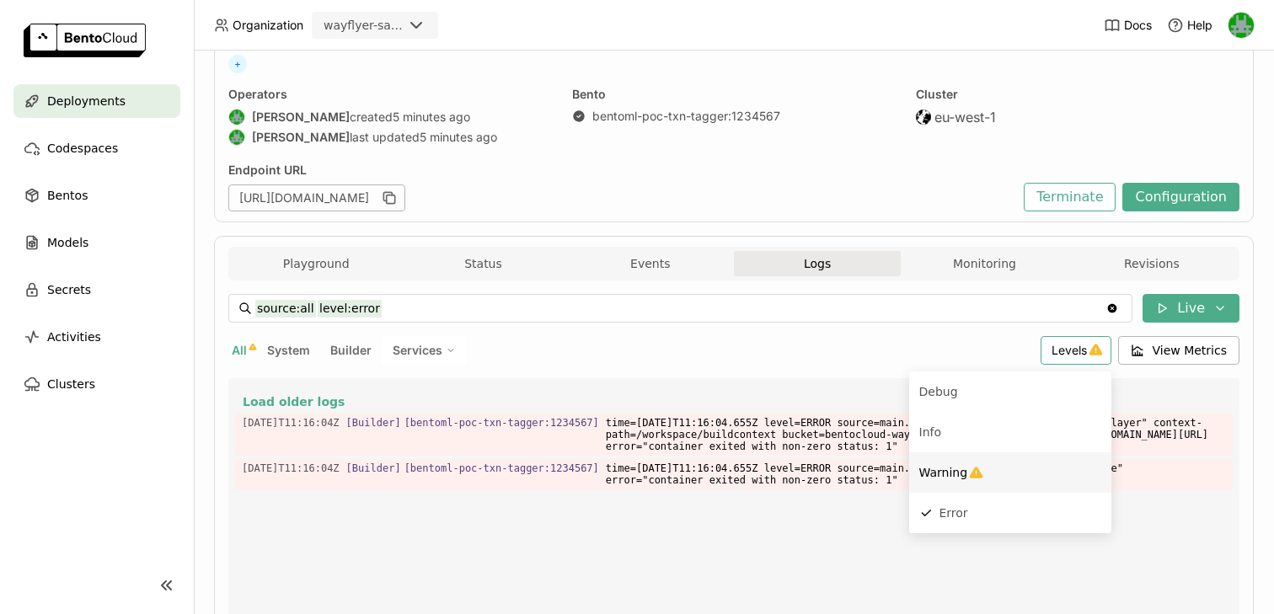
click at [951, 478] on span "Warning" at bounding box center [943, 472] width 49 height 13
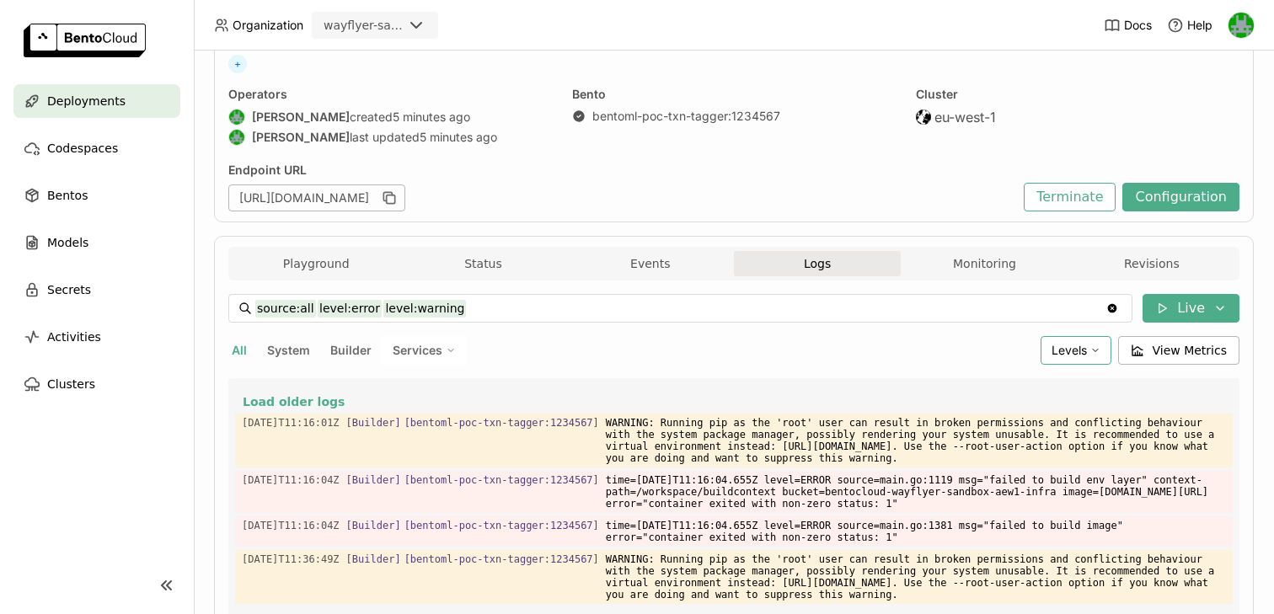
click at [1075, 347] on span "Levels" at bounding box center [1069, 350] width 35 height 14
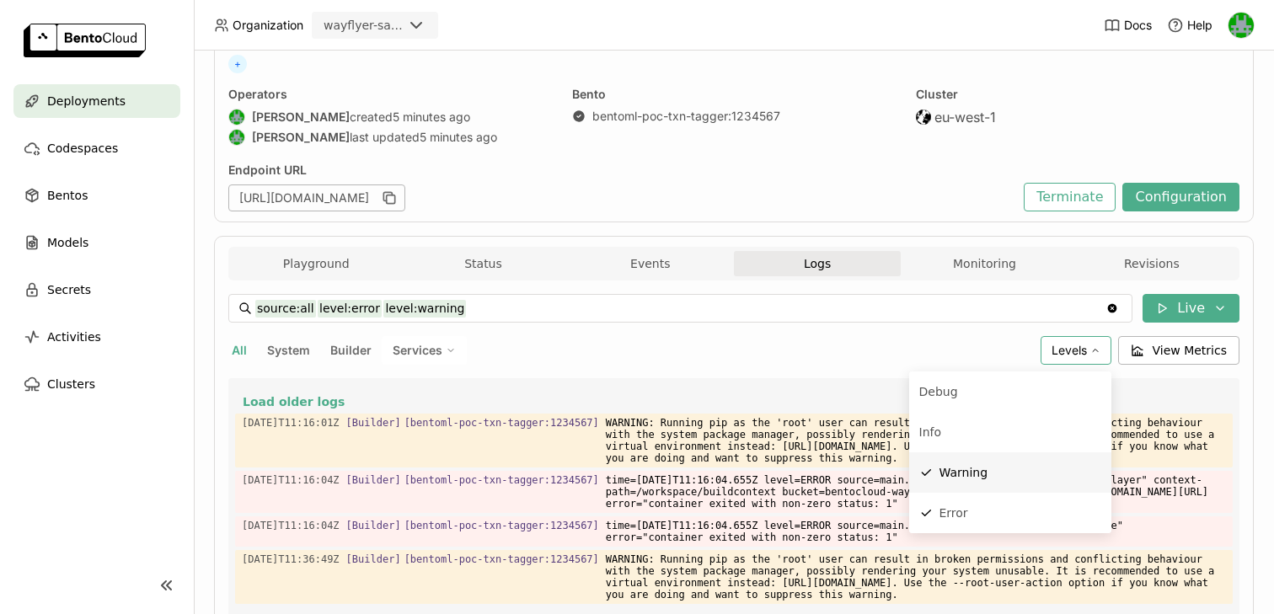
click at [955, 473] on span "Warning" at bounding box center [964, 472] width 49 height 13
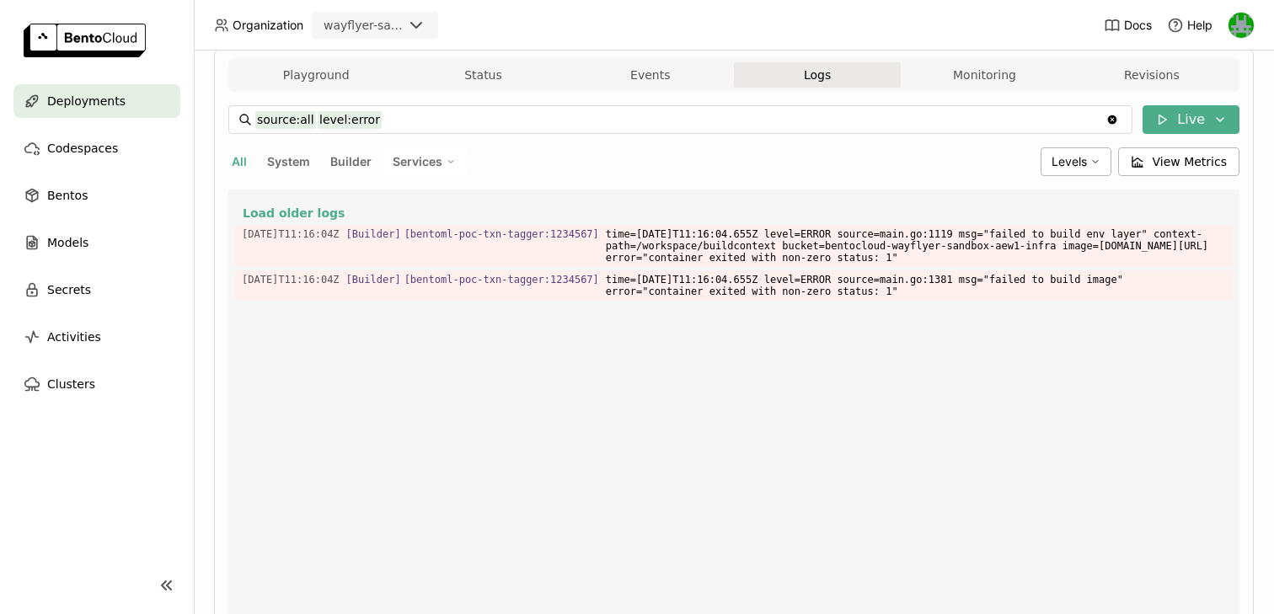
scroll to position [303, 0]
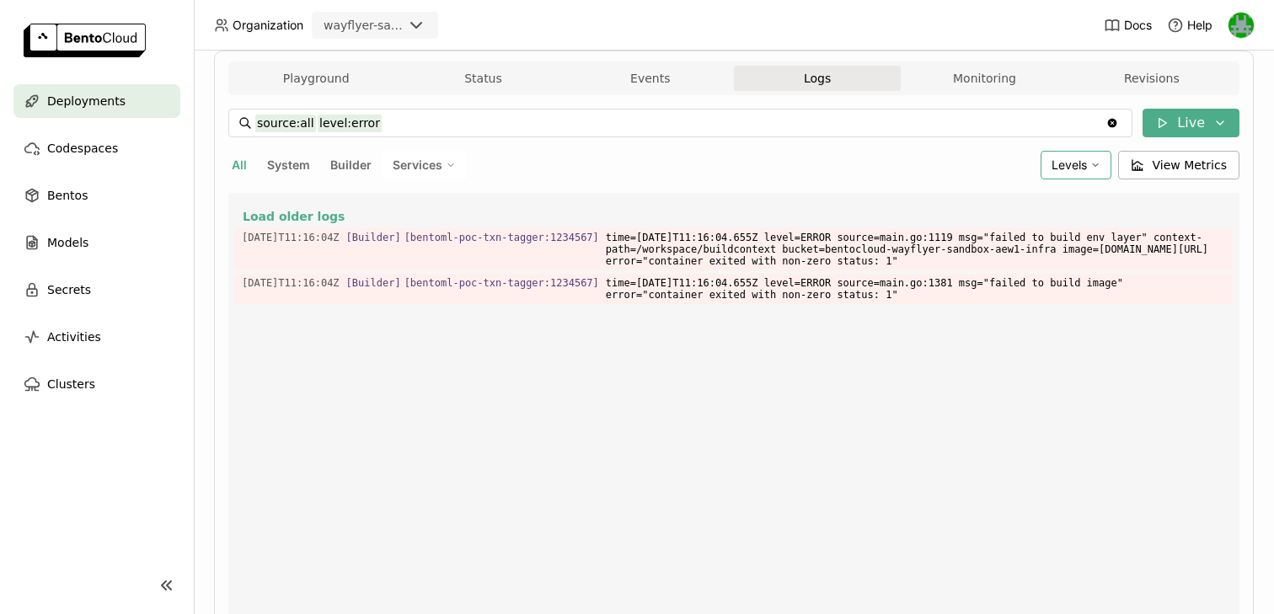
click at [1074, 169] on span "Levels" at bounding box center [1069, 165] width 35 height 14
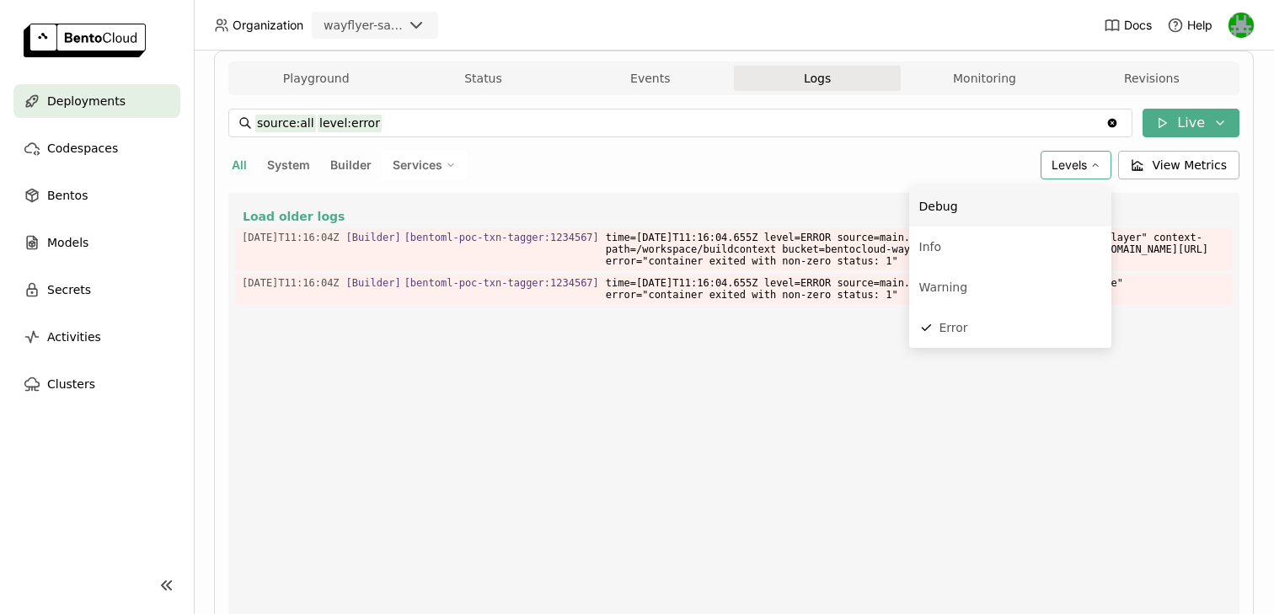
click at [886, 162] on div "All System Builder Services" at bounding box center [631, 165] width 806 height 29
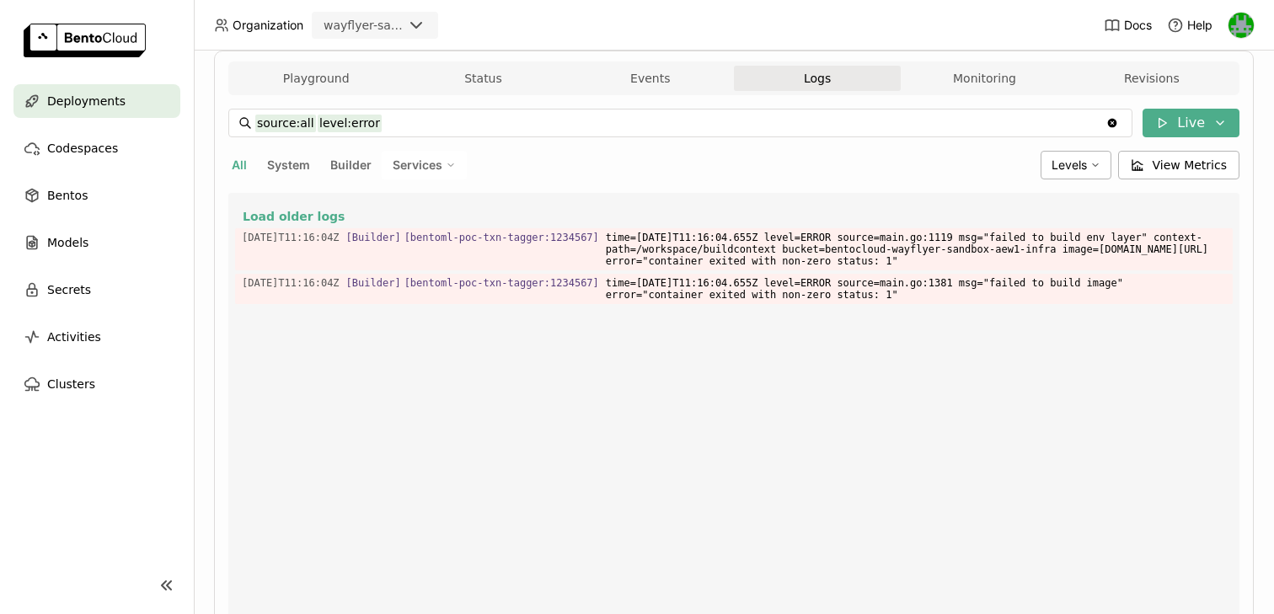
click at [241, 159] on span "All" at bounding box center [239, 165] width 15 height 14
type input "source:all"
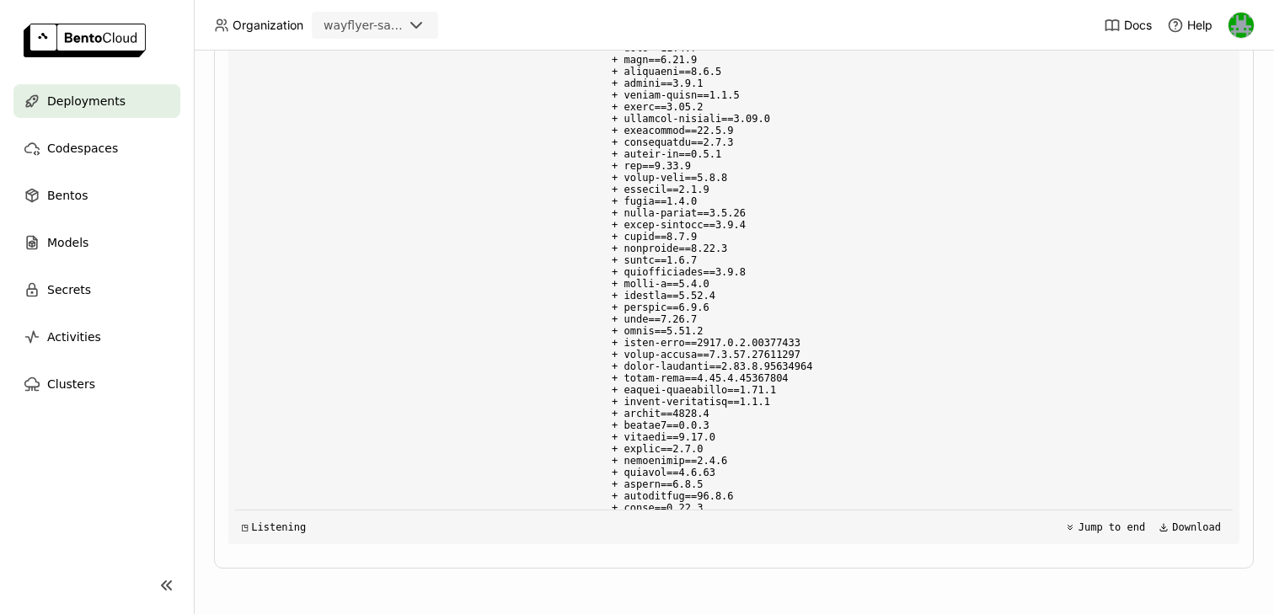
scroll to position [0, 0]
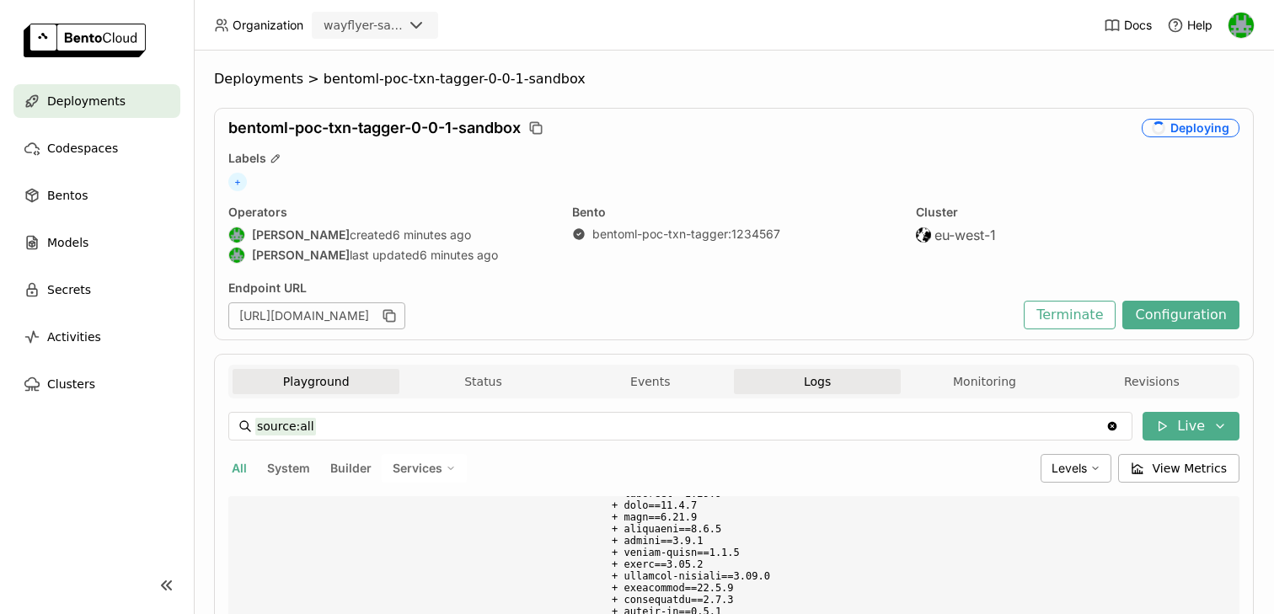
click at [291, 379] on button "Playground" at bounding box center [316, 381] width 167 height 25
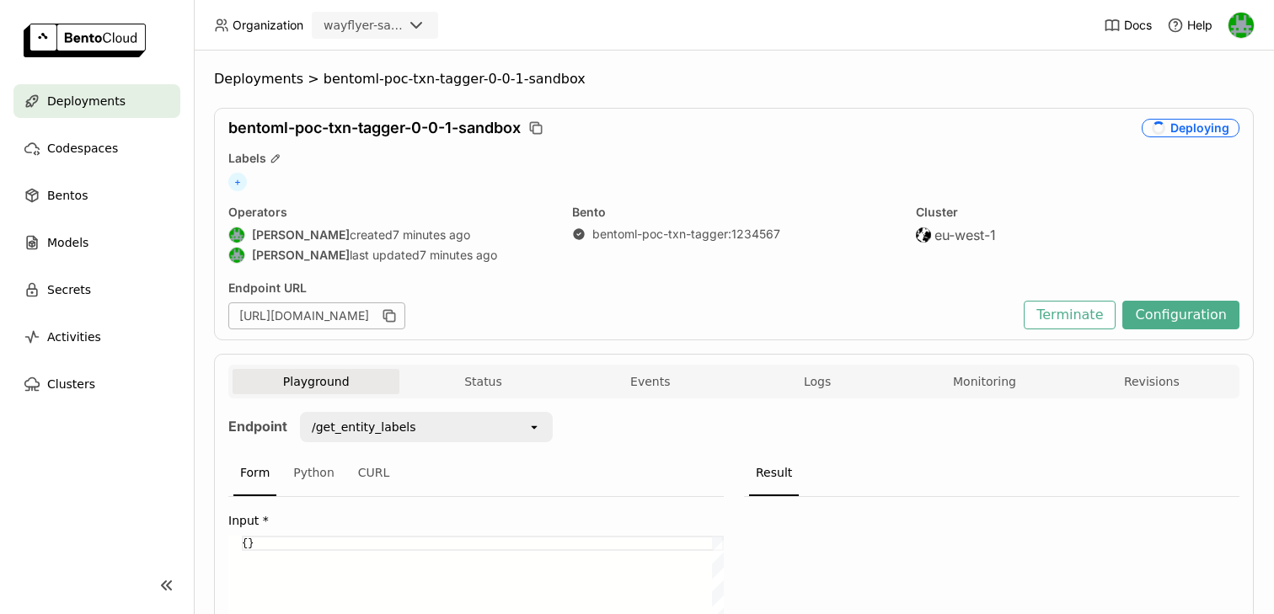
drag, startPoint x: 508, startPoint y: 318, endPoint x: 668, endPoint y: 318, distance: 160.1
click at [668, 318] on div "https://bentoml-poc-txn-tagger-0-0-1-sandbox.sandbox.bentoml.wayflyer.net" at bounding box center [621, 316] width 787 height 27
click at [398, 314] on icon "button" at bounding box center [389, 316] width 17 height 17
click at [398, 317] on icon "button" at bounding box center [389, 316] width 17 height 17
click at [490, 383] on button "Status" at bounding box center [482, 381] width 167 height 25
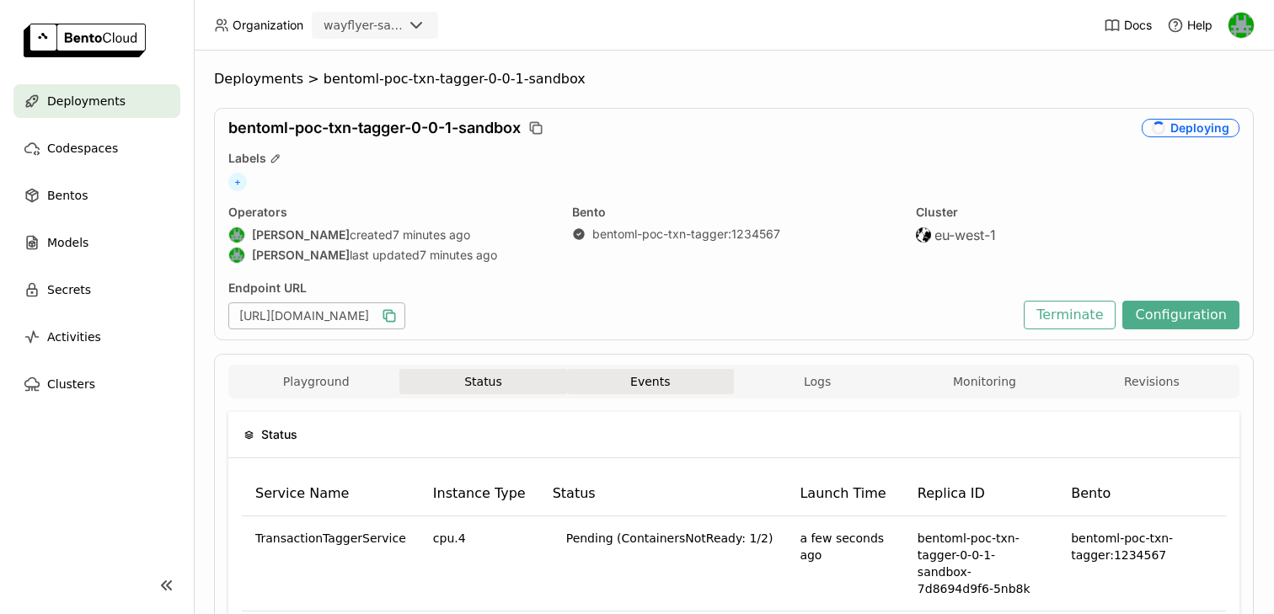
scroll to position [78, 0]
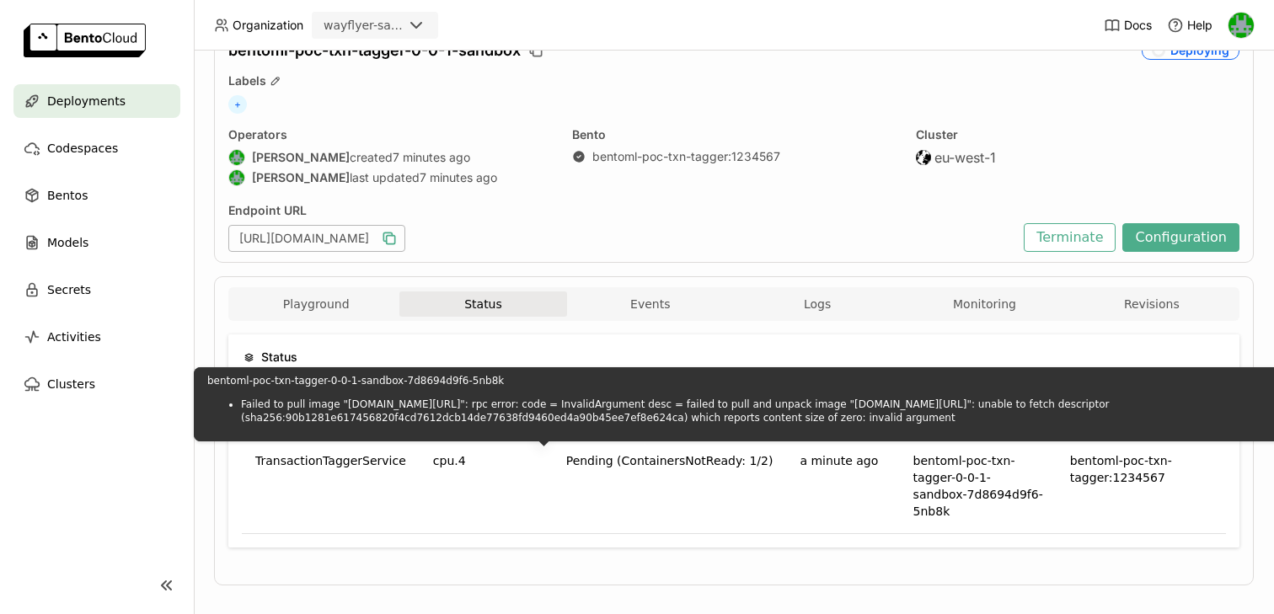
drag, startPoint x: 940, startPoint y: 437, endPoint x: 209, endPoint y: 373, distance: 733.3
click at [209, 373] on div "bentoml-poc-txn-tagger-0-0-1-sandbox-7d8694d9f6-5nb8k Failed to pull image "103…" at bounding box center [831, 404] width 1274 height 74
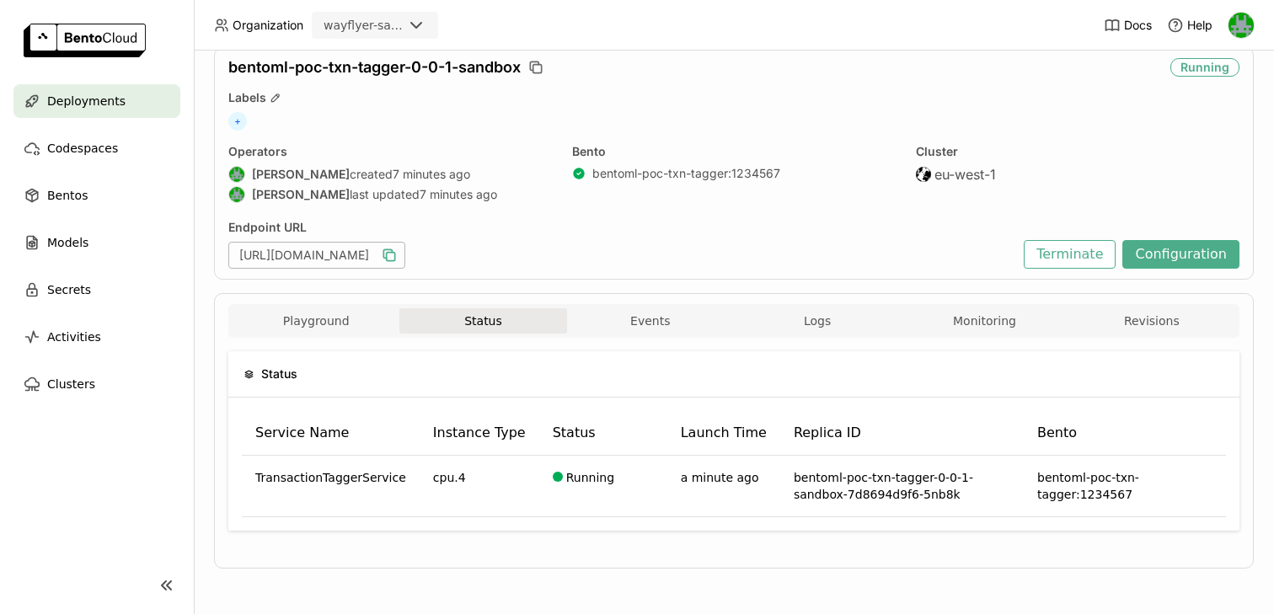
scroll to position [0, 0]
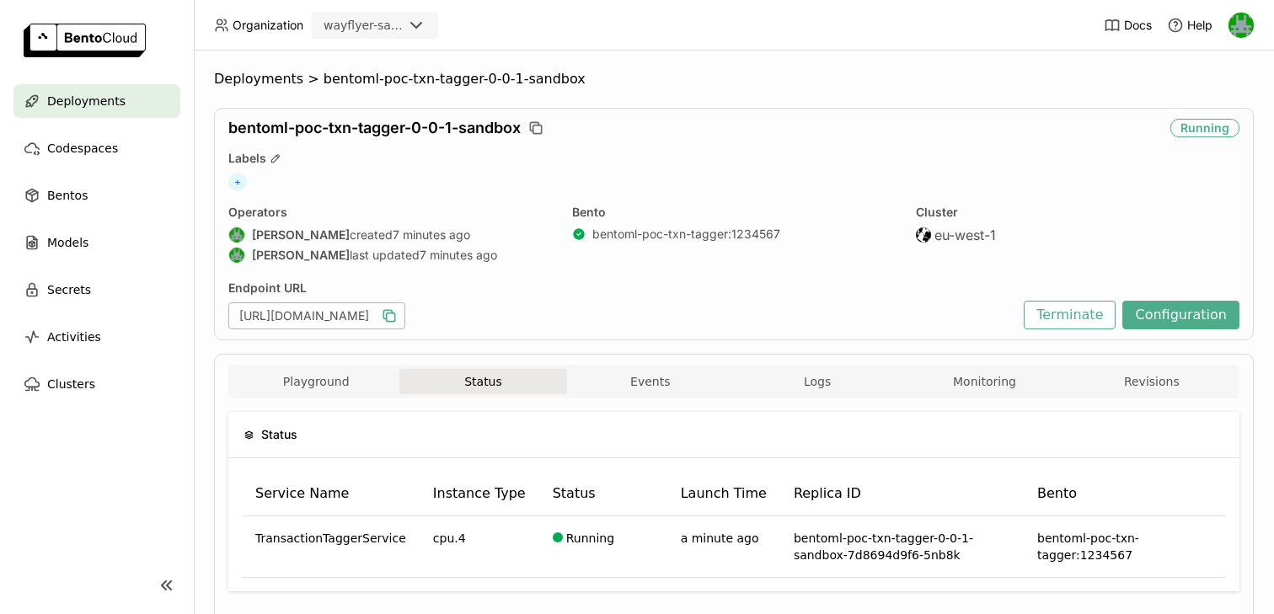
click at [332, 397] on div "Playground Status Events Logs Monitoring Revisions" at bounding box center [734, 383] width 1003 height 29
click at [335, 378] on button "Playground" at bounding box center [316, 381] width 167 height 25
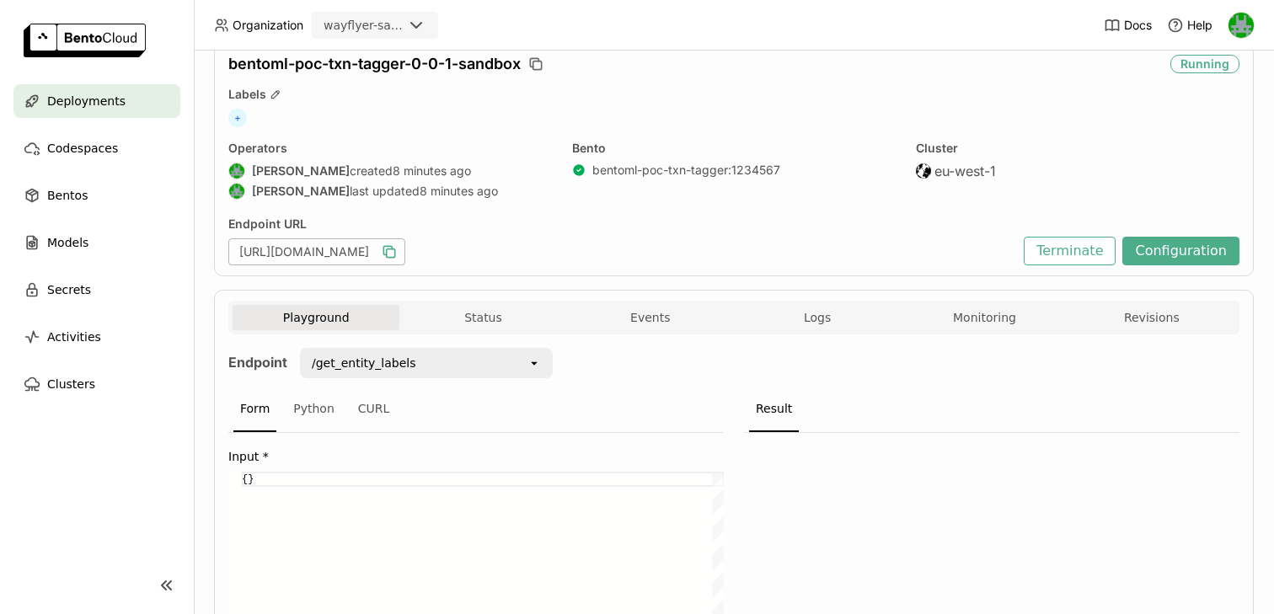
scroll to position [115, 0]
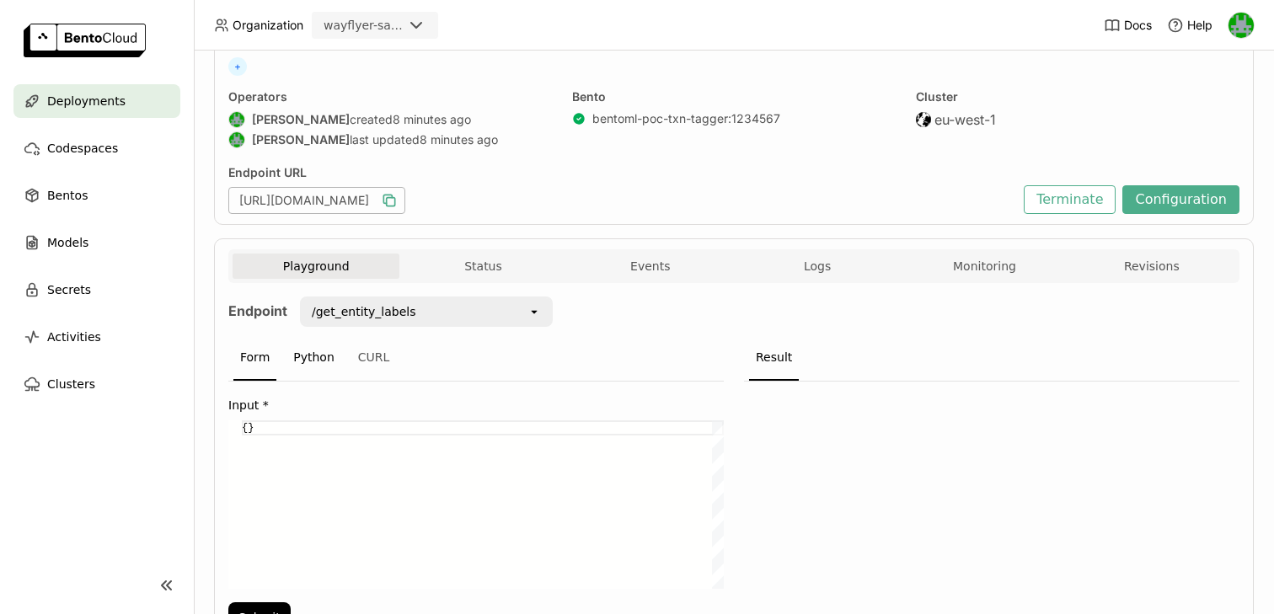
click at [311, 352] on div "Python" at bounding box center [314, 358] width 55 height 46
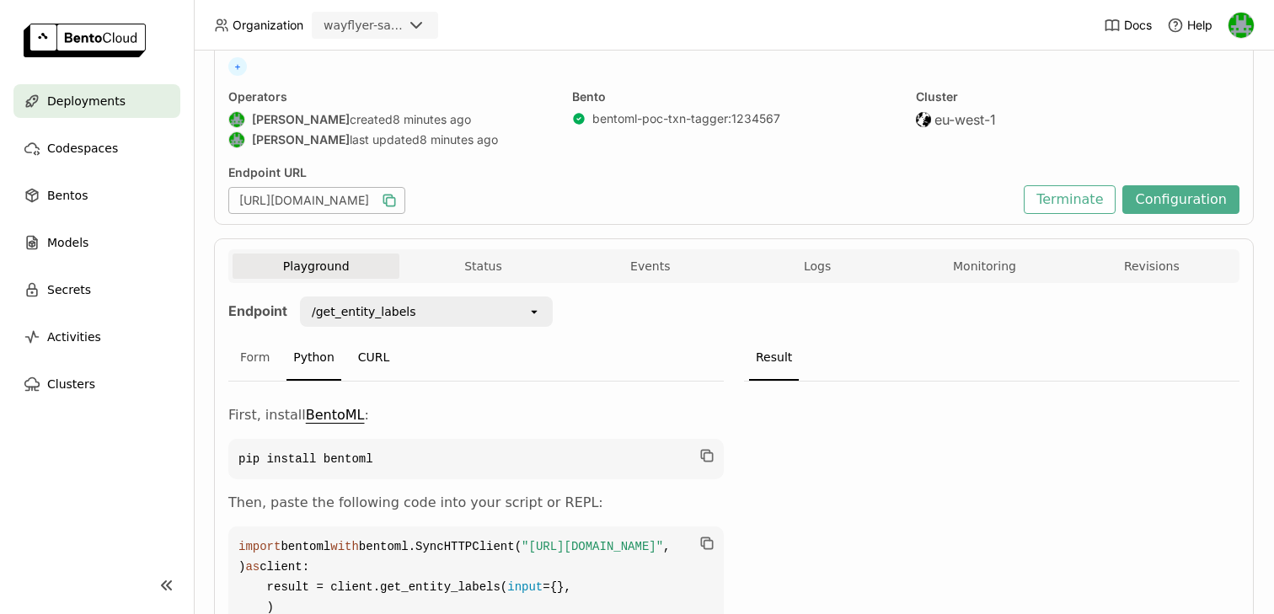
click at [387, 361] on div "CURL" at bounding box center [374, 358] width 46 height 46
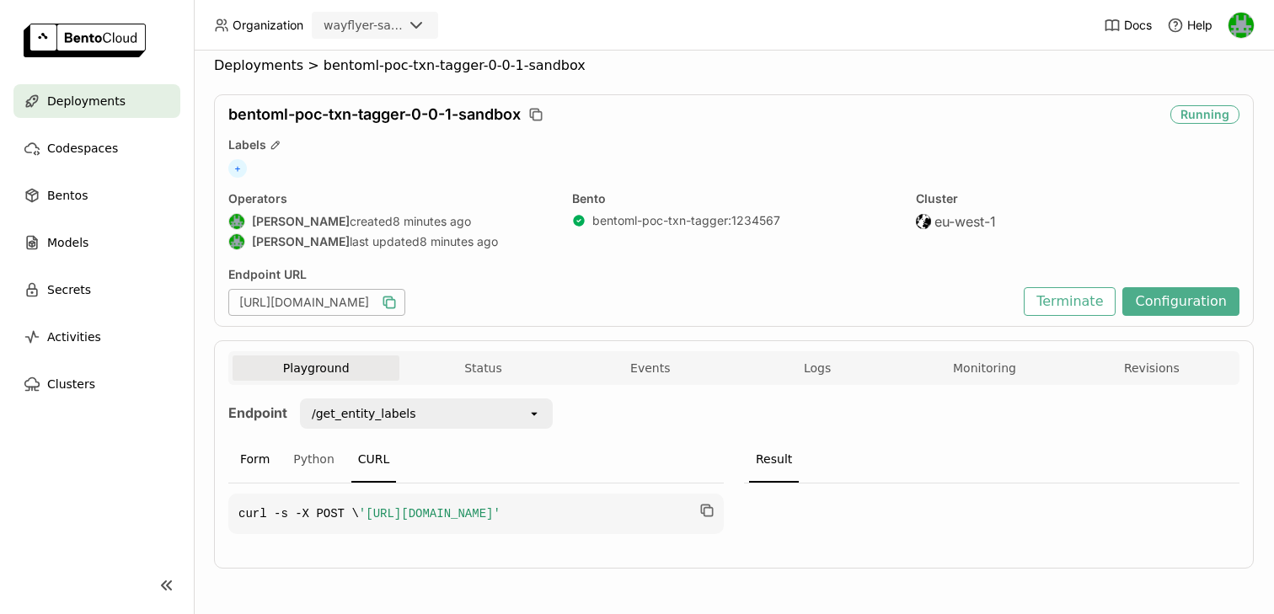
click at [270, 439] on div "Form" at bounding box center [254, 460] width 43 height 46
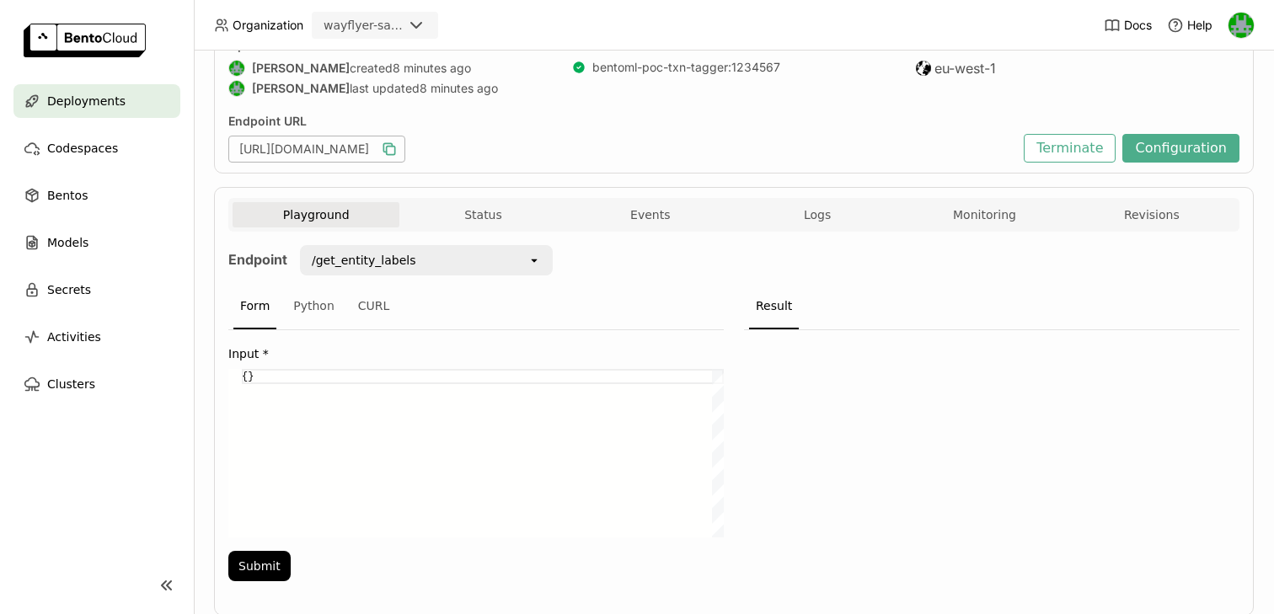
scroll to position [0, 11]
click at [289, 380] on div "{}" at bounding box center [483, 453] width 482 height 169
click at [539, 260] on icon "open" at bounding box center [534, 260] width 13 height 13
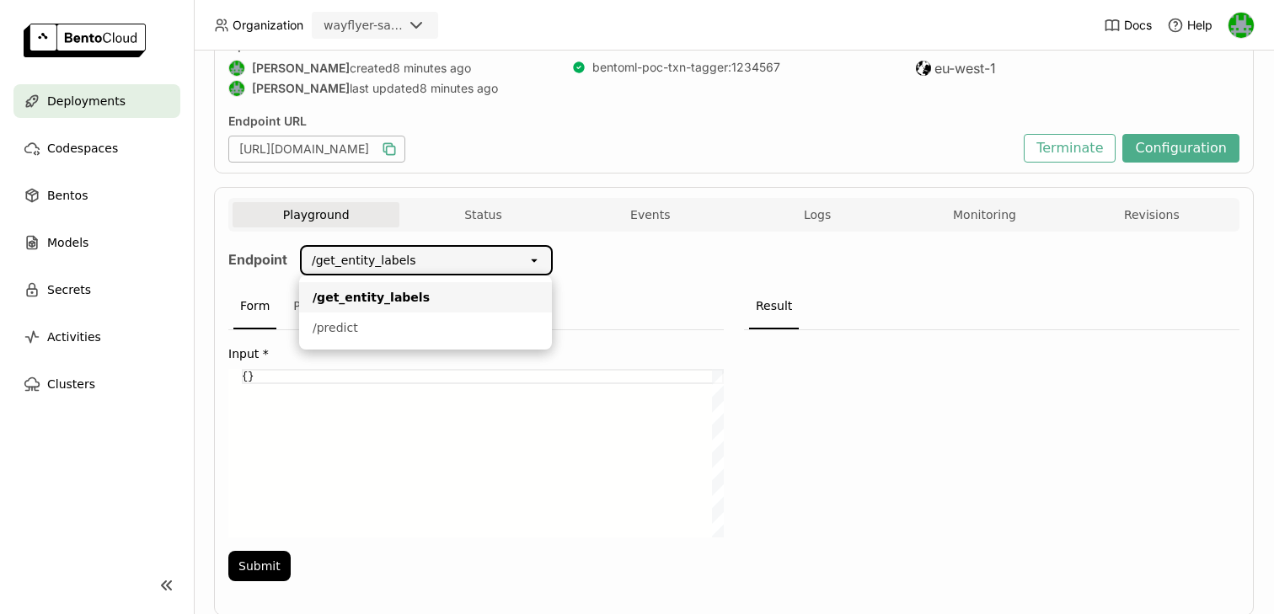
click at [603, 263] on div "Endpoint /get_entity_labels open Form Python CURL Input * {} {} Submit Result" at bounding box center [733, 418] width 1011 height 346
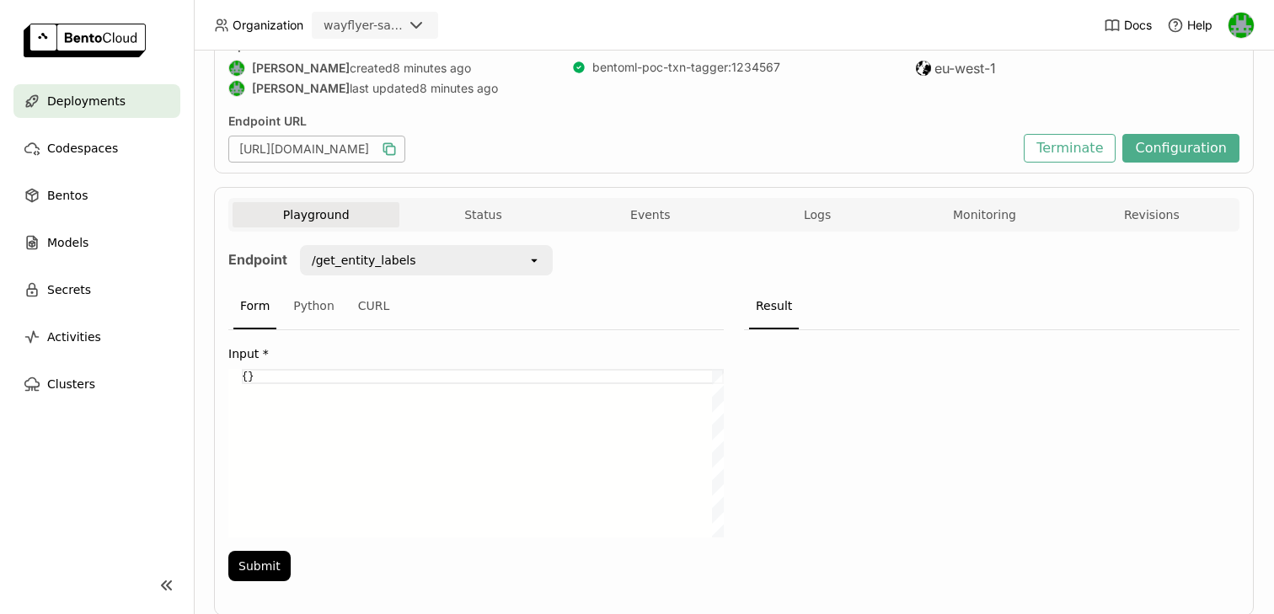
click at [395, 153] on icon "button" at bounding box center [391, 151] width 8 height 8
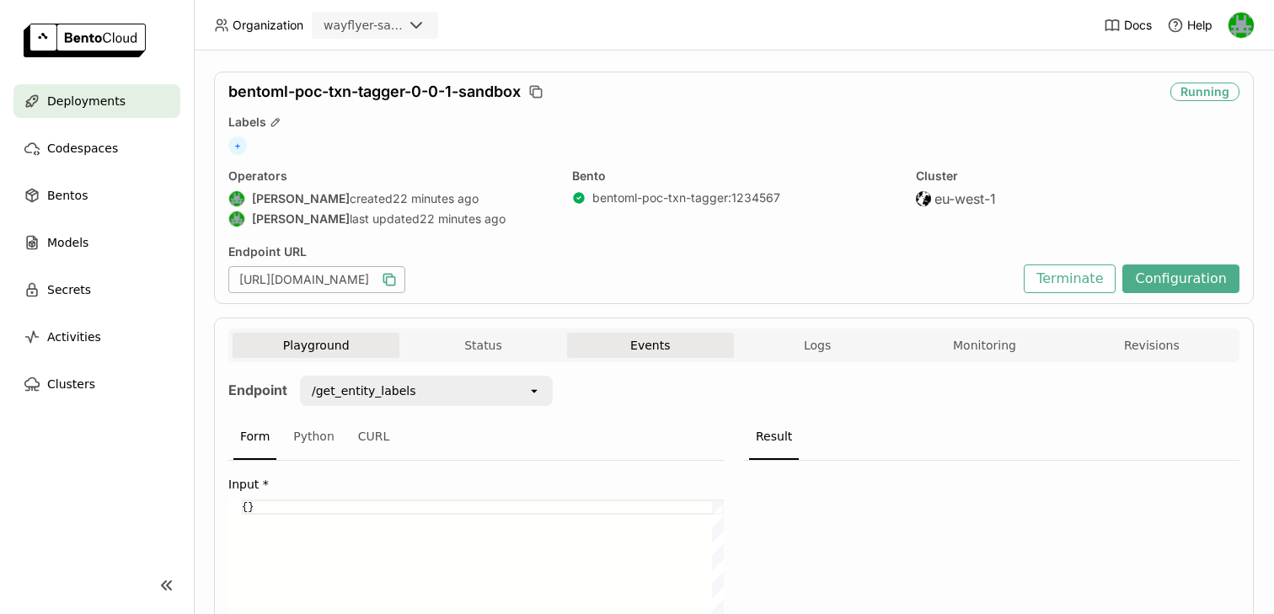
scroll to position [0, 0]
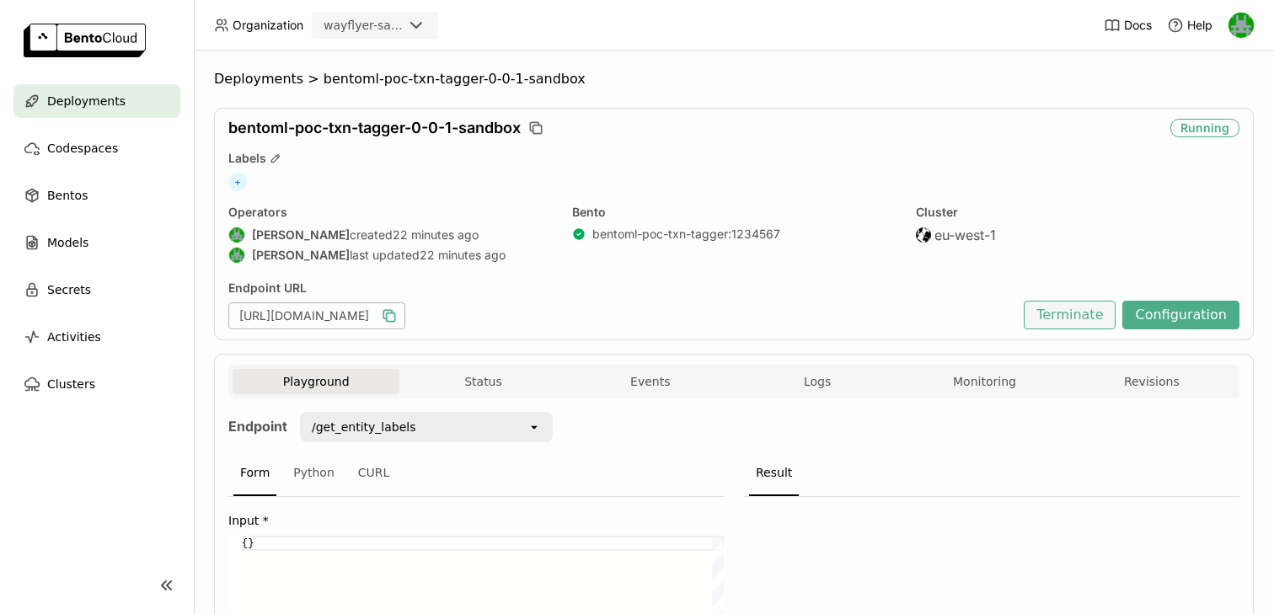
click at [1090, 313] on button "Terminate" at bounding box center [1070, 315] width 92 height 29
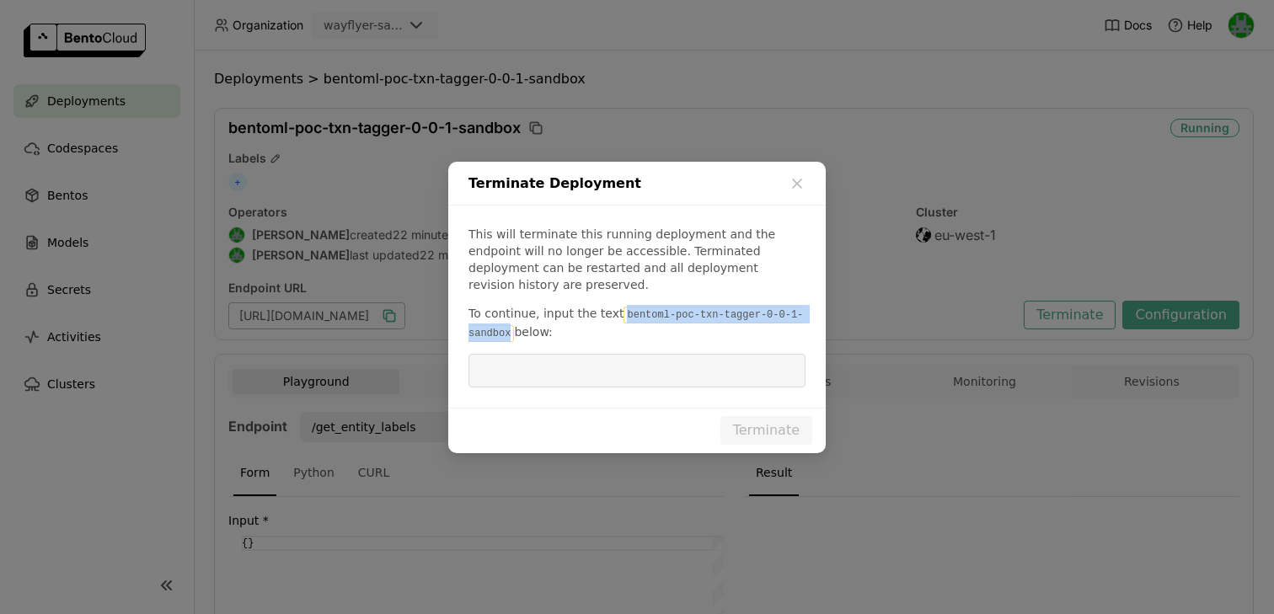
drag, startPoint x: 617, startPoint y: 305, endPoint x: 508, endPoint y: 323, distance: 110.1
click at [508, 323] on code "bentoml-poc-txn-tagger-0-0-1-sandbox" at bounding box center [636, 324] width 335 height 35
copy code "bentoml-poc-txn-tagger-0-0-1-sandbox"
click at [523, 355] on input "dialog" at bounding box center [637, 371] width 317 height 32
paste input "bentoml-poc-txn-tagger-0-0-1-sandbox"
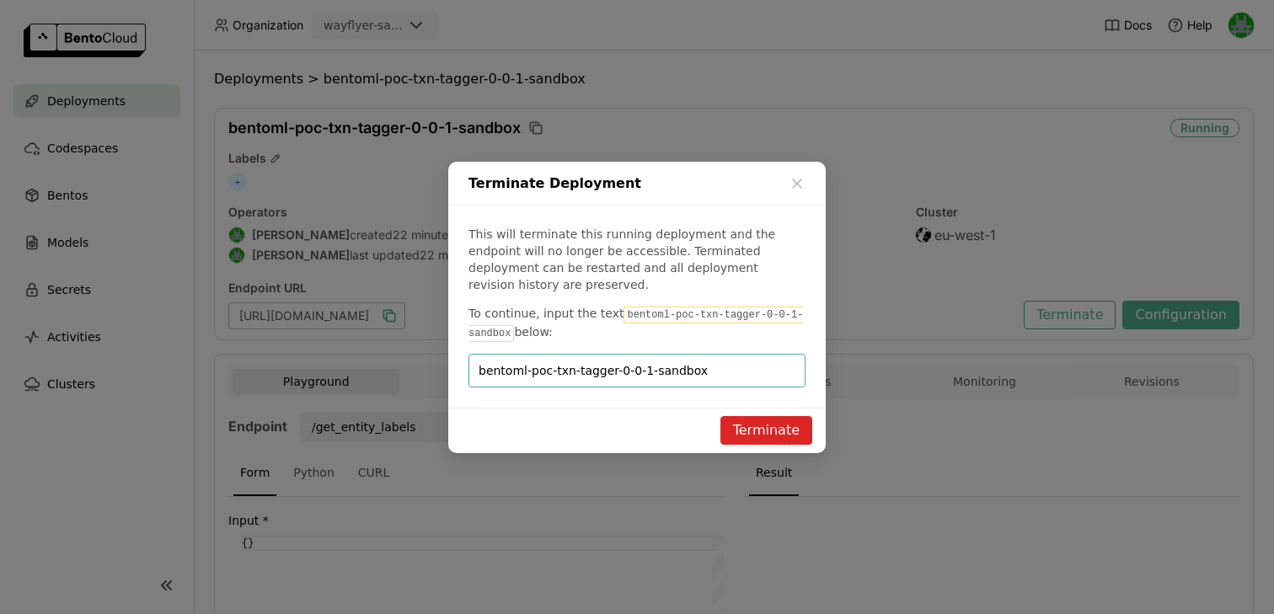
type input "bentoml-poc-txn-tagger-0-0-1-sandbox"
click at [772, 408] on div "Terminate" at bounding box center [637, 431] width 378 height 46
click at [768, 420] on button "Terminate" at bounding box center [766, 430] width 92 height 29
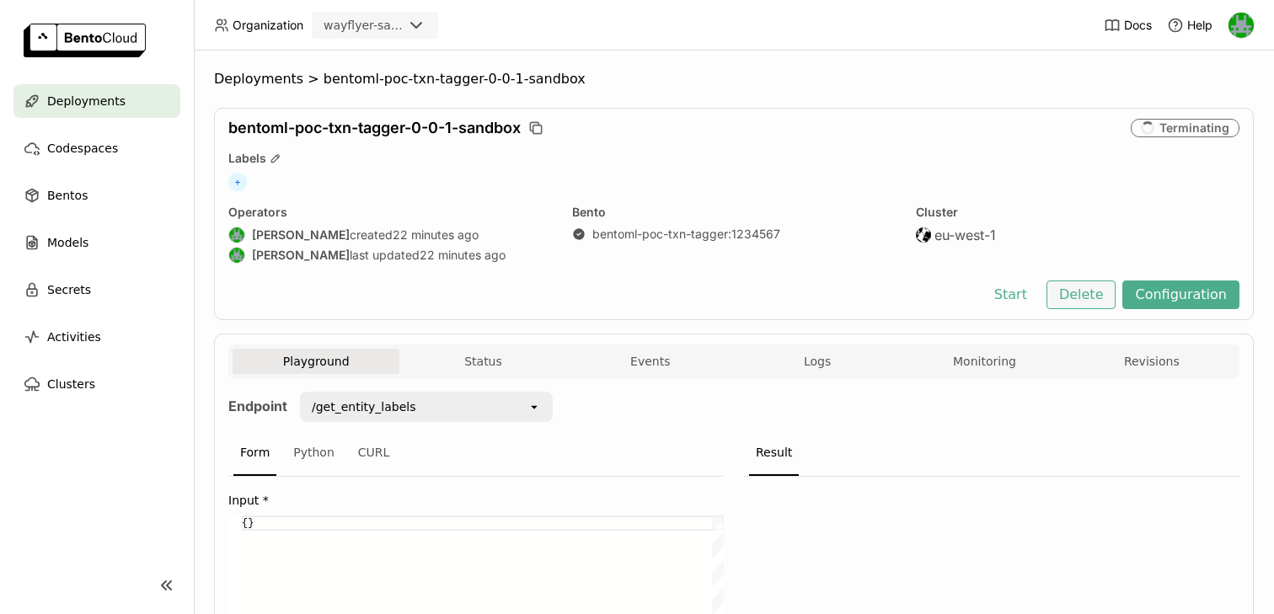
click at [1095, 295] on button "Delete" at bounding box center [1082, 295] width 70 height 29
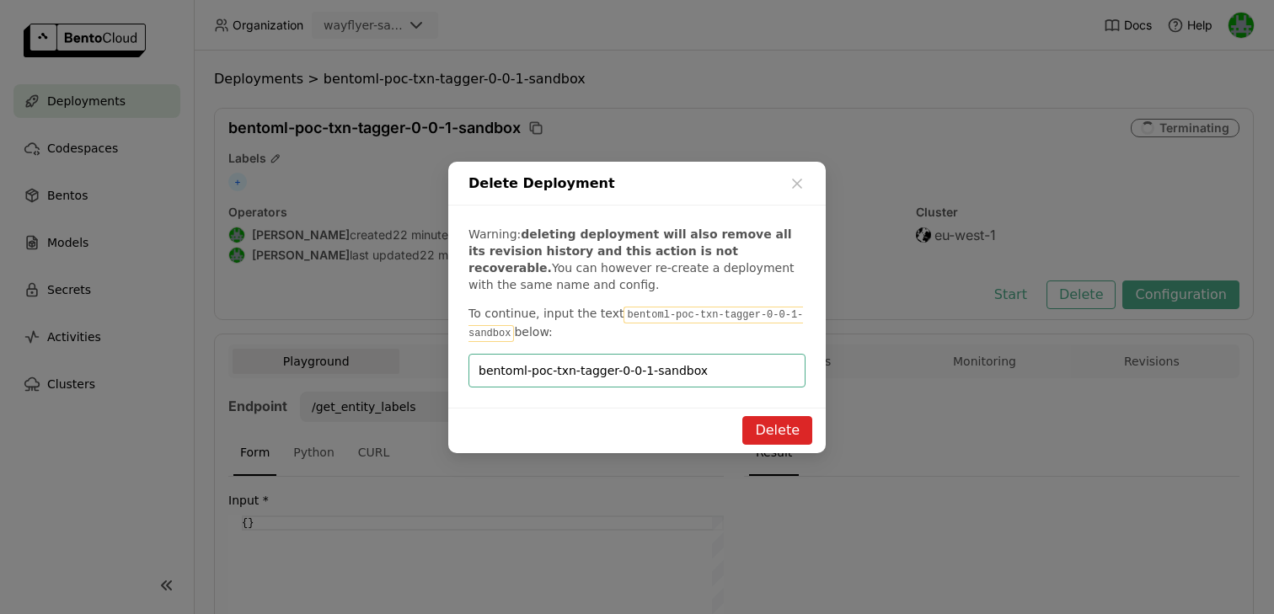
type input "bentoml-poc-txn-tagger-0-0-1-sandbox"
click at [782, 437] on button "Delete" at bounding box center [777, 430] width 70 height 29
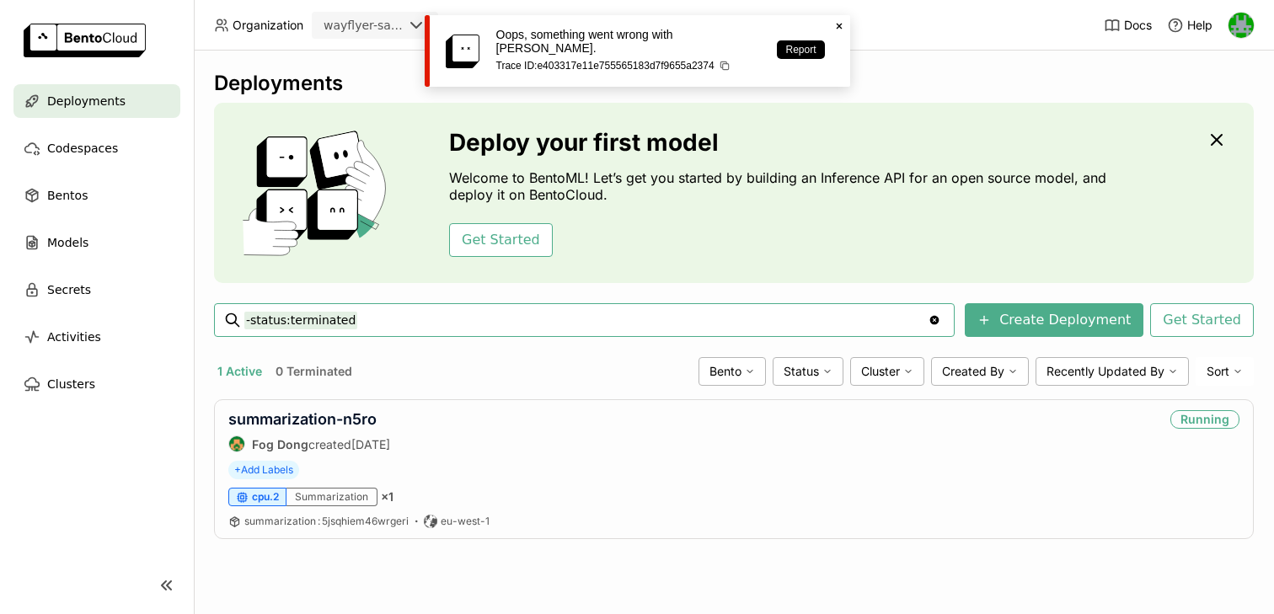
click at [838, 25] on icon at bounding box center [839, 27] width 6 height 6
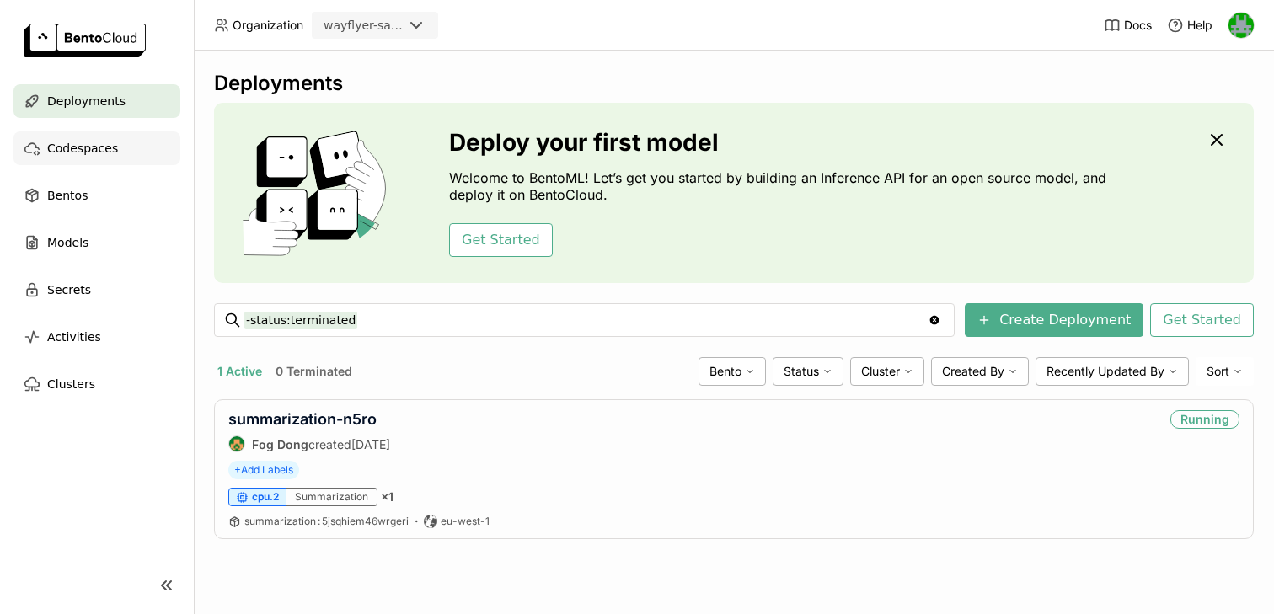
click at [72, 163] on div "Codespaces" at bounding box center [96, 148] width 167 height 34
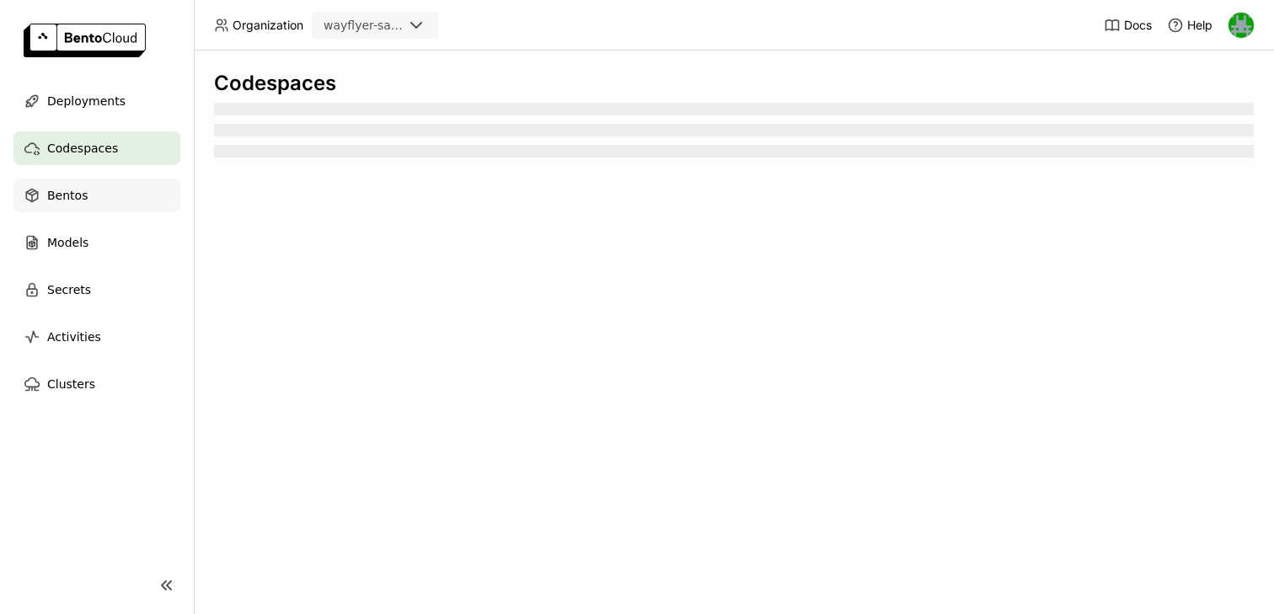
click at [68, 200] on span "Bentos" at bounding box center [67, 195] width 40 height 20
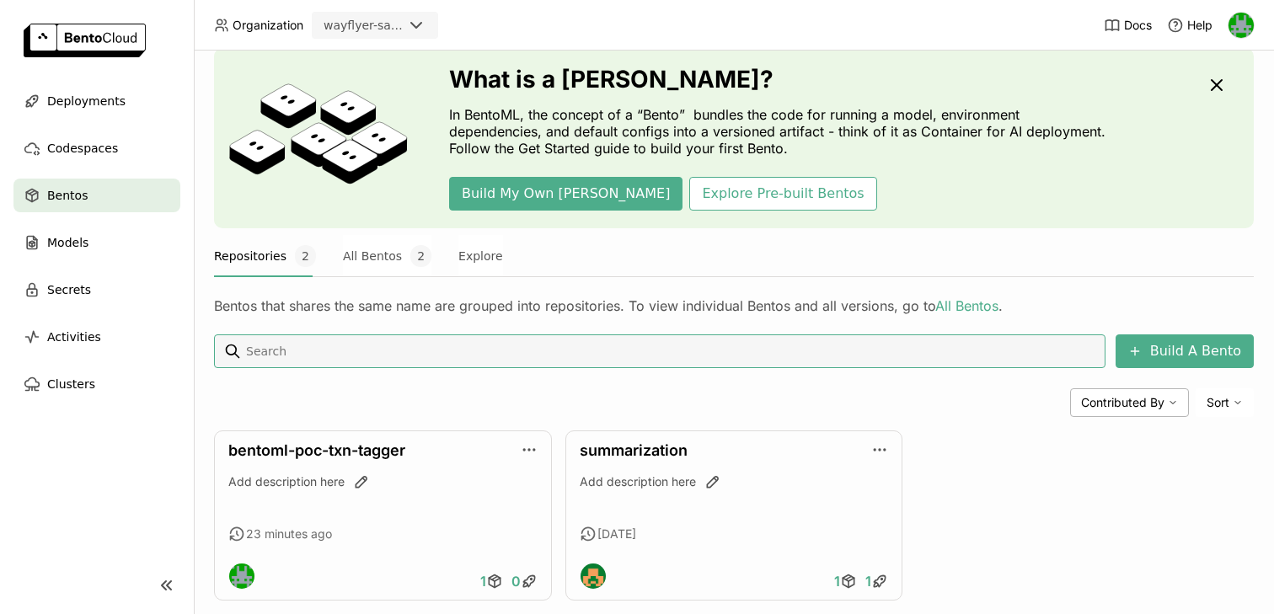
scroll to position [87, 0]
